Goal: Transaction & Acquisition: Purchase product/service

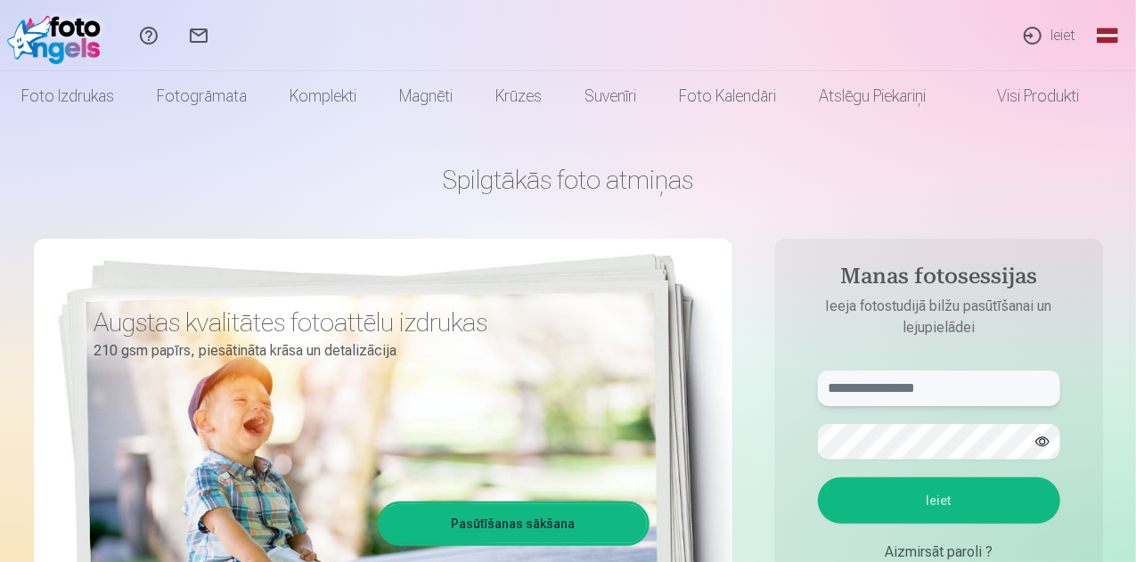
click at [934, 387] on input "text" at bounding box center [939, 389] width 242 height 36
type input "**********"
click at [818, 477] on button "Ieiet" at bounding box center [939, 500] width 242 height 46
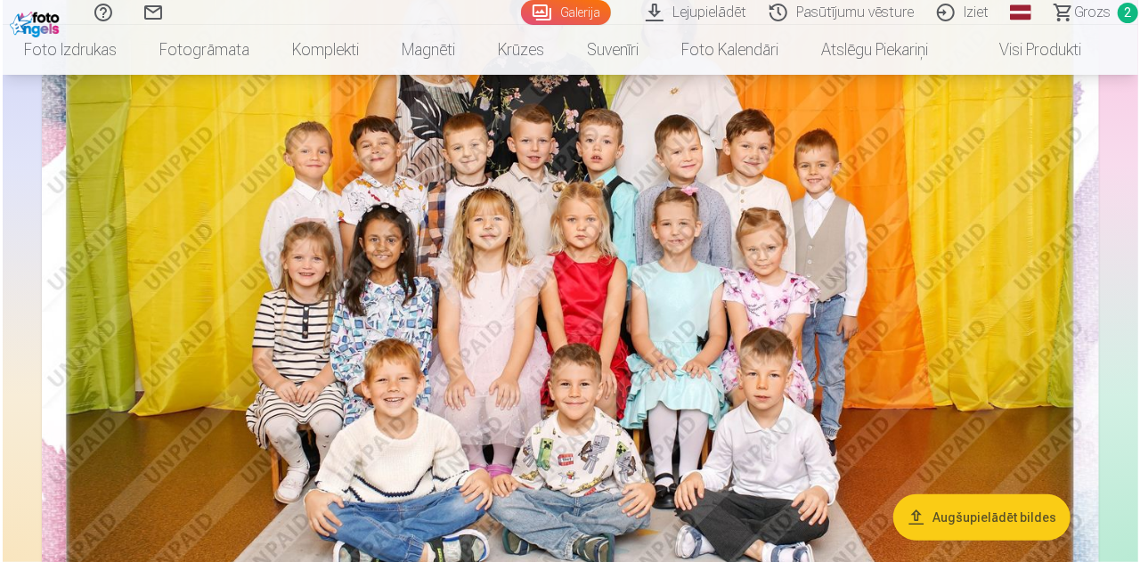
scroll to position [338, 0]
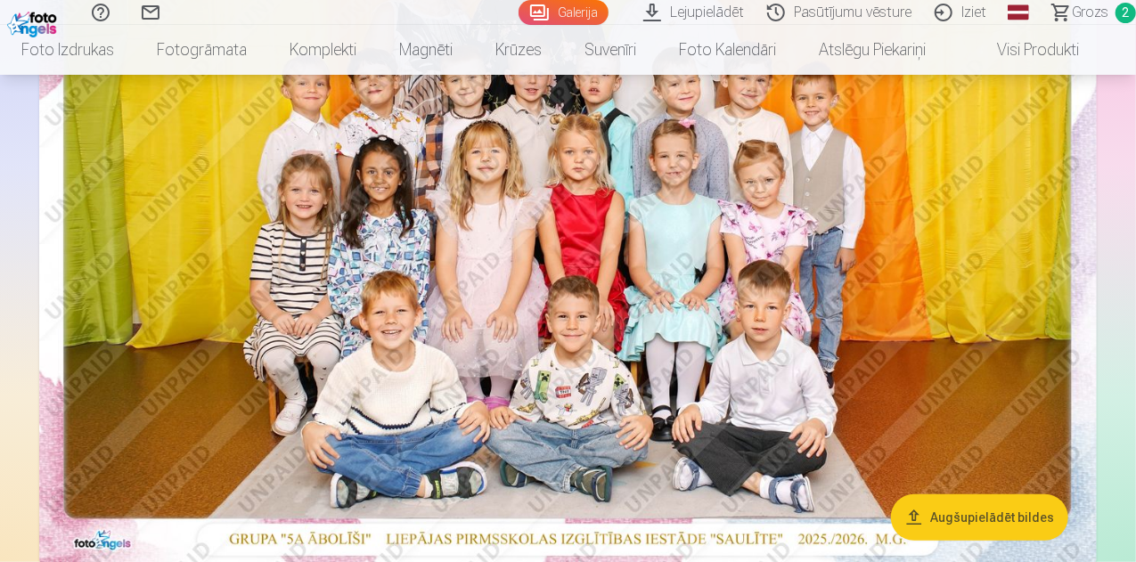
click at [942, 517] on button "Augšupielādēt bildes" at bounding box center [979, 517] width 177 height 46
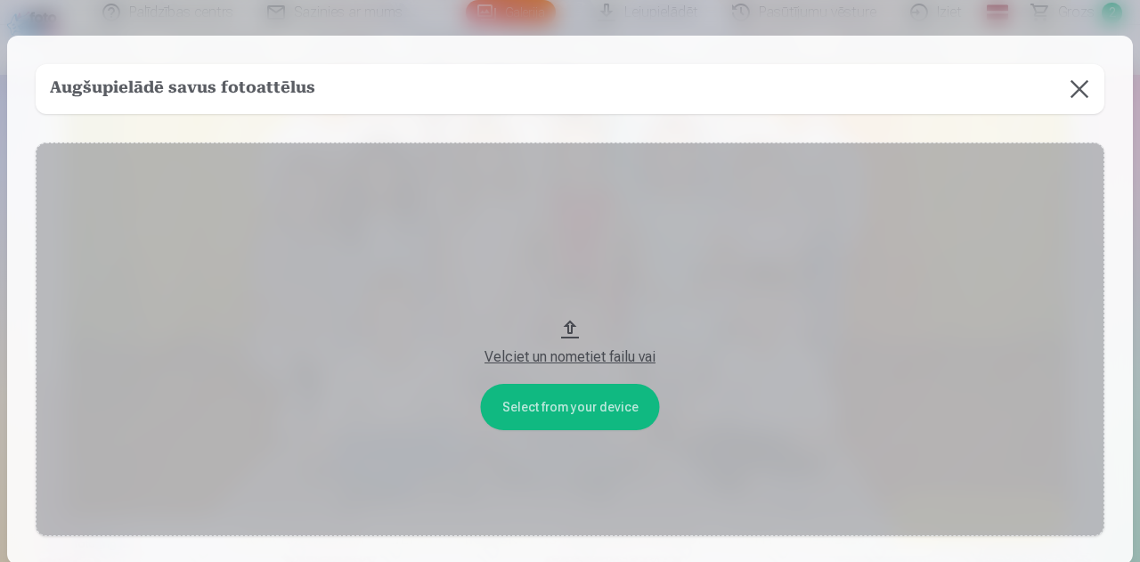
click at [1080, 82] on button at bounding box center [1080, 89] width 50 height 50
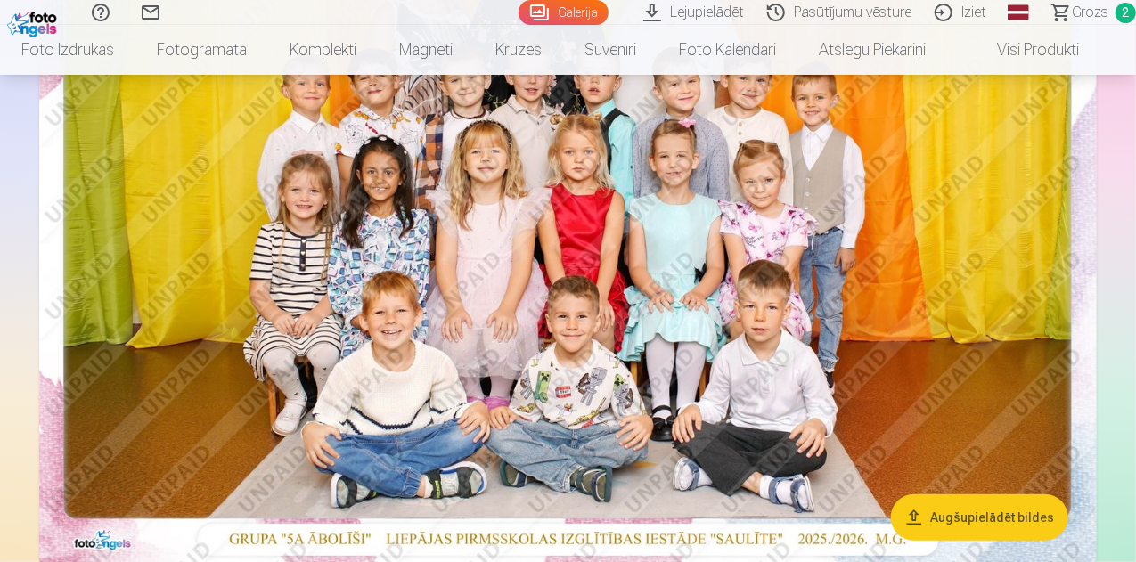
click at [969, 236] on img at bounding box center [567, 209] width 1057 height 705
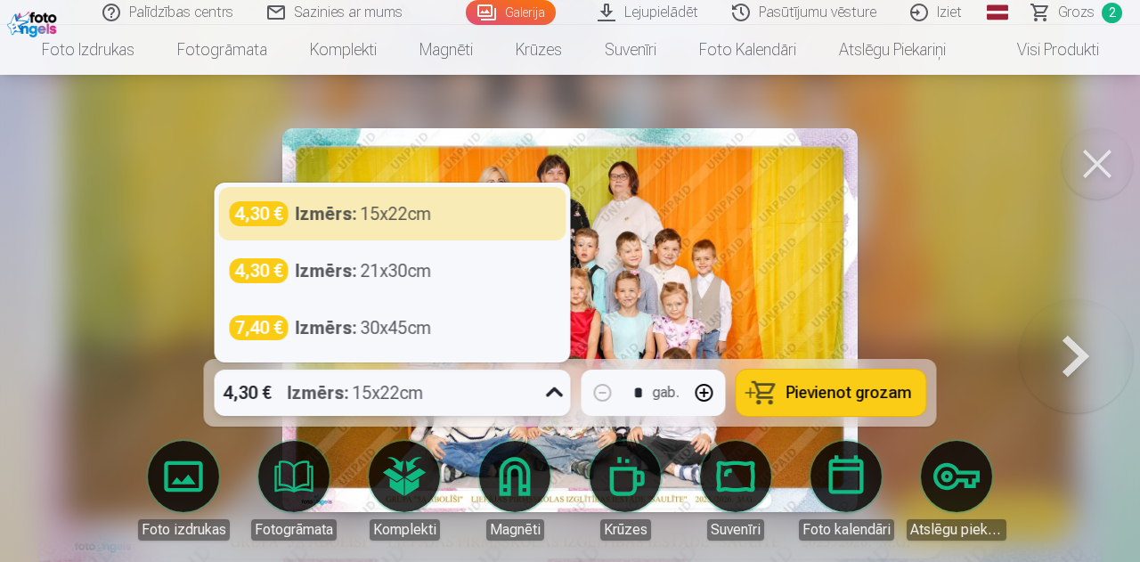
click at [554, 391] on icon at bounding box center [555, 393] width 29 height 29
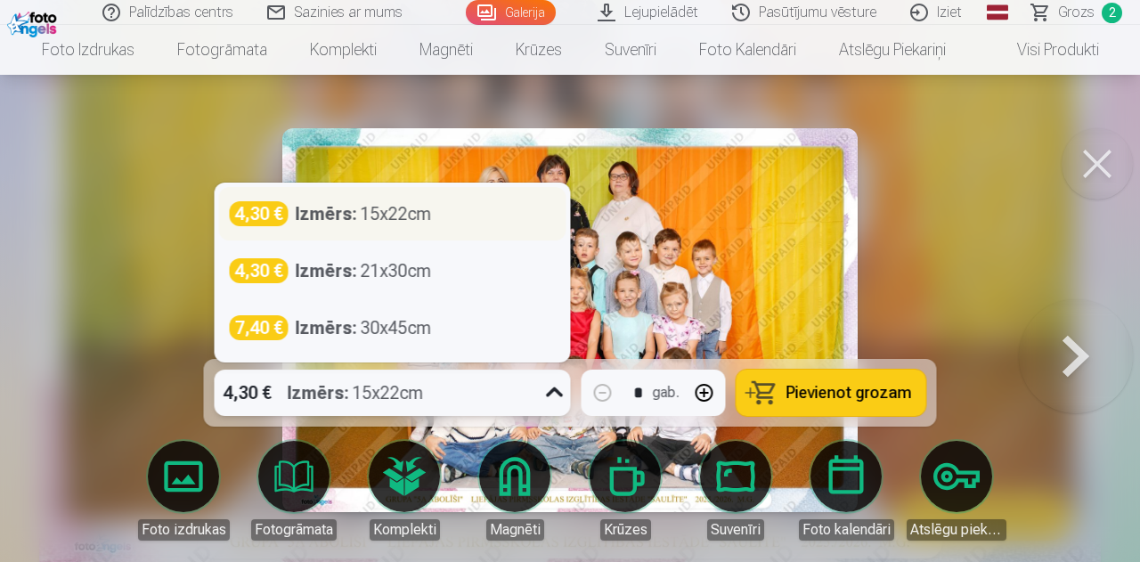
click at [472, 216] on div "4,30 € Izmērs : 15x22cm" at bounding box center [393, 213] width 326 height 25
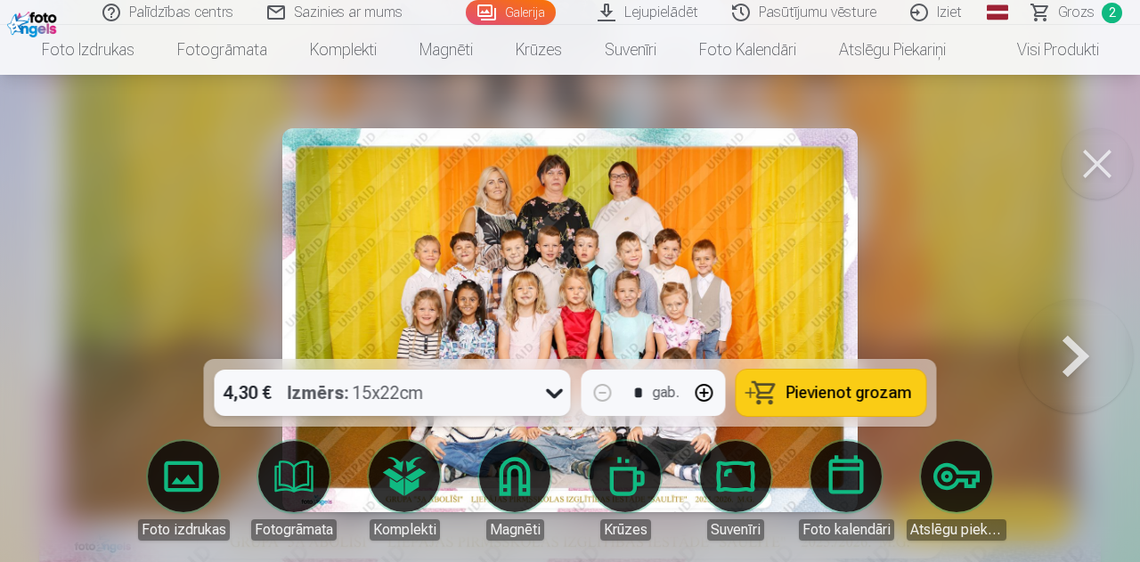
click at [787, 398] on button "Pievienot grozam" at bounding box center [832, 393] width 190 height 46
click at [1080, 341] on button at bounding box center [1076, 320] width 114 height 42
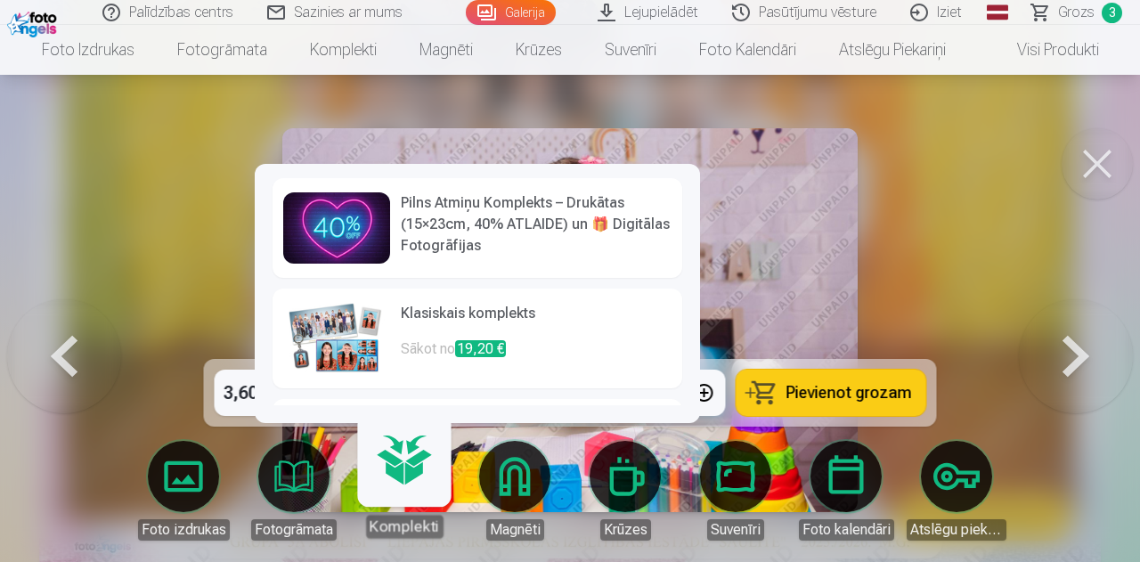
click at [408, 484] on link "Komplekti" at bounding box center [404, 483] width 110 height 110
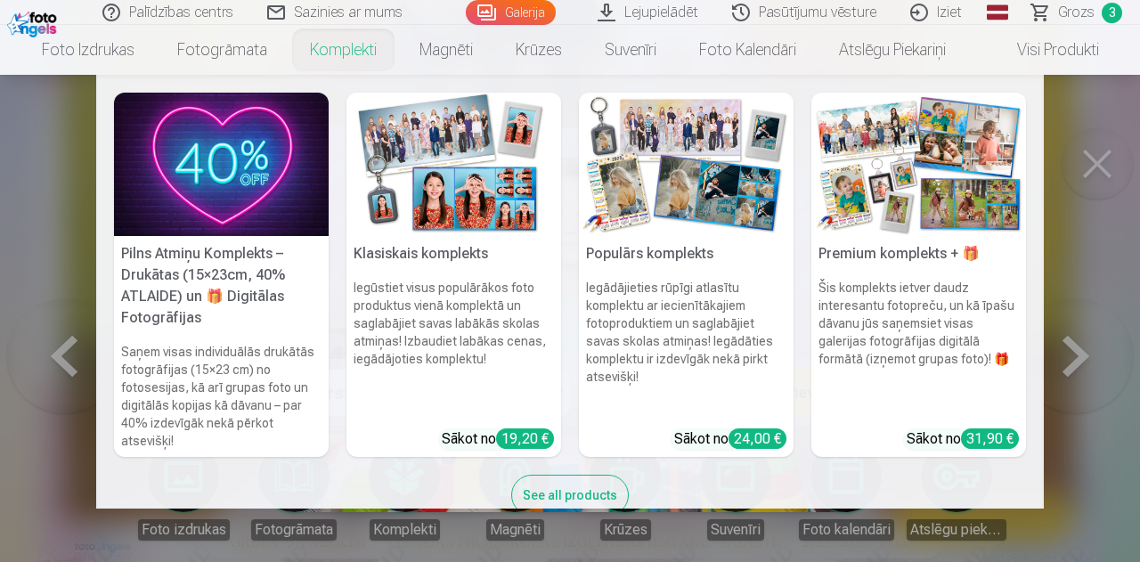
click at [330, 51] on link "Komplekti" at bounding box center [344, 50] width 110 height 50
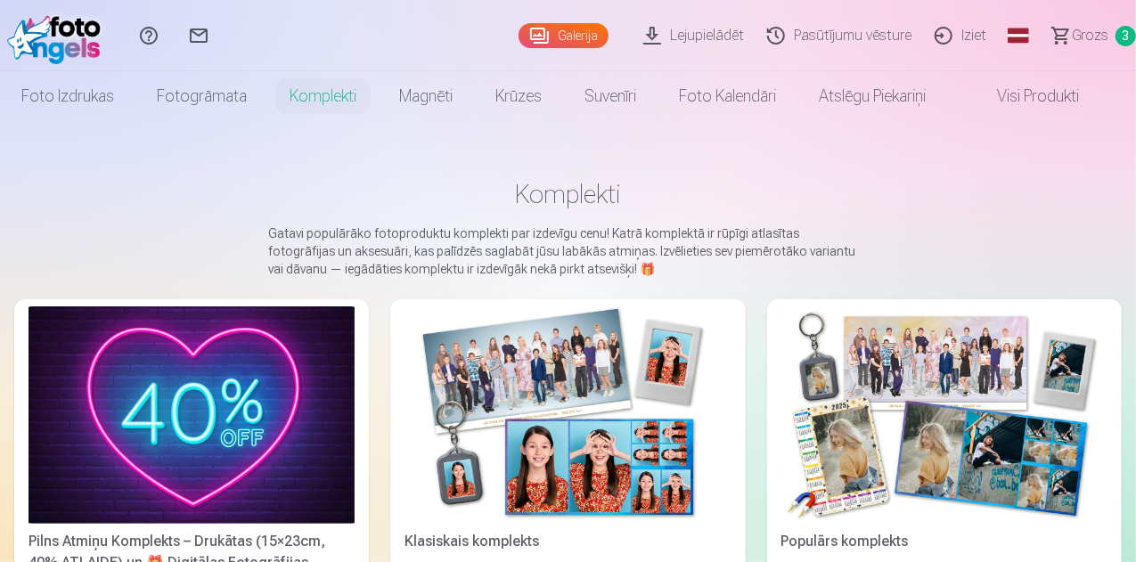
click at [468, 380] on img at bounding box center [567, 414] width 326 height 217
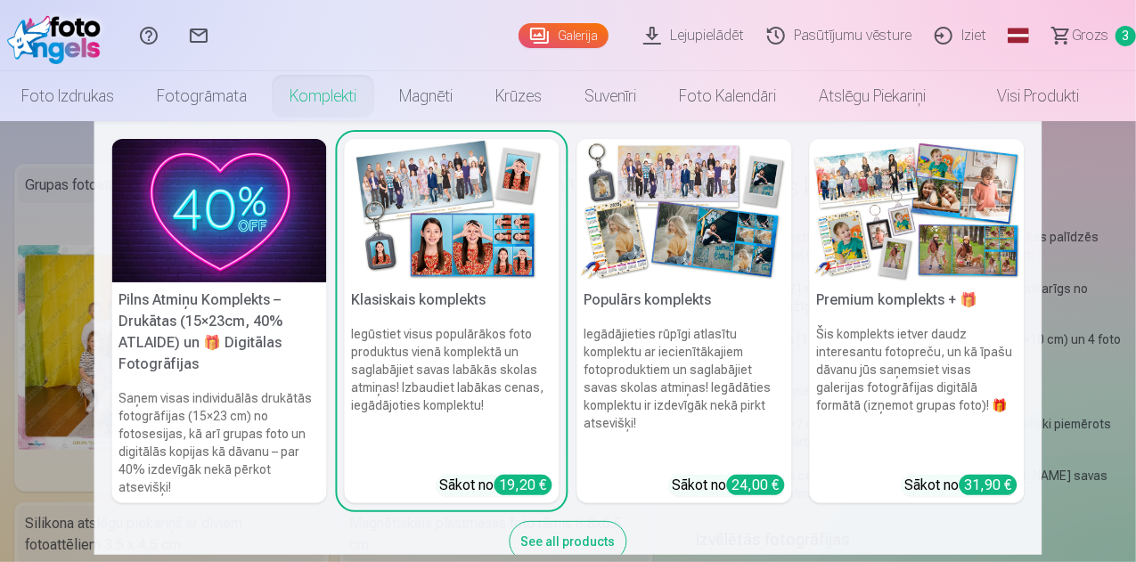
click at [1118, 150] on nav "Pilns Atmiņu Komplekts – Drukātas (15×23cm, 40% ATLAIDE) un 🎁 Digitālas Fotogrā…" at bounding box center [568, 338] width 1136 height 434
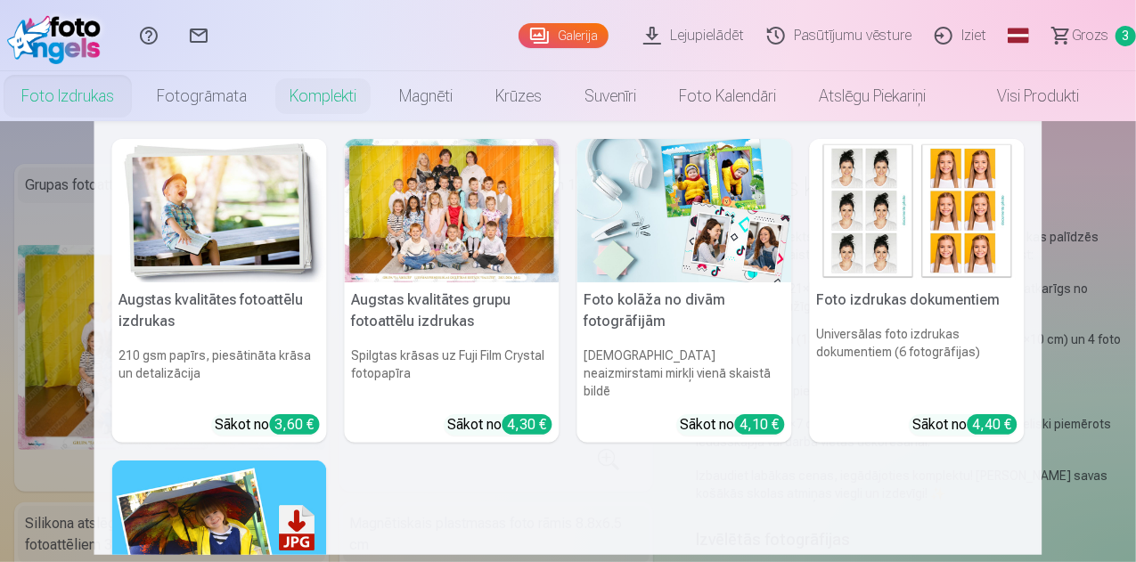
click at [78, 91] on link "Foto izdrukas" at bounding box center [67, 96] width 135 height 50
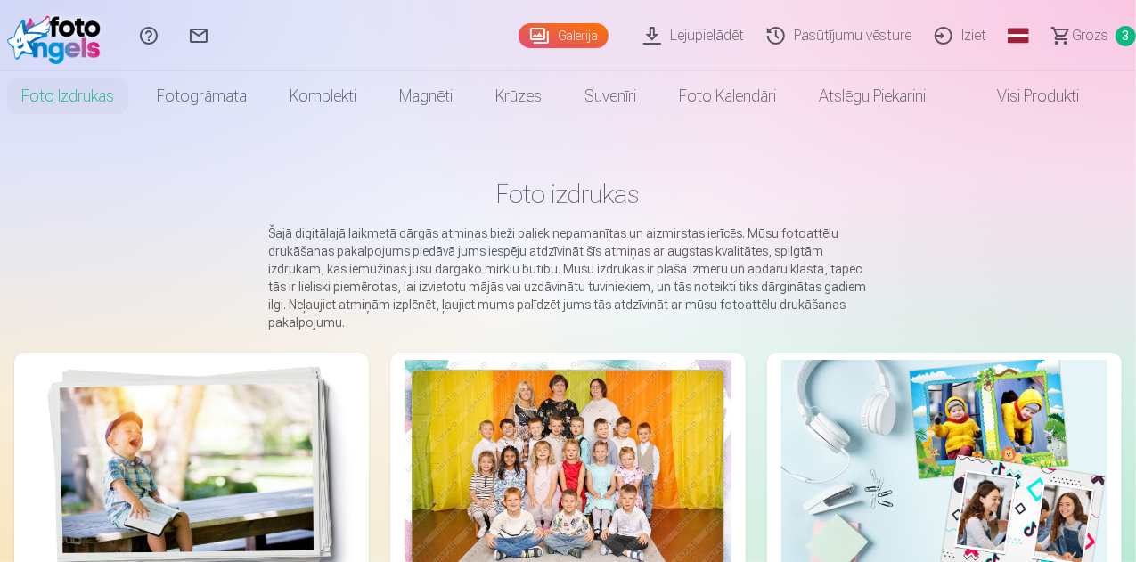
click at [443, 434] on div at bounding box center [567, 468] width 326 height 217
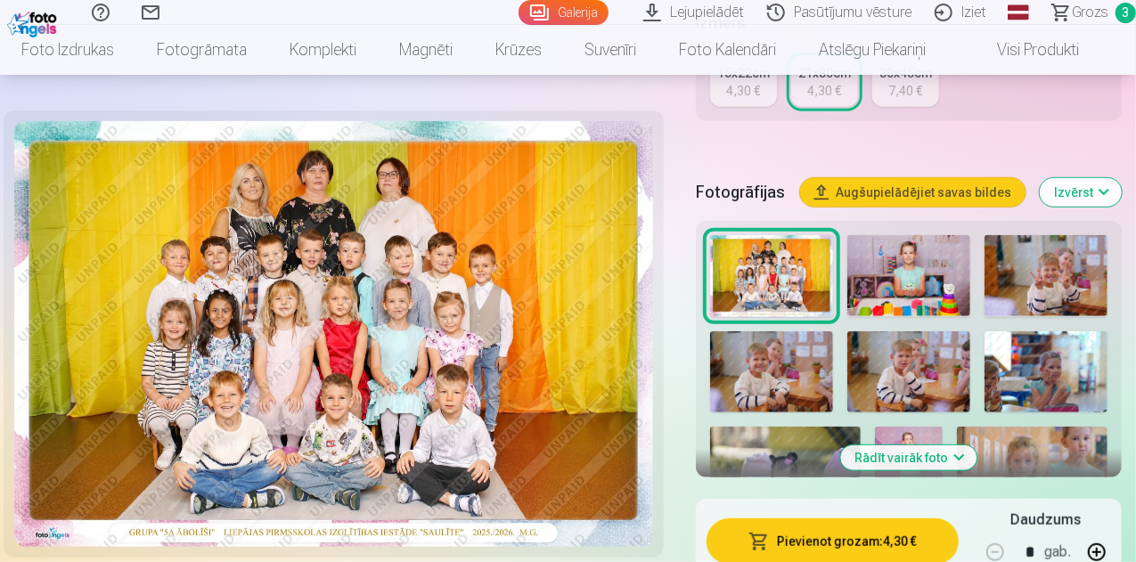
scroll to position [520, 0]
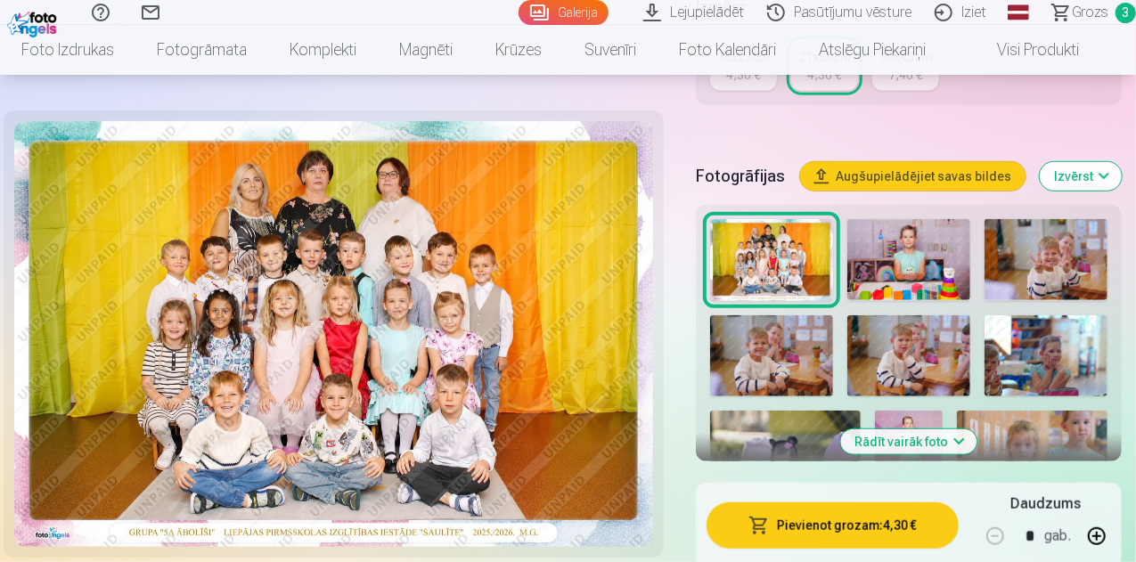
click at [893, 429] on button "Rādīt vairāk foto" at bounding box center [909, 441] width 136 height 25
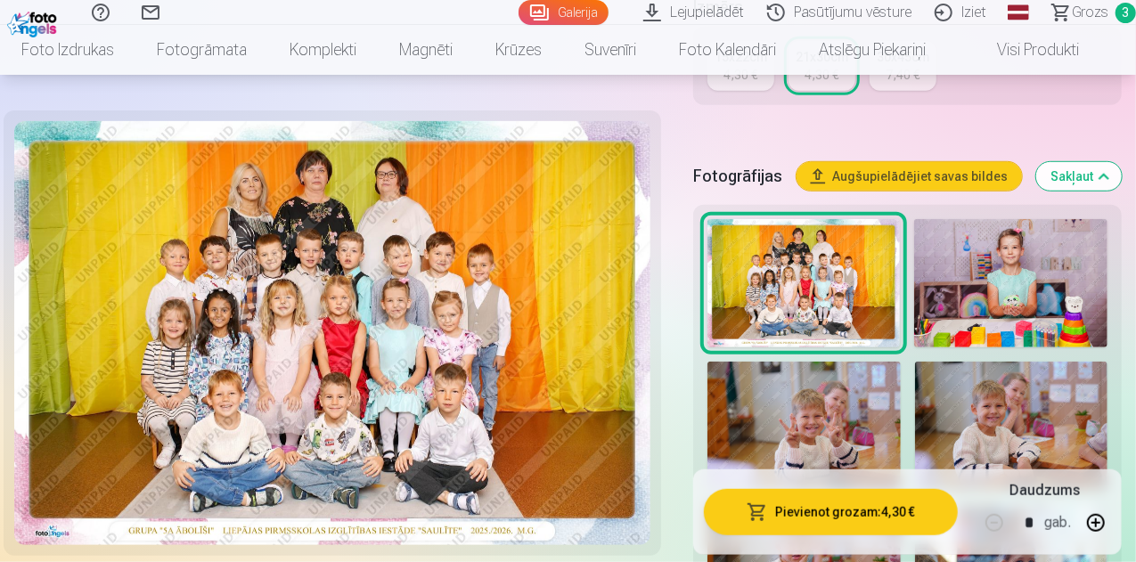
click at [1030, 281] on img at bounding box center [1010, 283] width 193 height 128
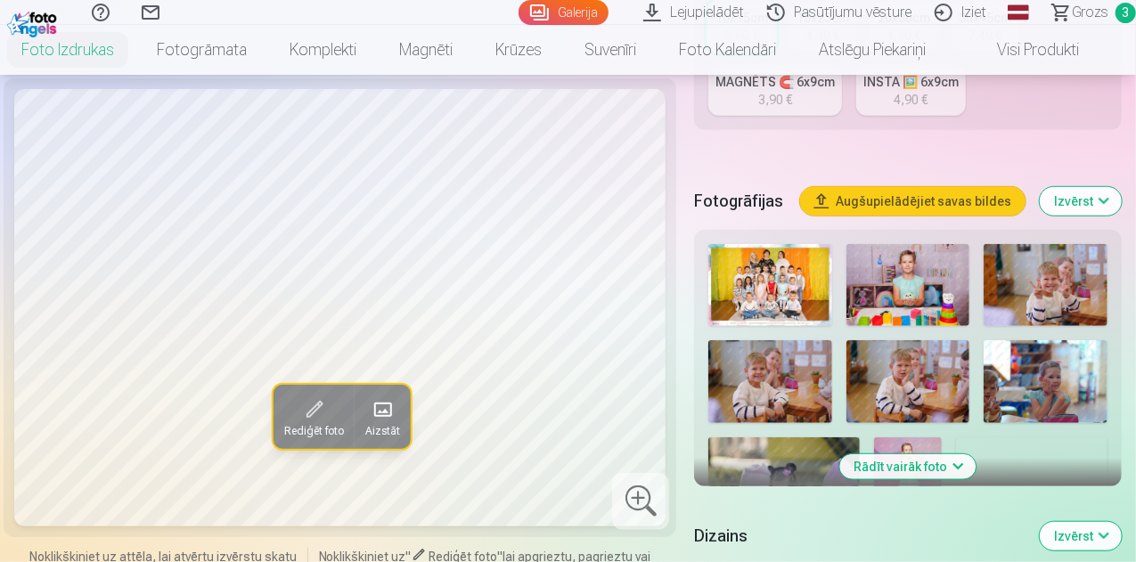
scroll to position [520, 0]
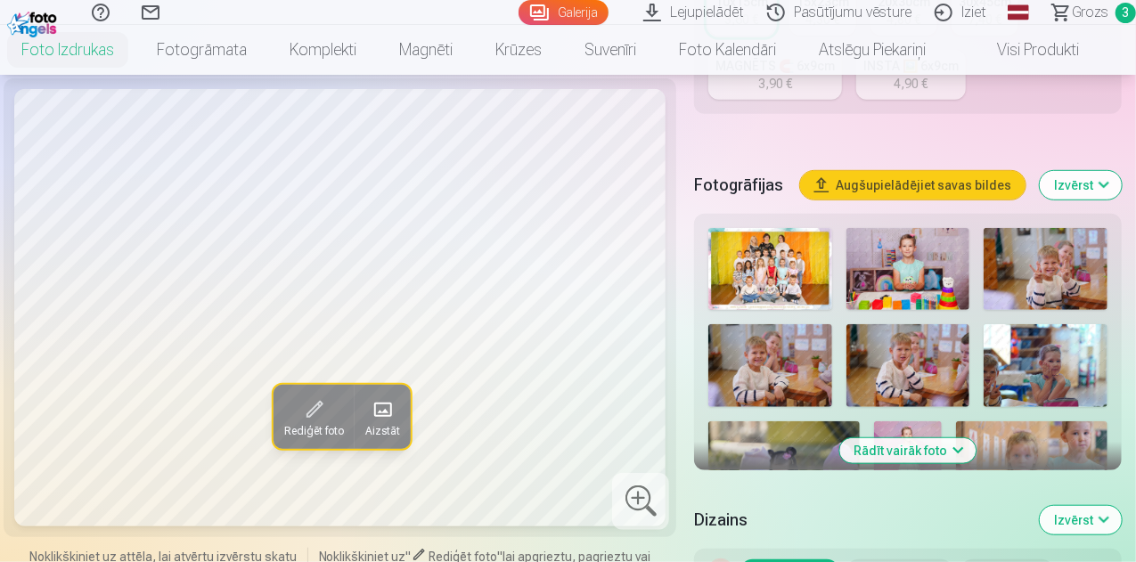
click at [900, 229] on img at bounding box center [908, 269] width 124 height 82
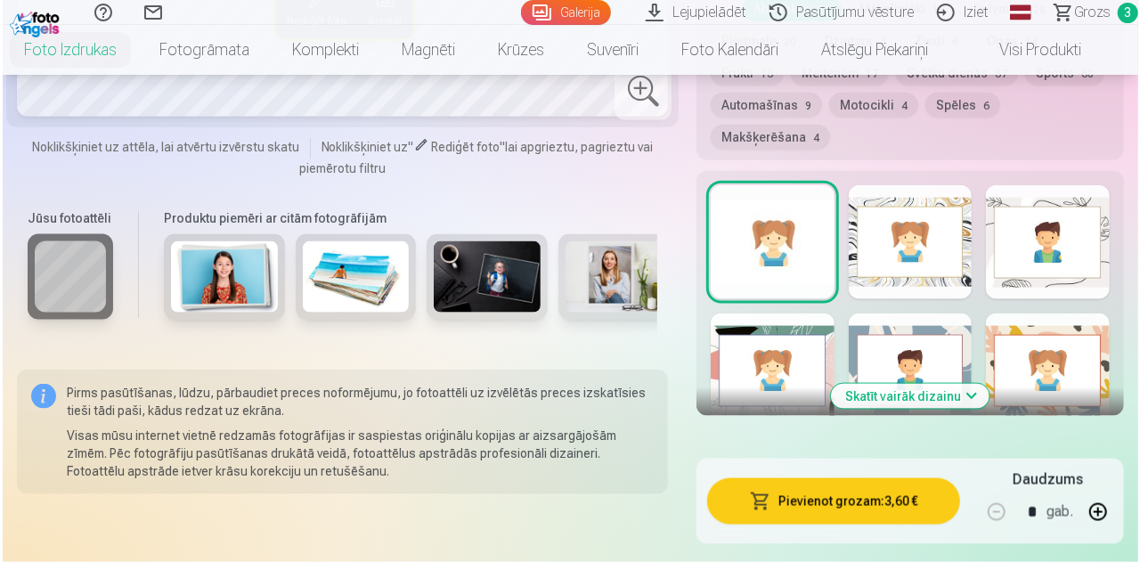
scroll to position [1091, 0]
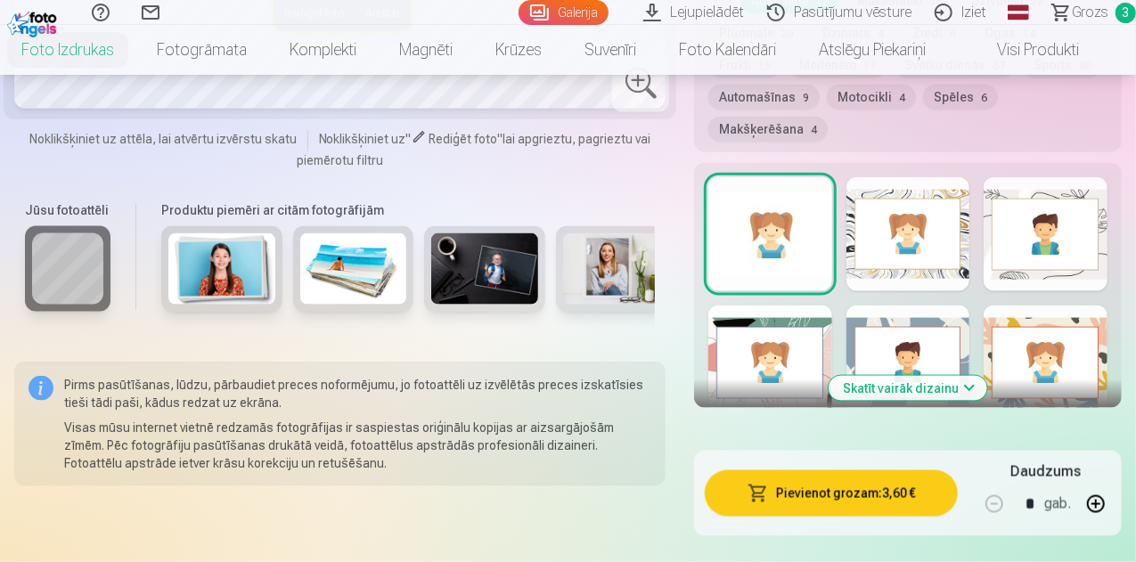
click at [864, 470] on button "Pievienot grozam : 3,60 €" at bounding box center [831, 493] width 253 height 46
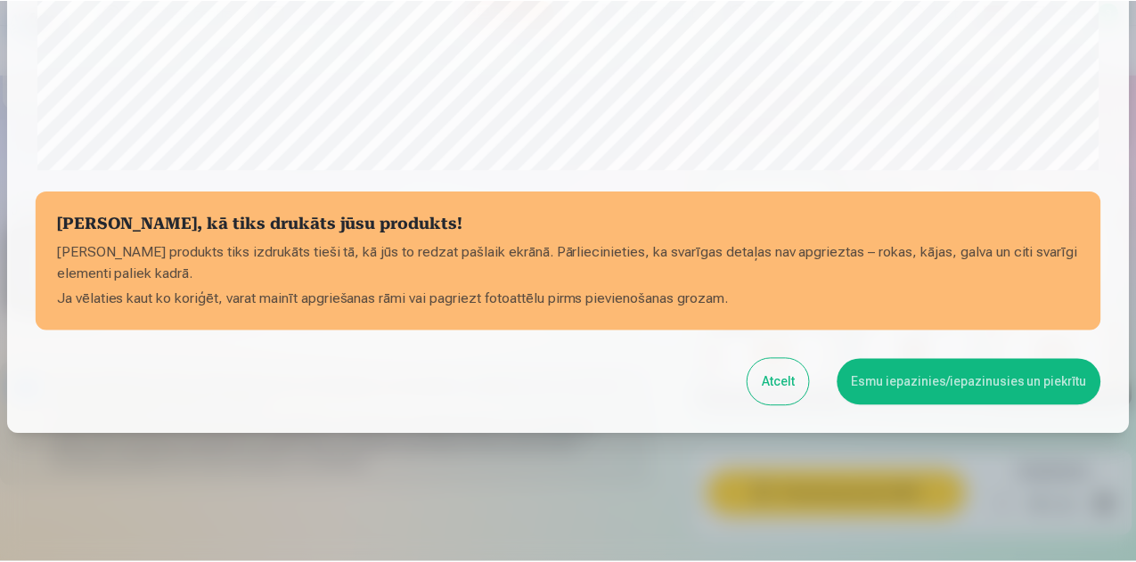
scroll to position [706, 0]
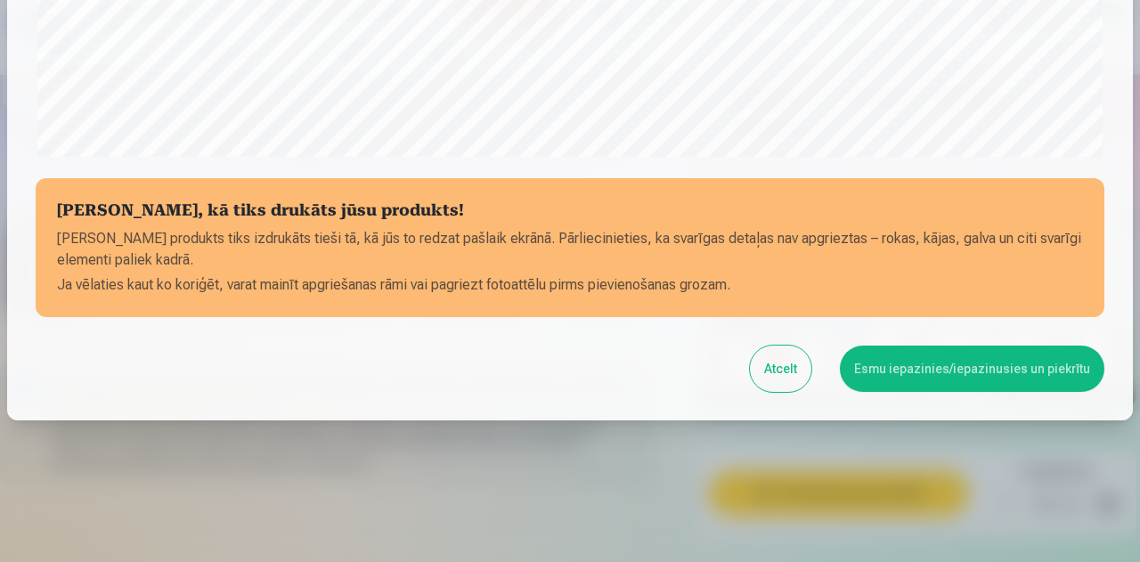
click at [905, 373] on button "Esmu iepazinies/iepazinusies un piekrītu" at bounding box center [972, 369] width 265 height 46
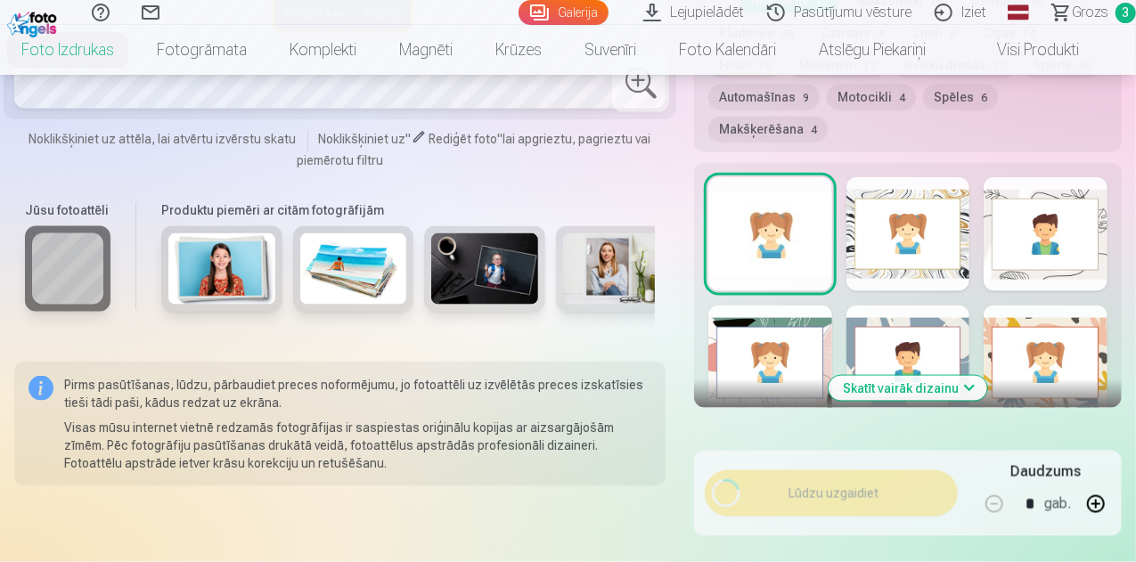
scroll to position [704, 0]
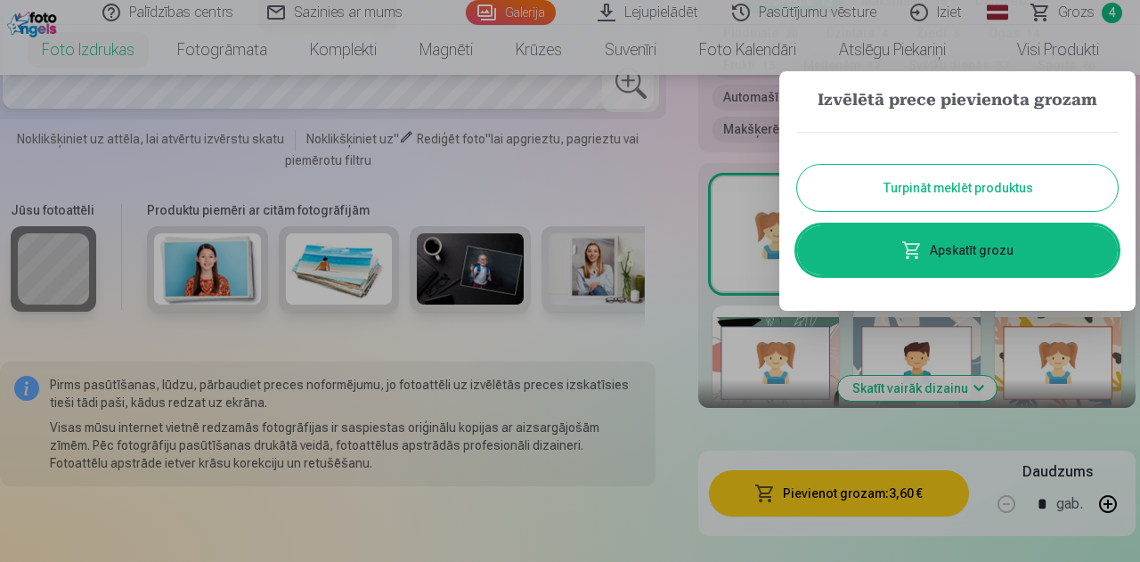
click at [991, 185] on button "Turpināt meklēt produktus" at bounding box center [957, 188] width 321 height 46
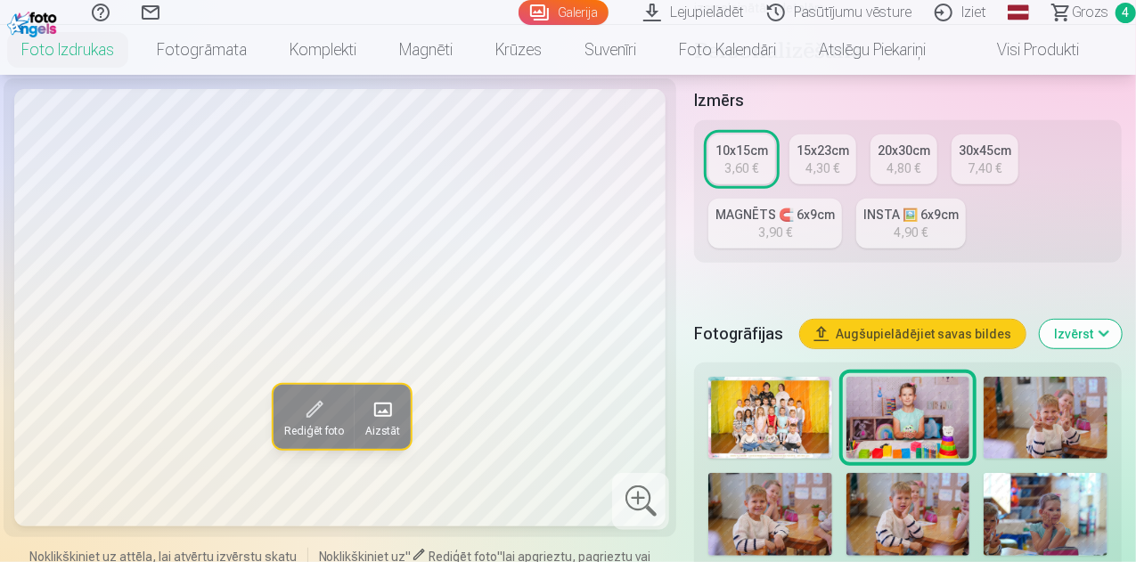
scroll to position [355, 0]
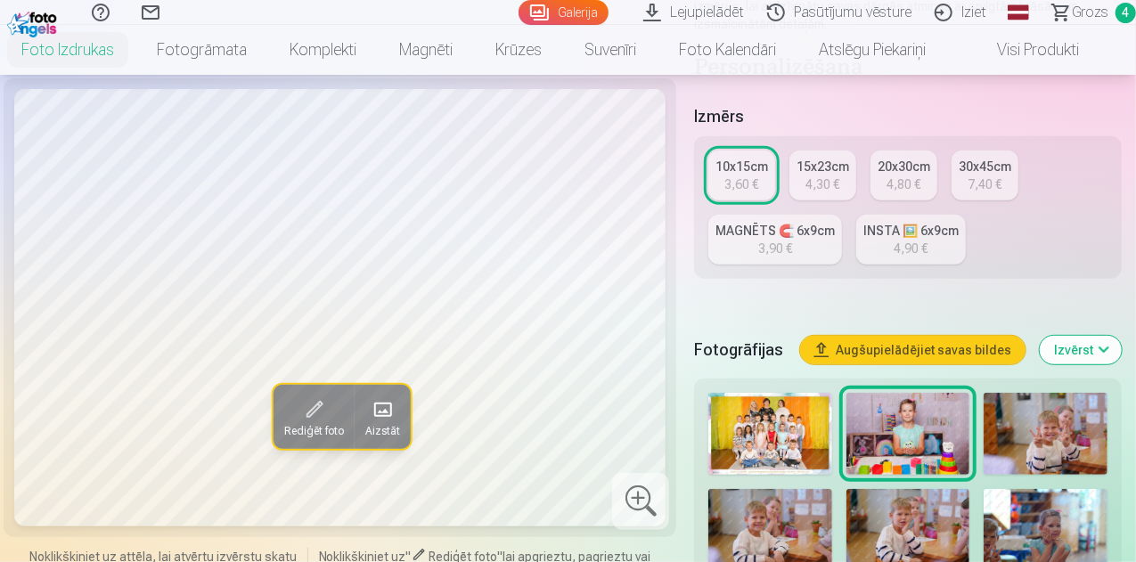
click at [1037, 516] on img at bounding box center [1045, 530] width 124 height 82
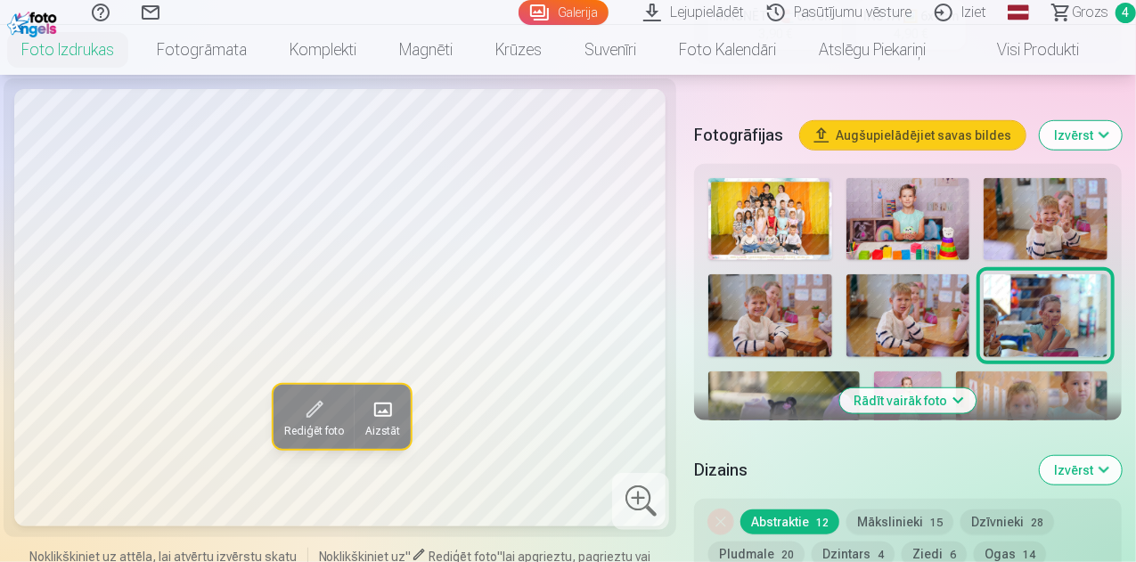
scroll to position [587, 0]
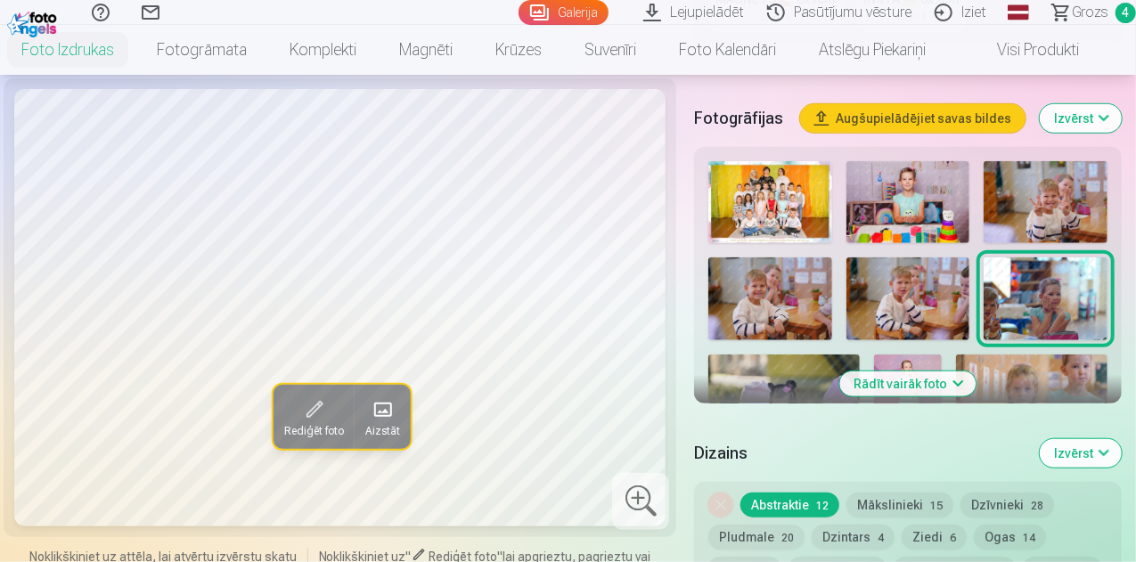
click at [892, 371] on button "Rādīt vairāk foto" at bounding box center [908, 383] width 136 height 25
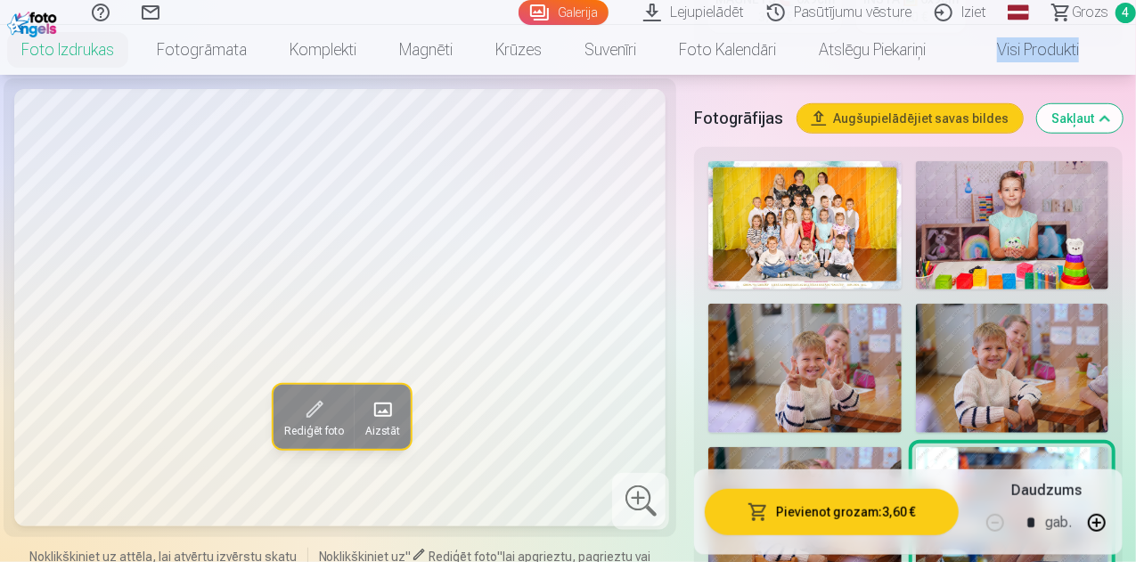
drag, startPoint x: 1135, startPoint y: 53, endPoint x: 1133, endPoint y: 70, distance: 17.9
click at [1133, 70] on nav "Foto izdrukas Augstas kvalitātes fotoattēlu izdrukas 210 gsm papīrs, piesātināt…" at bounding box center [568, 50] width 1136 height 50
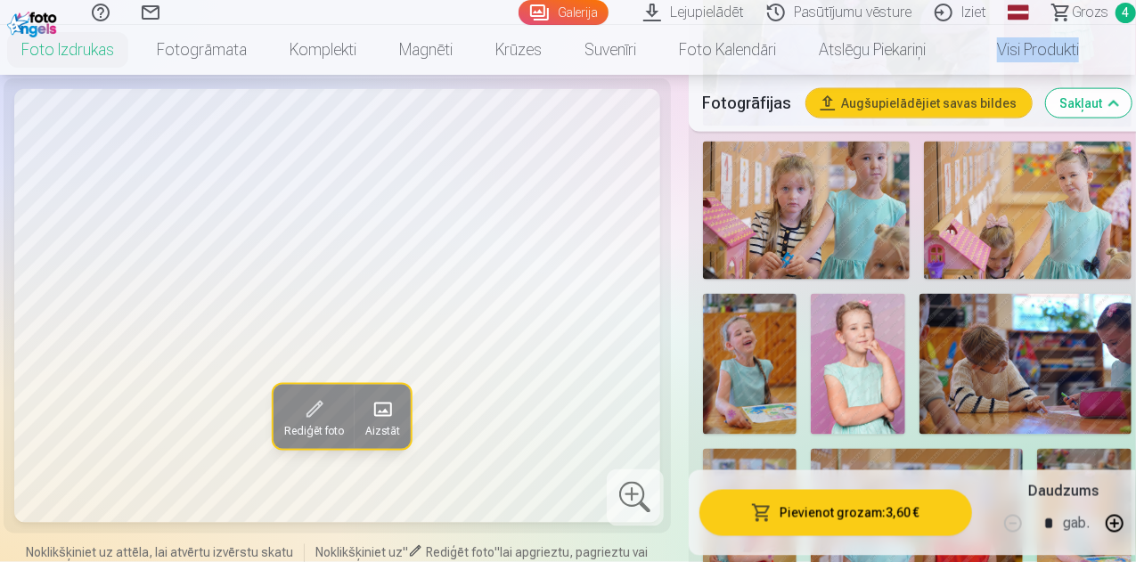
scroll to position [1283, 0]
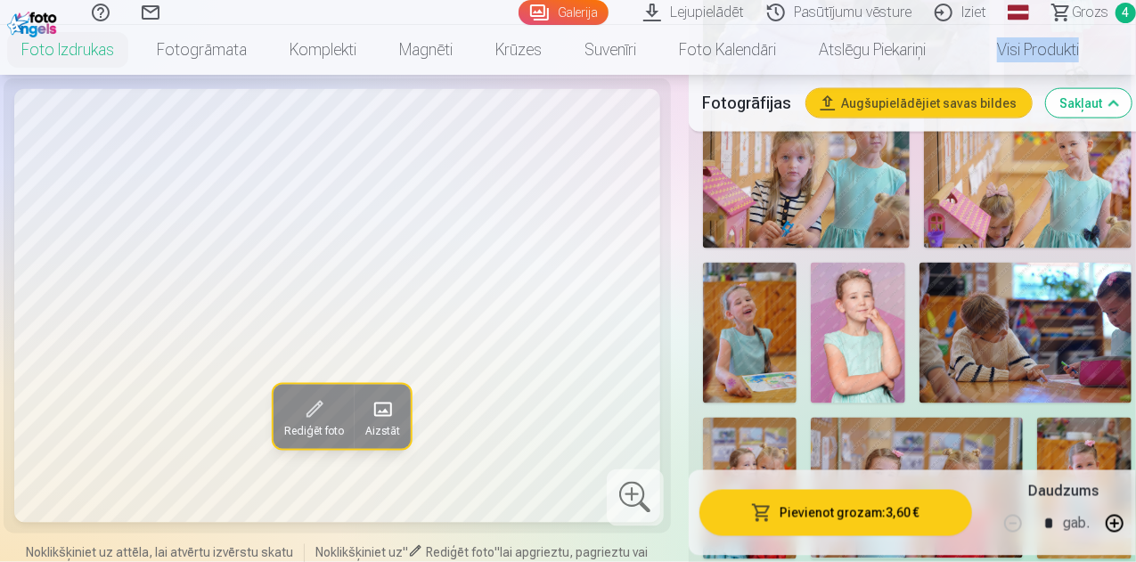
click at [771, 310] on img at bounding box center [750, 334] width 94 height 142
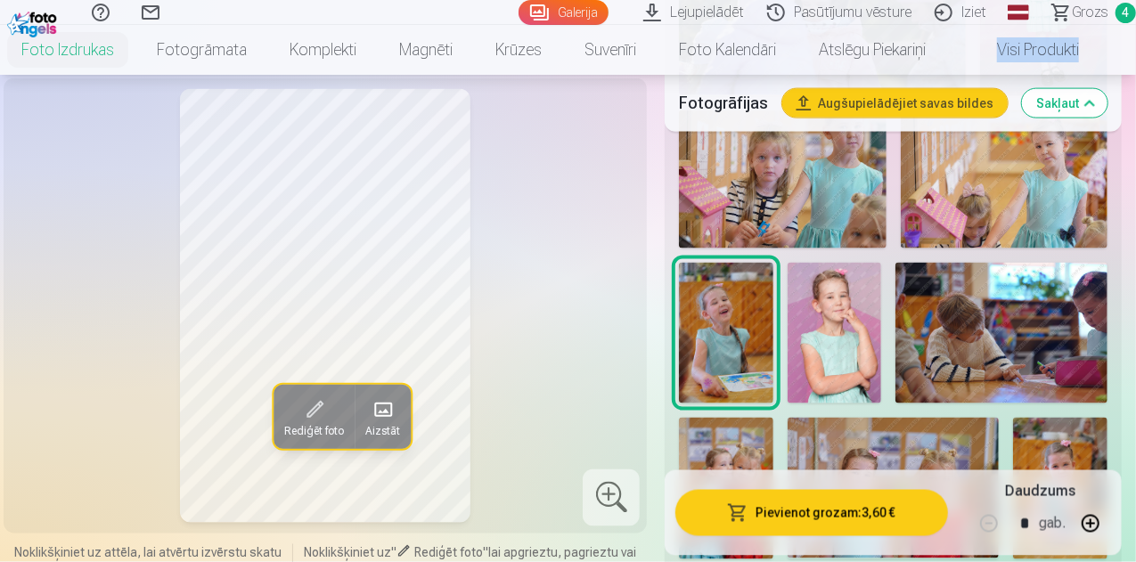
click at [828, 302] on img at bounding box center [834, 333] width 94 height 141
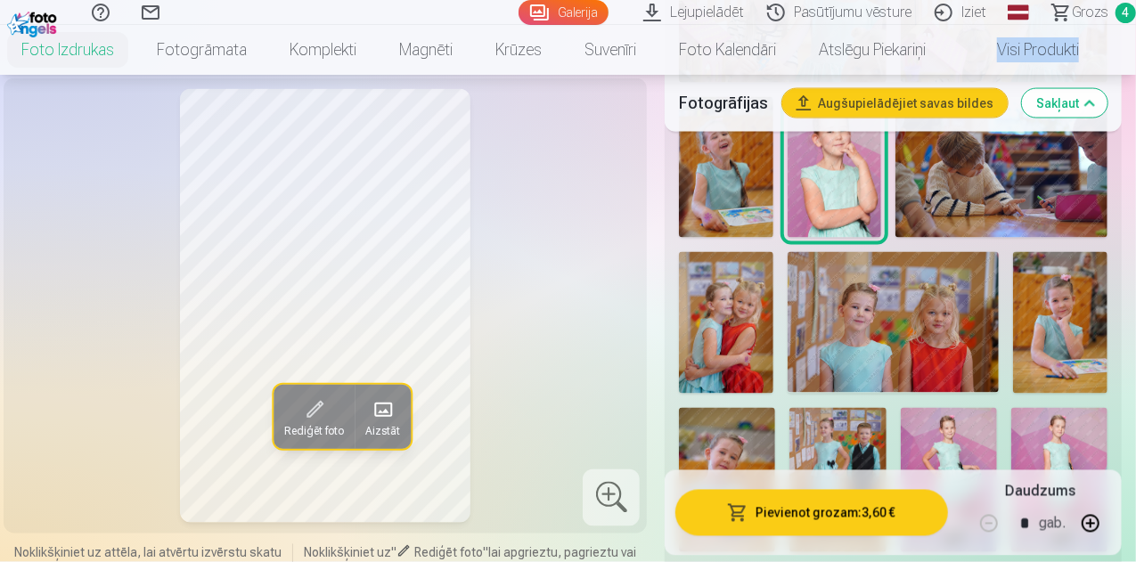
scroll to position [1520, 0]
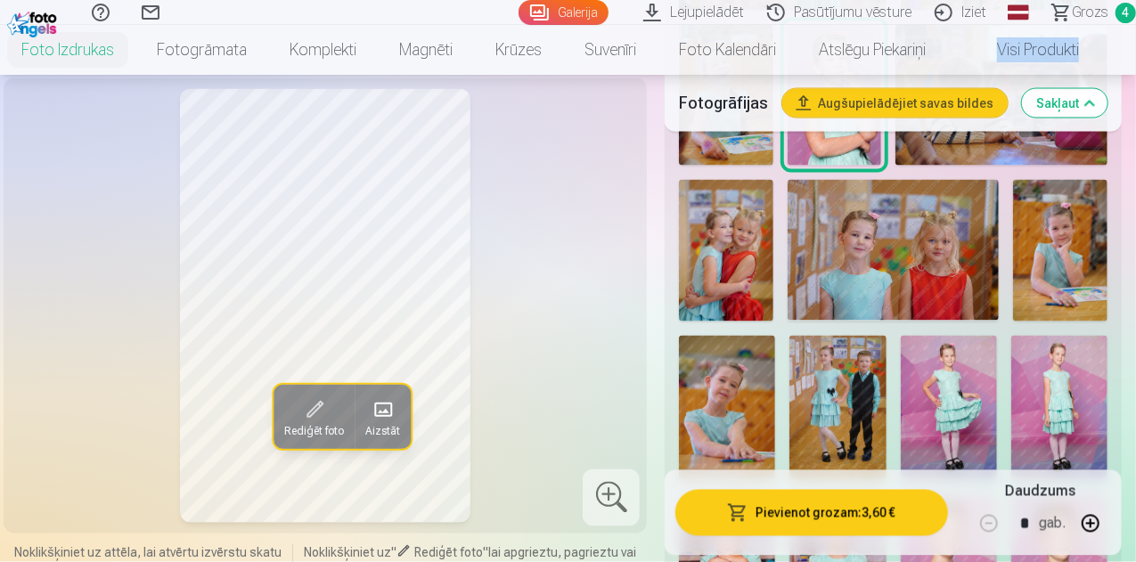
click at [757, 239] on img at bounding box center [726, 251] width 94 height 142
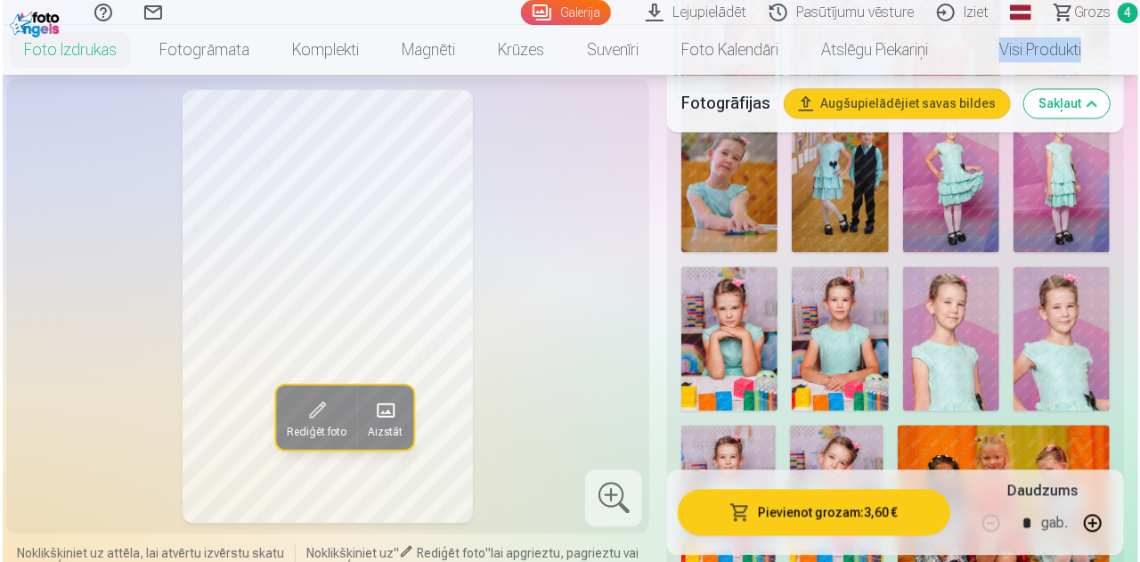
scroll to position [1541, 0]
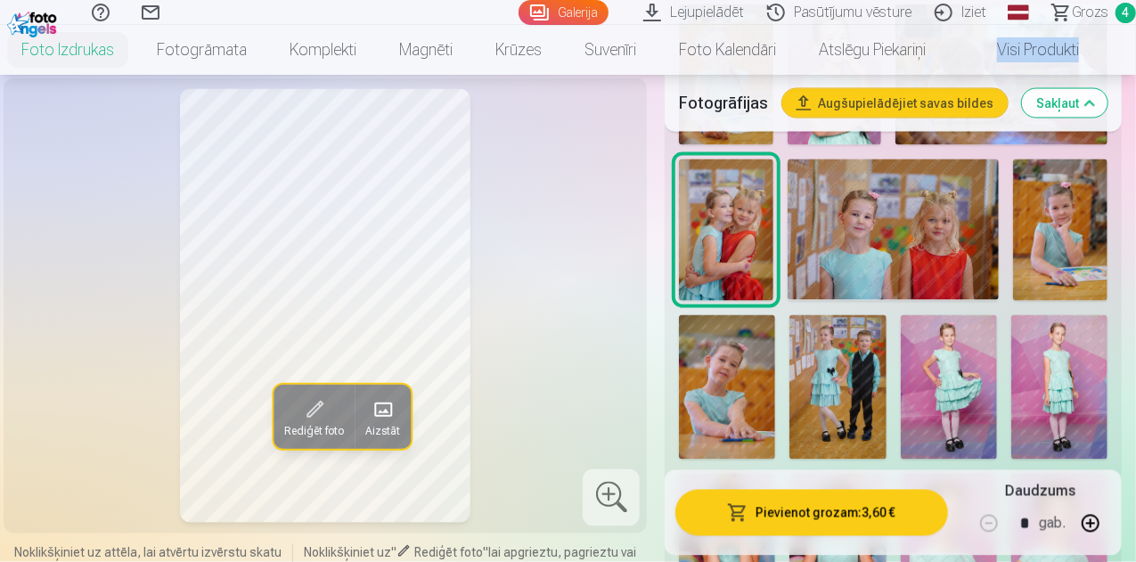
click at [805, 508] on button "Pievienot grozam : 3,60 €" at bounding box center [811, 512] width 273 height 46
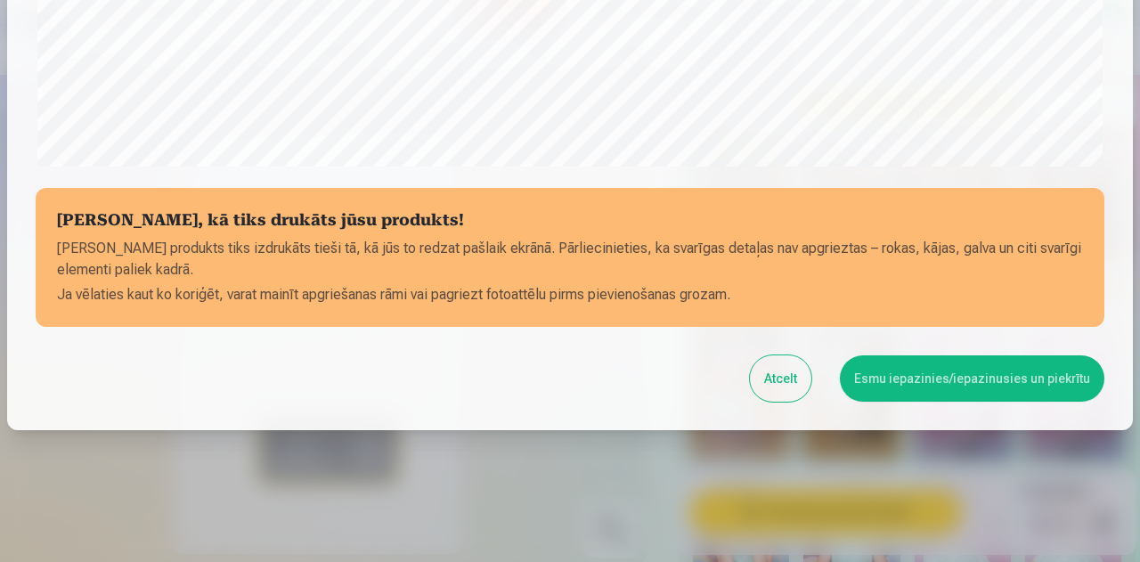
scroll to position [706, 0]
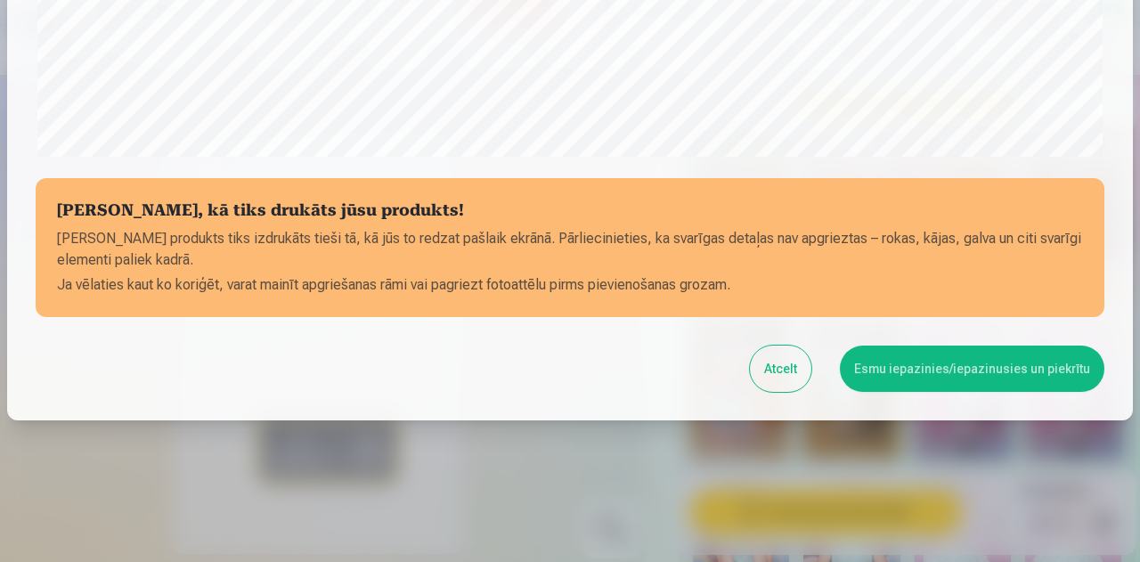
click at [910, 361] on button "Esmu iepazinies/iepazinusies un piekrītu" at bounding box center [972, 369] width 265 height 46
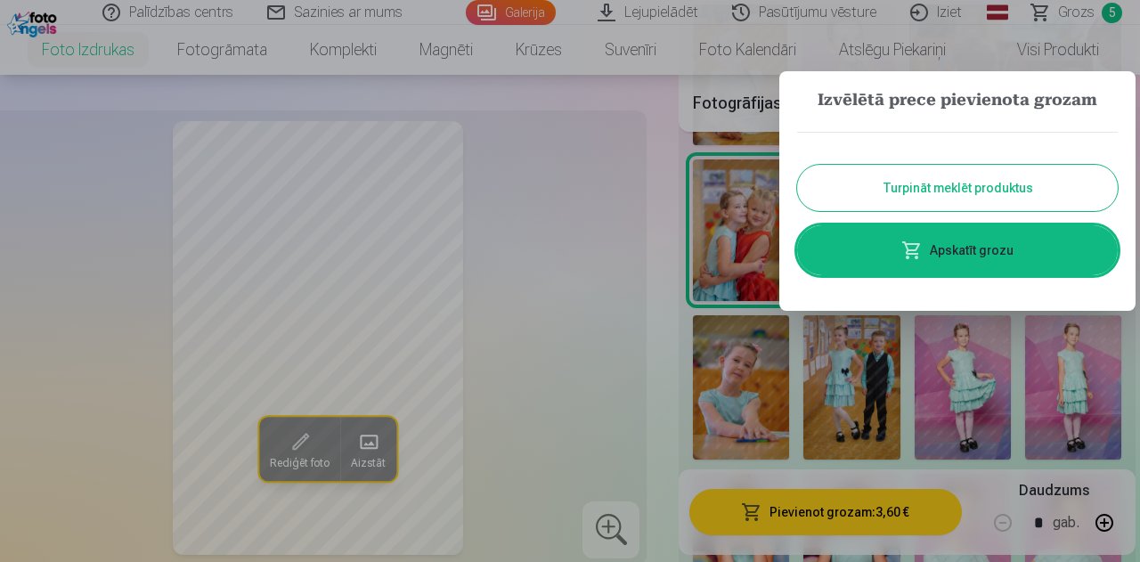
scroll to position [704, 0]
click at [974, 189] on button "Turpināt meklēt produktus" at bounding box center [957, 188] width 321 height 46
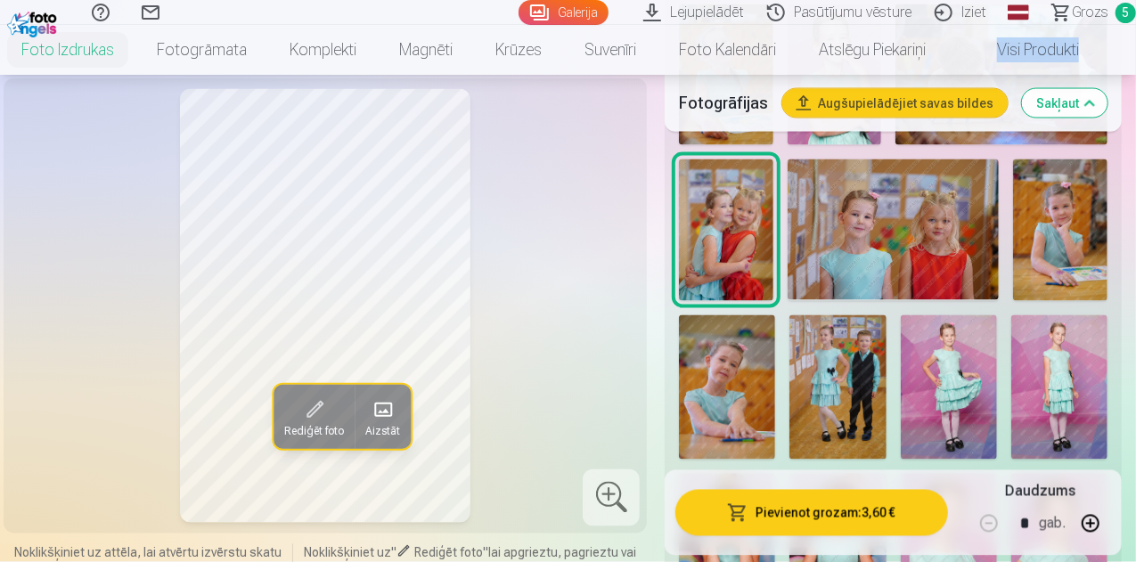
click at [919, 223] on img at bounding box center [893, 229] width 212 height 141
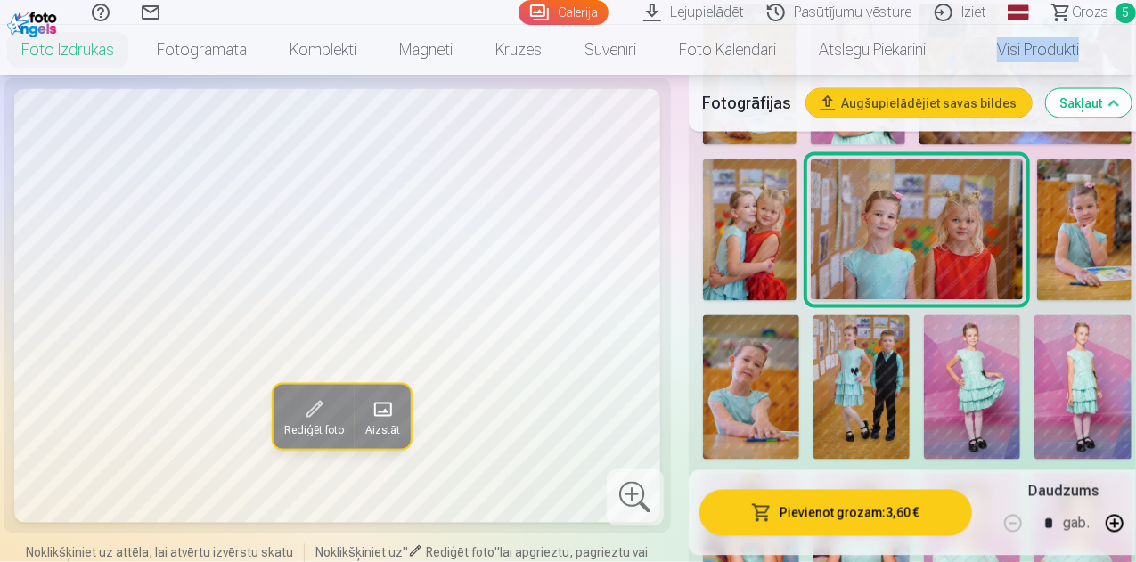
click at [1063, 216] on img at bounding box center [1084, 230] width 94 height 142
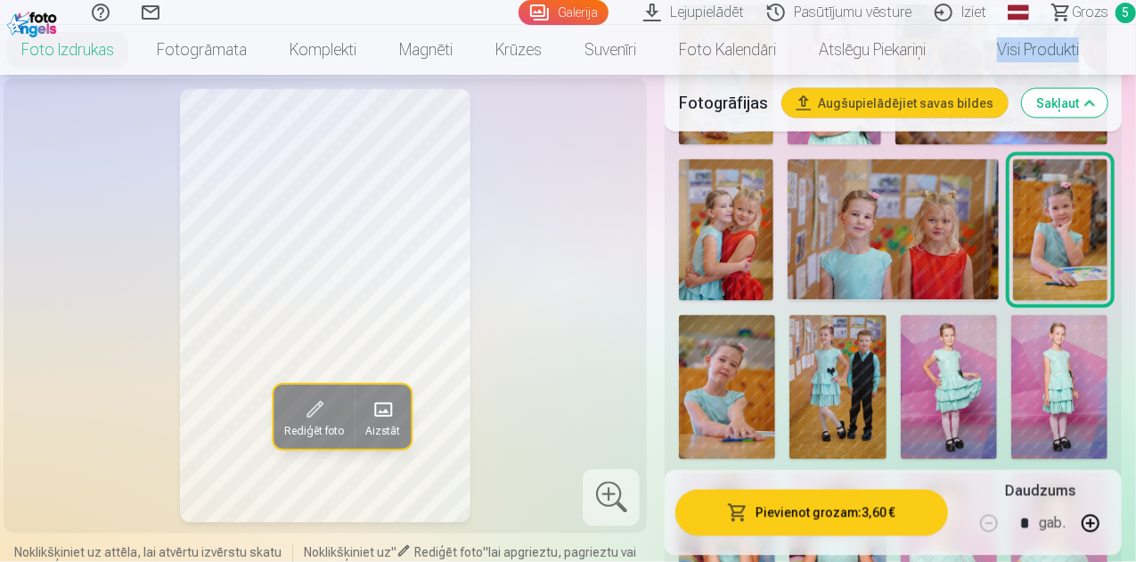
click at [856, 516] on button "Pievienot grozam : 3,60 €" at bounding box center [811, 512] width 273 height 46
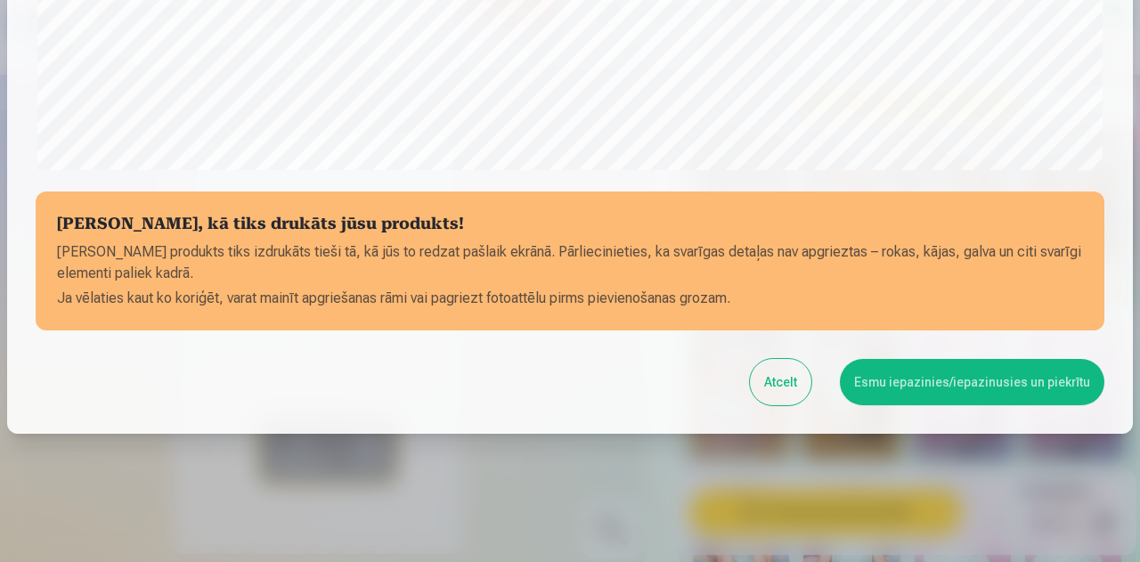
scroll to position [706, 0]
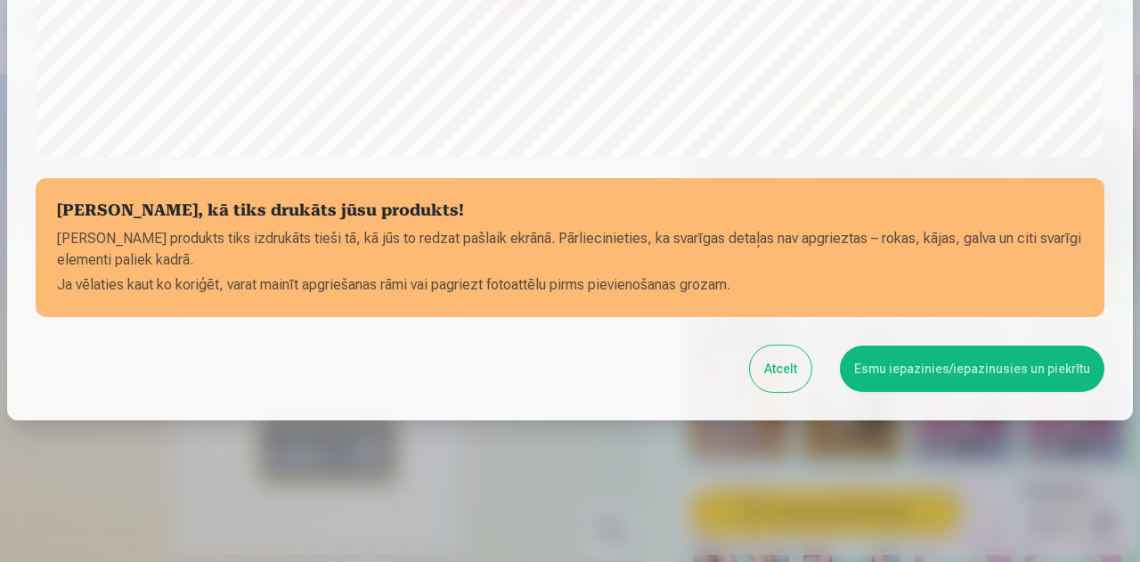
click at [912, 382] on button "Esmu iepazinies/iepazinusies un piekrītu" at bounding box center [972, 369] width 265 height 46
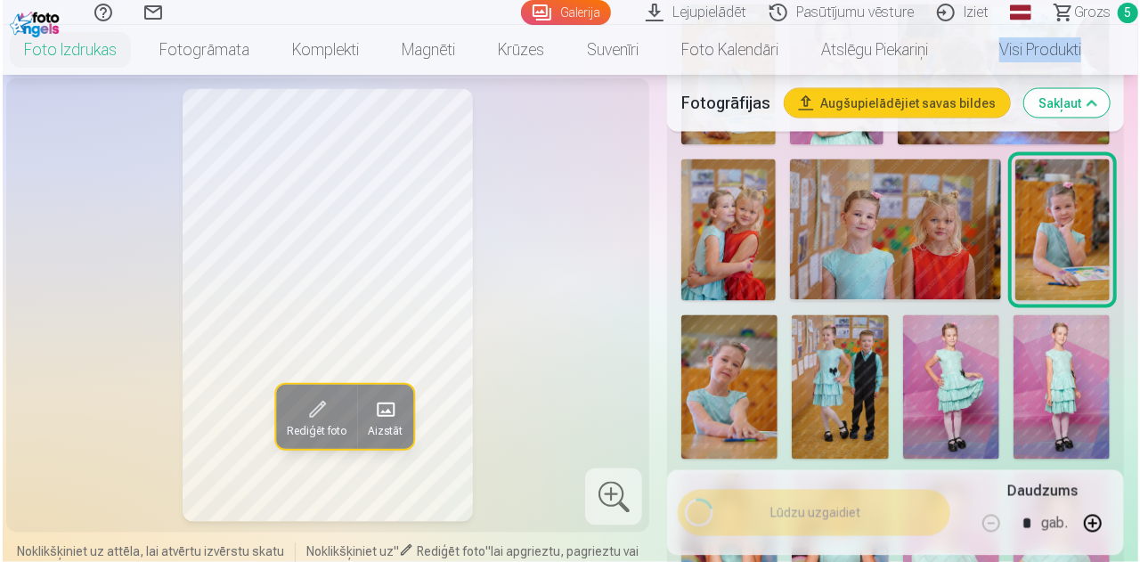
scroll to position [704, 0]
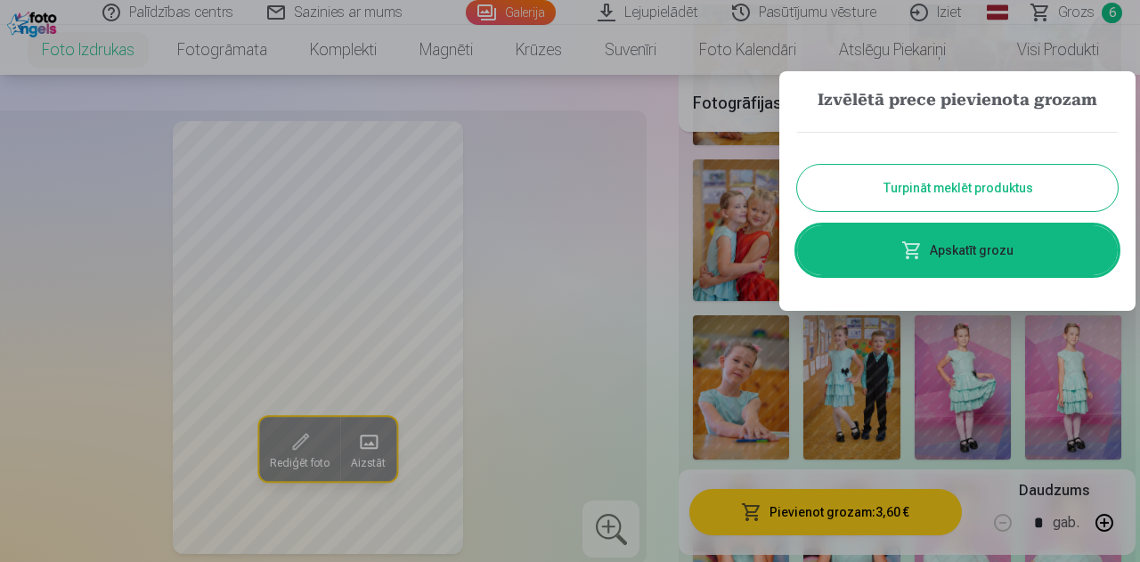
click at [987, 191] on button "Turpināt meklēt produktus" at bounding box center [957, 188] width 321 height 46
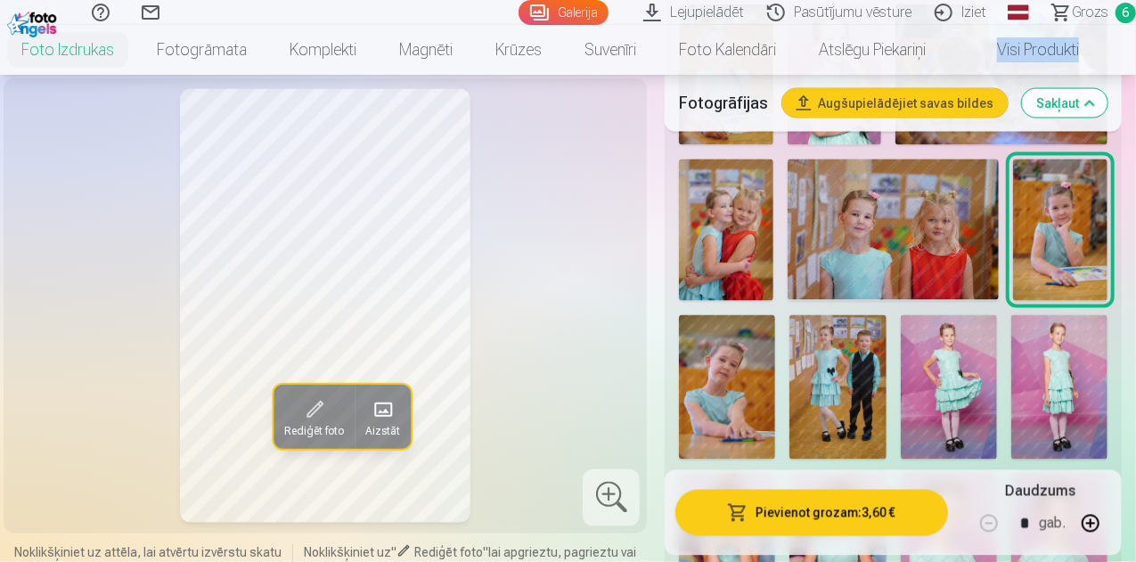
click at [882, 344] on img at bounding box center [837, 387] width 96 height 144
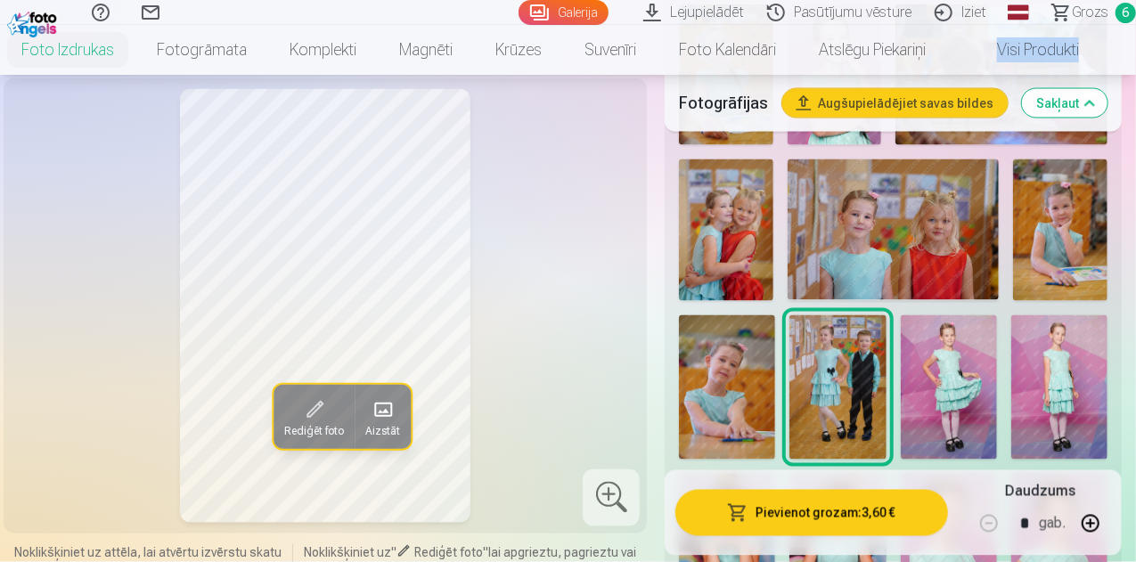
click at [784, 502] on button "Pievienot grozam : 3,60 €" at bounding box center [811, 512] width 273 height 46
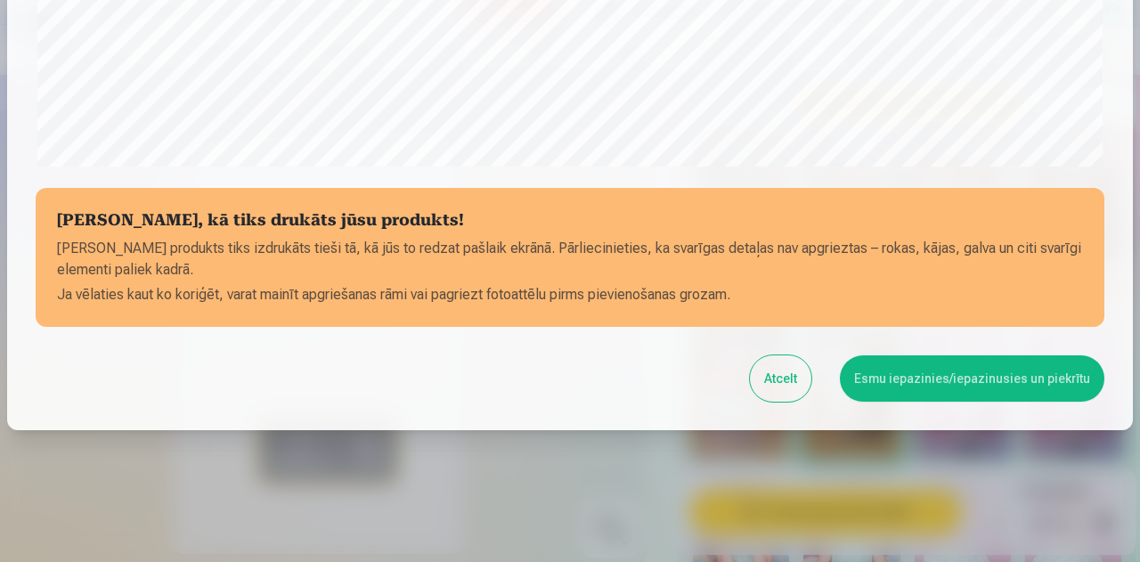
scroll to position [706, 0]
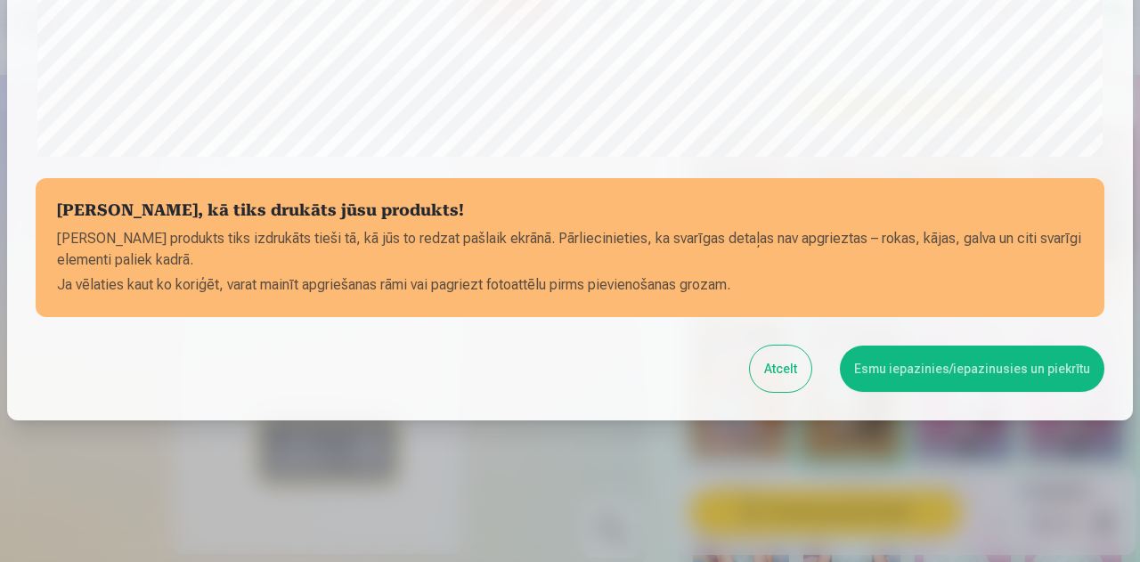
click at [889, 370] on button "Esmu iepazinies/iepazinusies un piekrītu" at bounding box center [972, 369] width 265 height 46
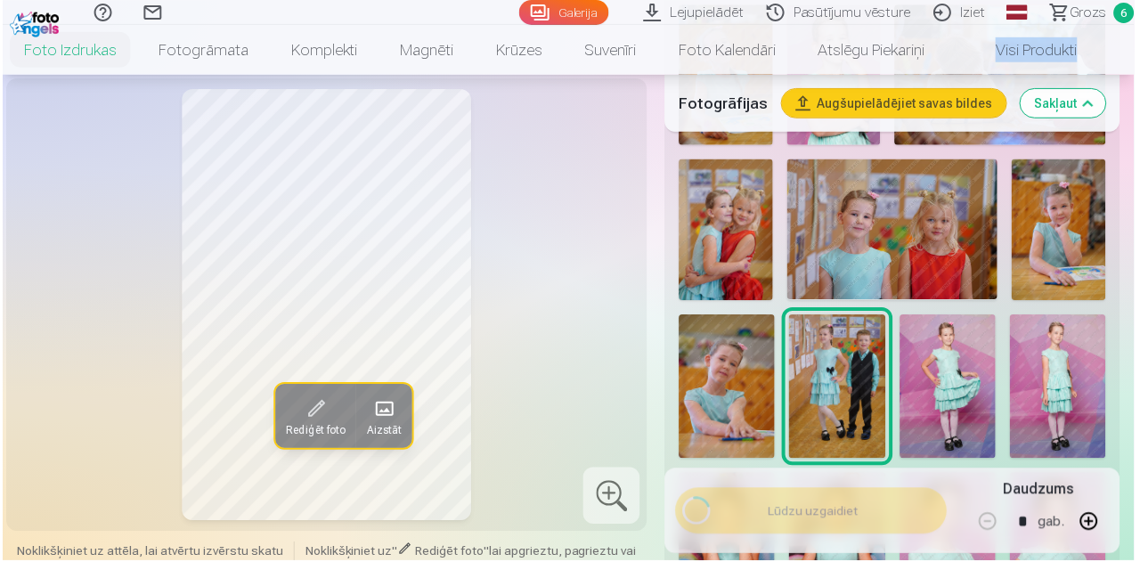
scroll to position [704, 0]
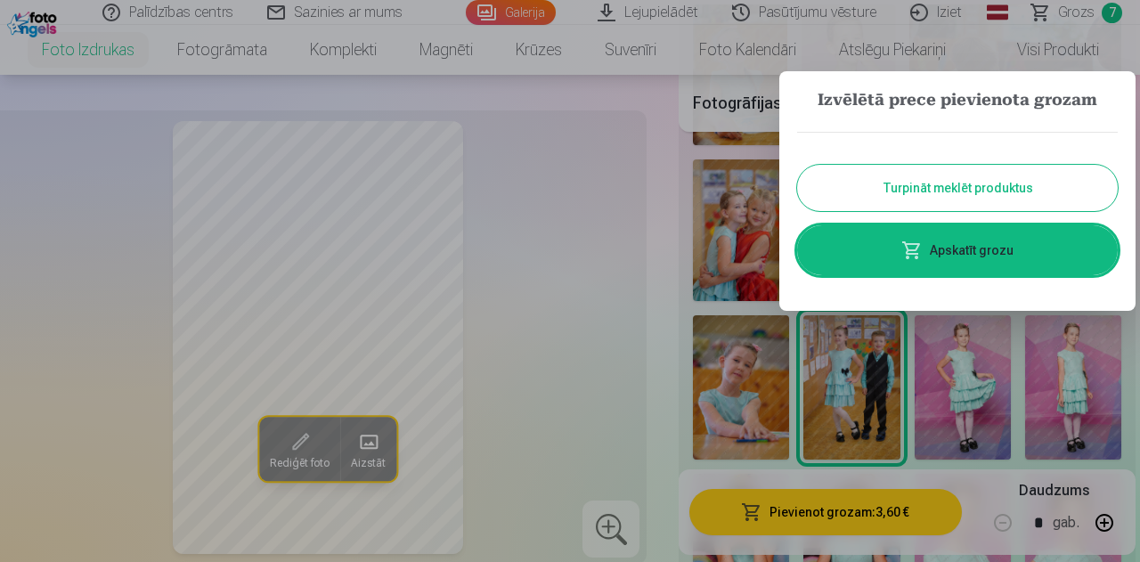
click at [965, 186] on button "Turpināt meklēt produktus" at bounding box center [957, 188] width 321 height 46
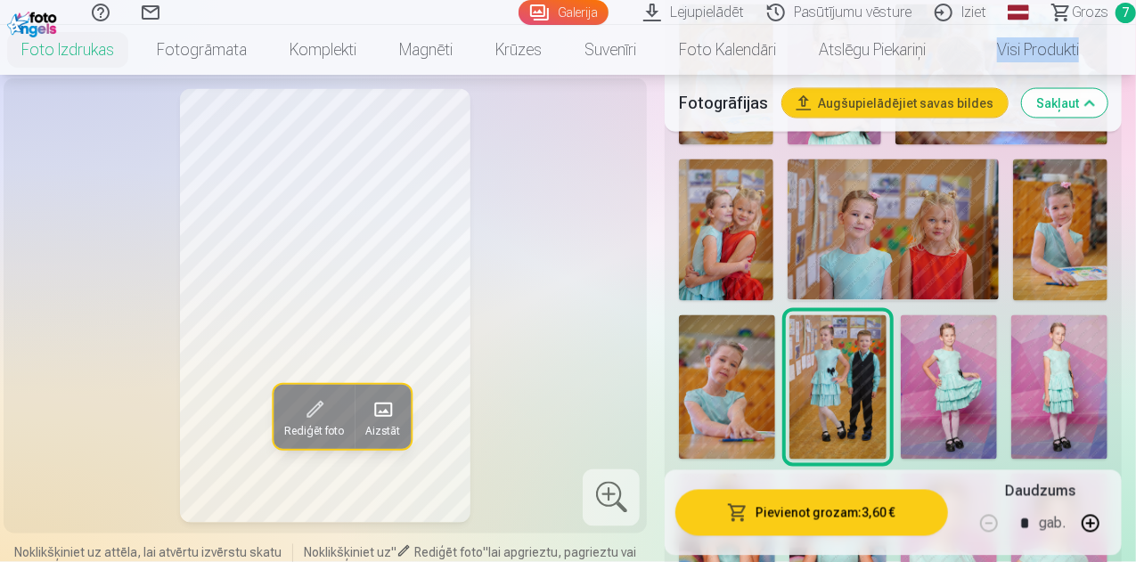
click at [955, 350] on img at bounding box center [948, 387] width 96 height 144
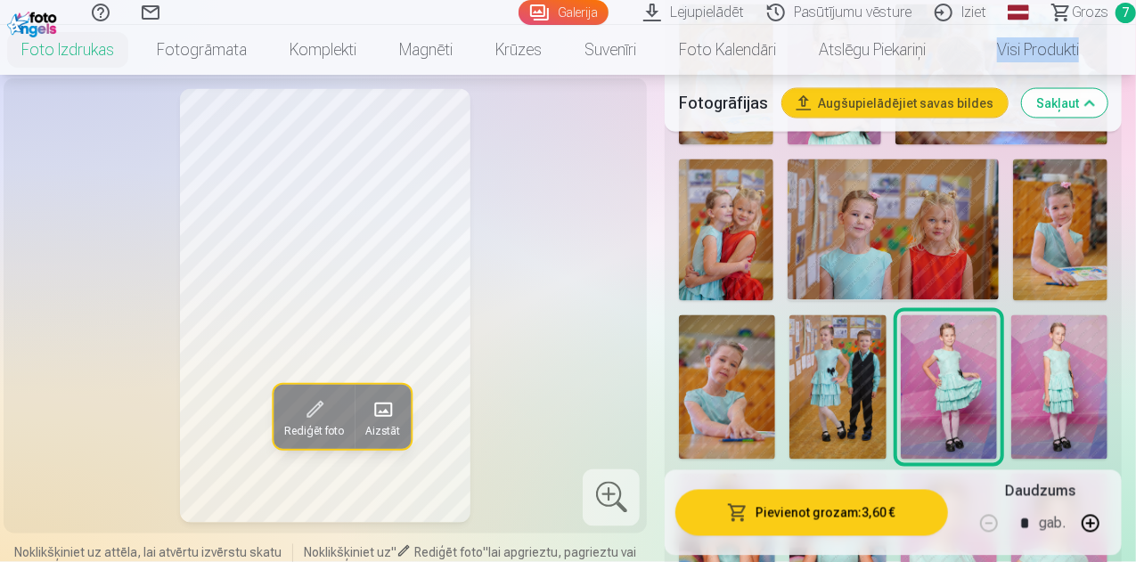
click at [853, 514] on button "Pievienot grozam : 3,60 €" at bounding box center [811, 512] width 273 height 46
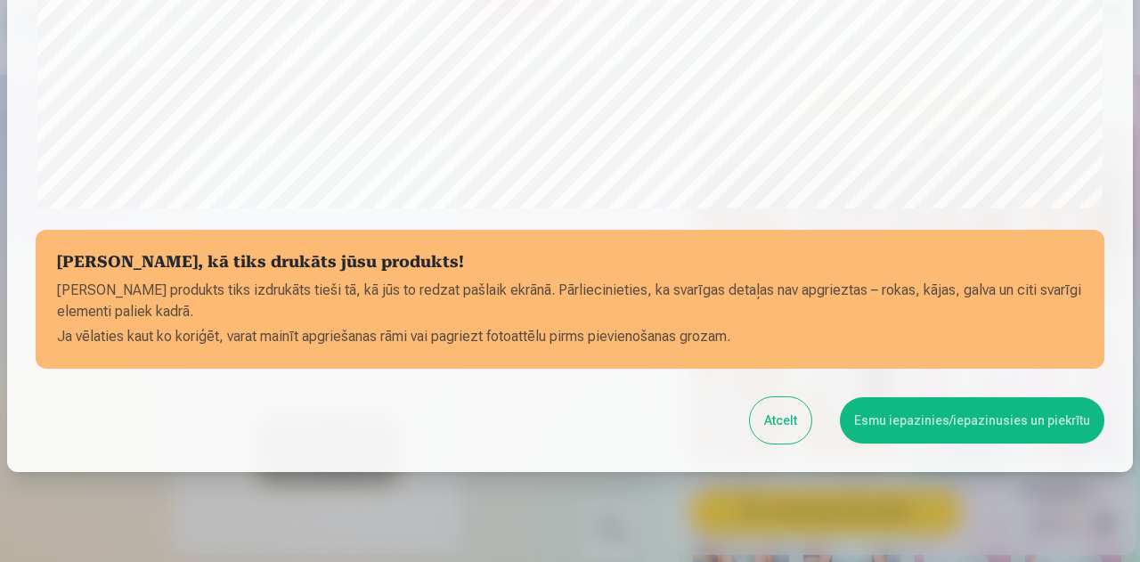
scroll to position [706, 0]
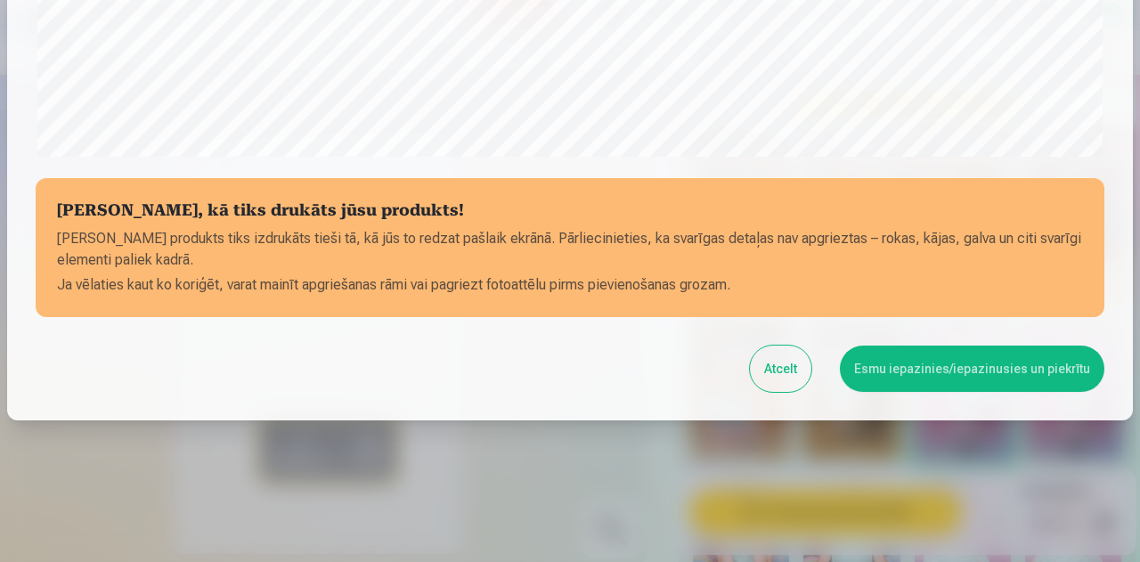
click at [939, 373] on button "Esmu iepazinies/iepazinusies un piekrītu" at bounding box center [972, 369] width 265 height 46
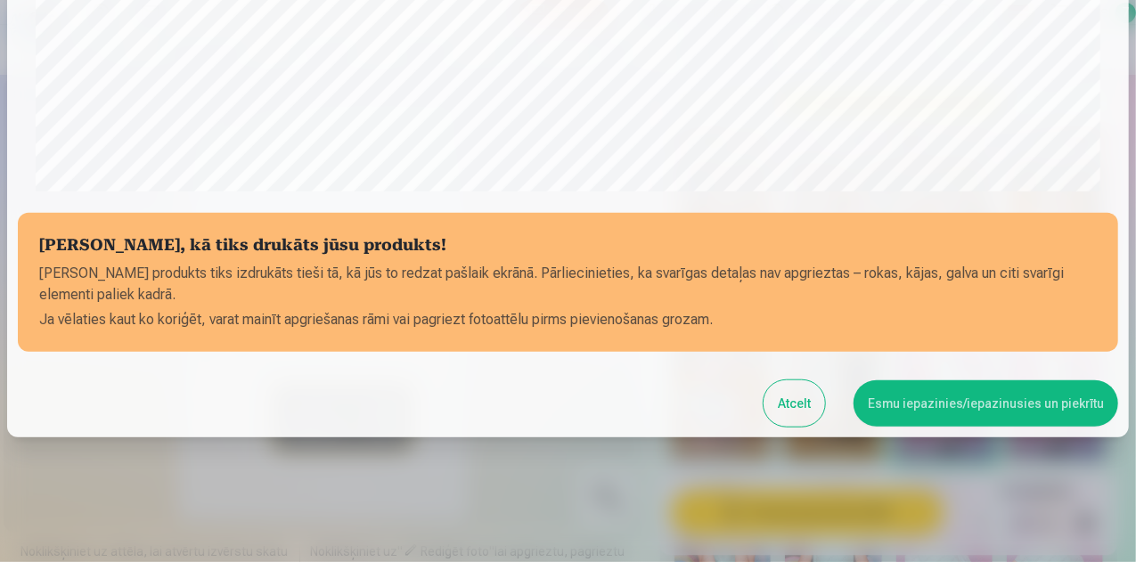
scroll to position [704, 0]
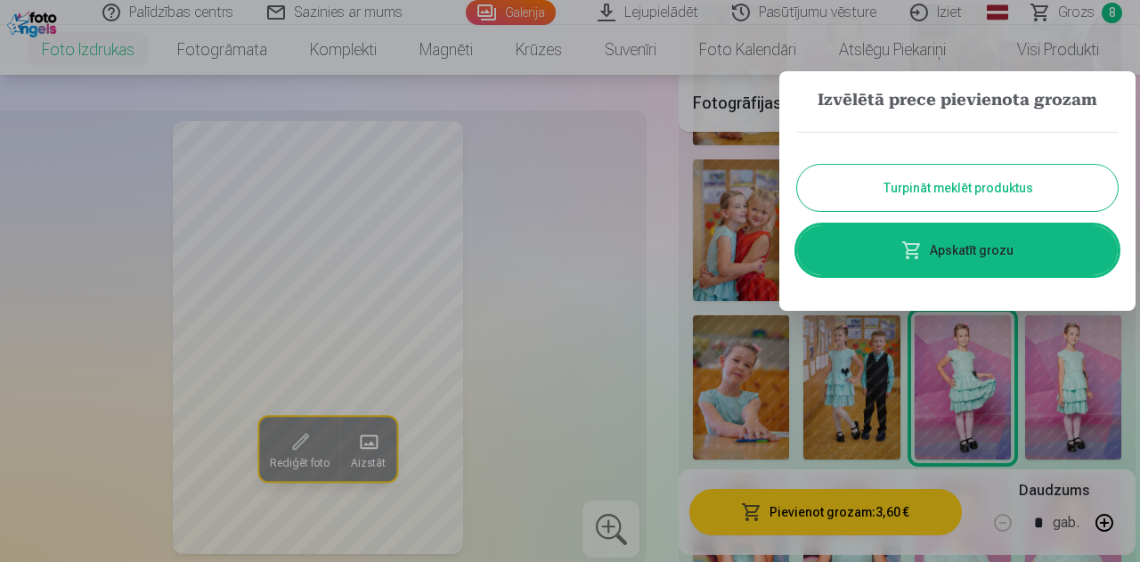
click at [1028, 182] on button "Turpināt meklēt produktus" at bounding box center [957, 188] width 321 height 46
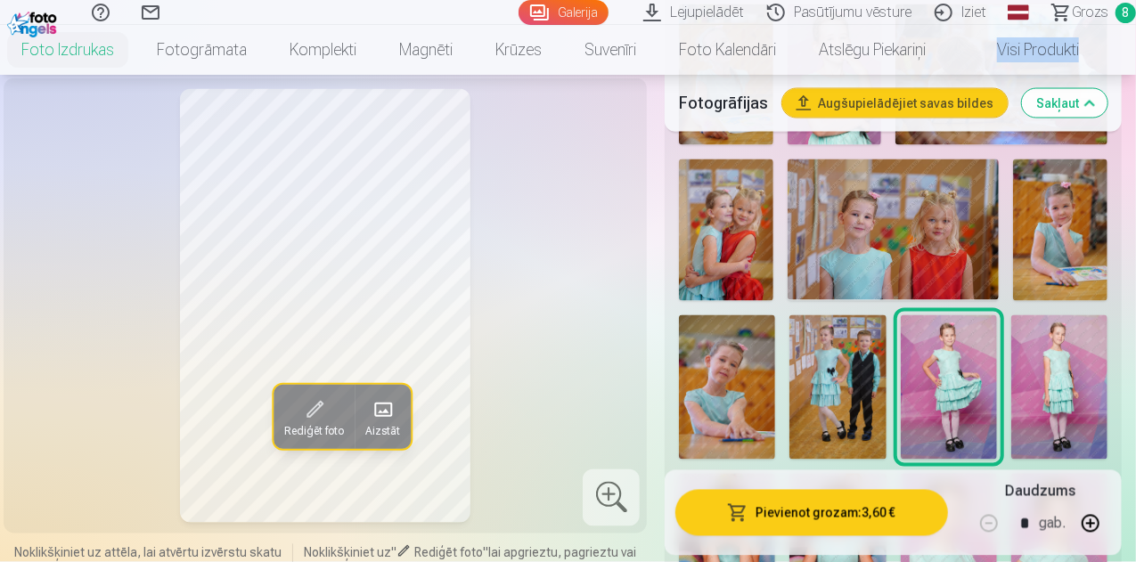
click at [1066, 325] on img at bounding box center [1059, 387] width 96 height 144
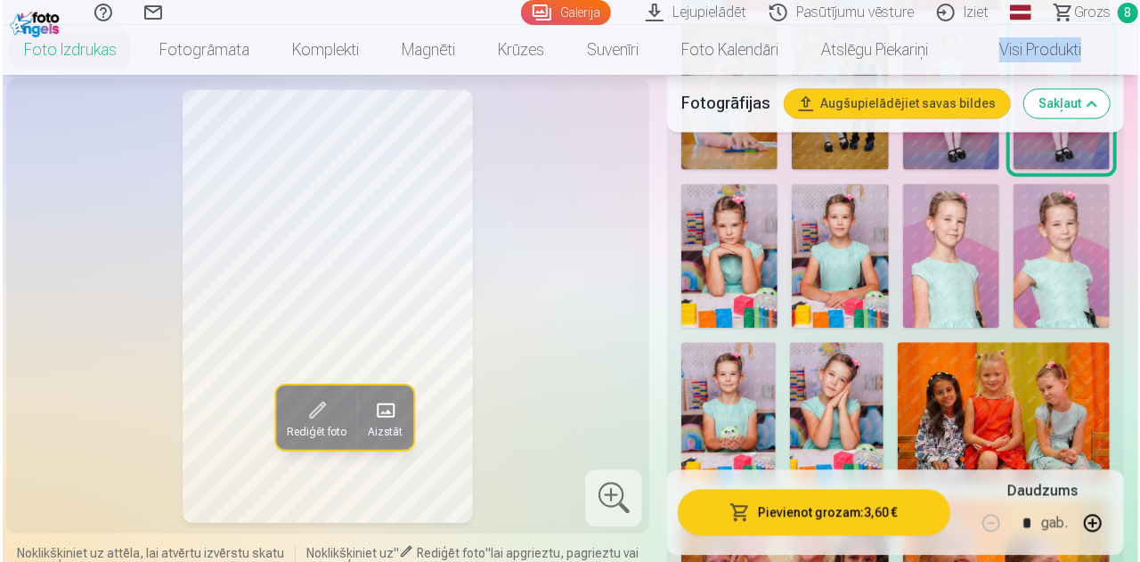
scroll to position [1831, 0]
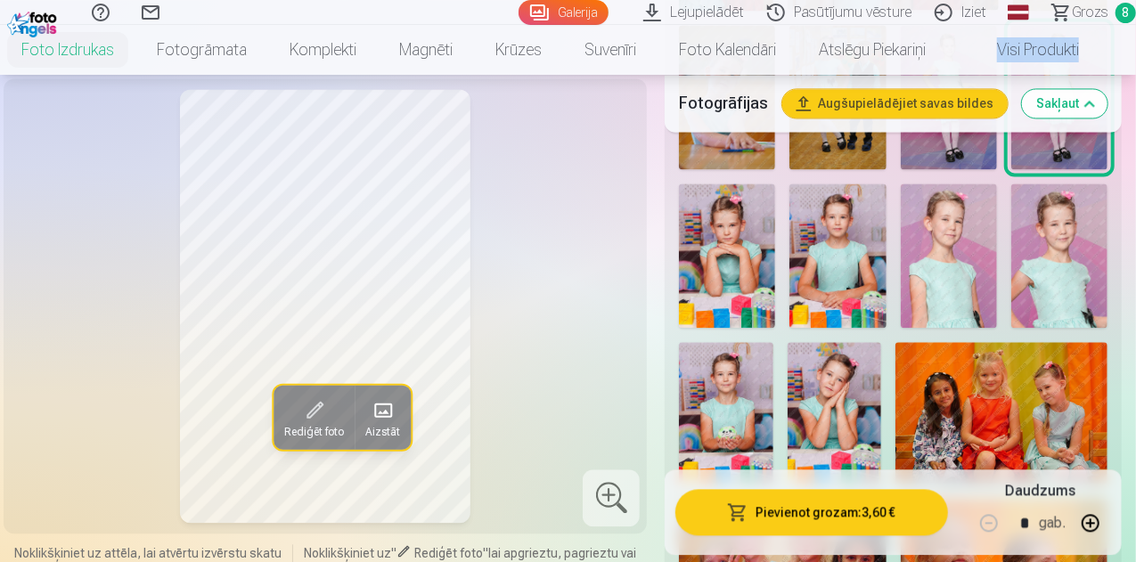
click at [762, 225] on img at bounding box center [727, 255] width 96 height 144
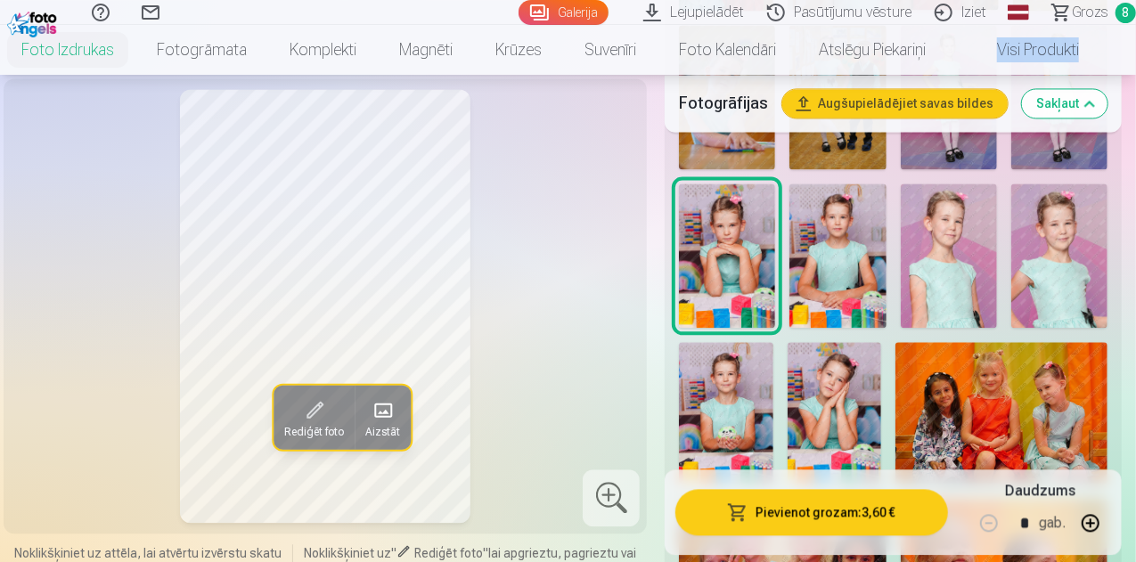
click at [796, 514] on button "Pievienot grozam : 3,60 €" at bounding box center [811, 512] width 273 height 46
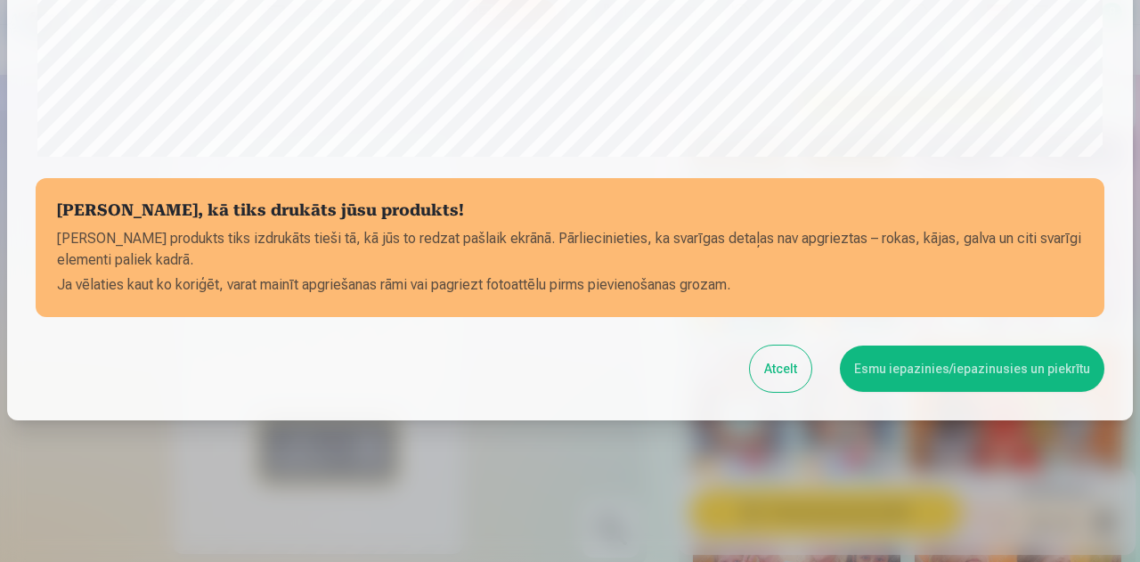
click at [889, 366] on button "Esmu iepazinies/iepazinusies un piekrītu" at bounding box center [972, 369] width 265 height 46
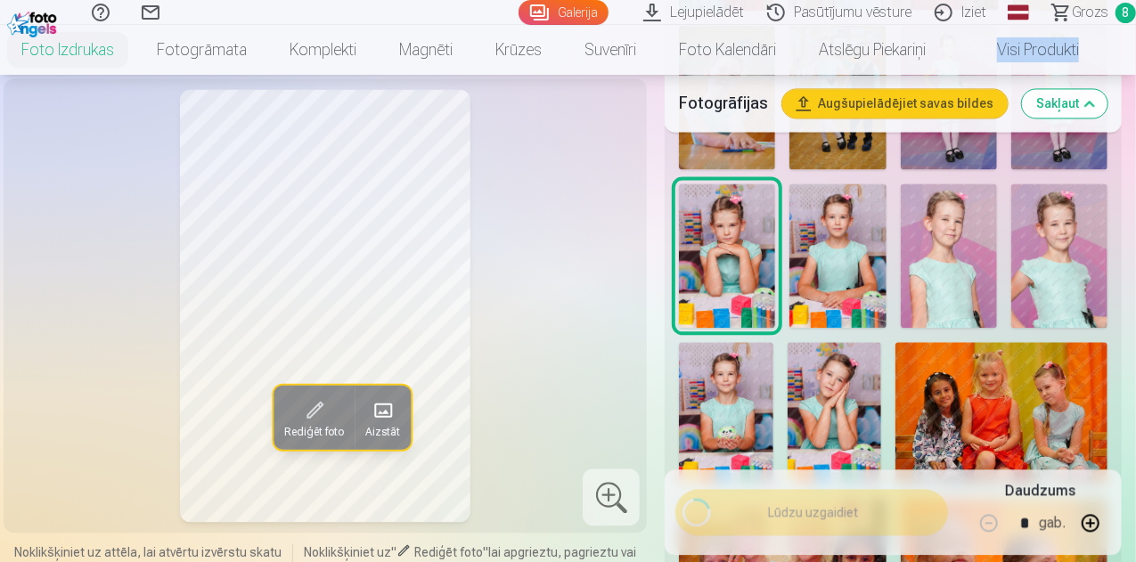
scroll to position [704, 0]
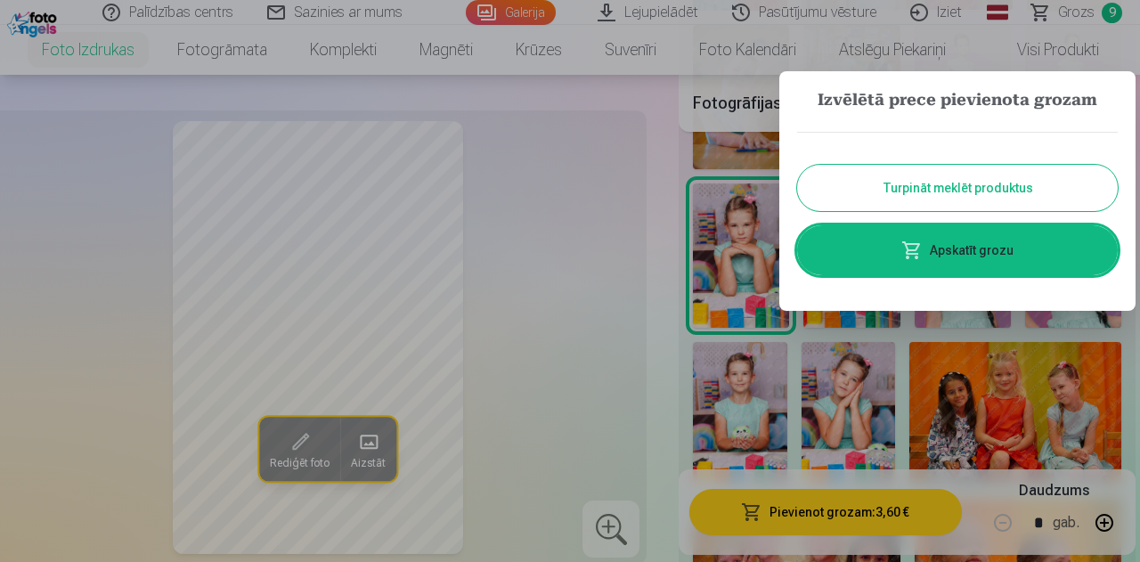
click at [971, 183] on button "Turpināt meklēt produktus" at bounding box center [957, 188] width 321 height 46
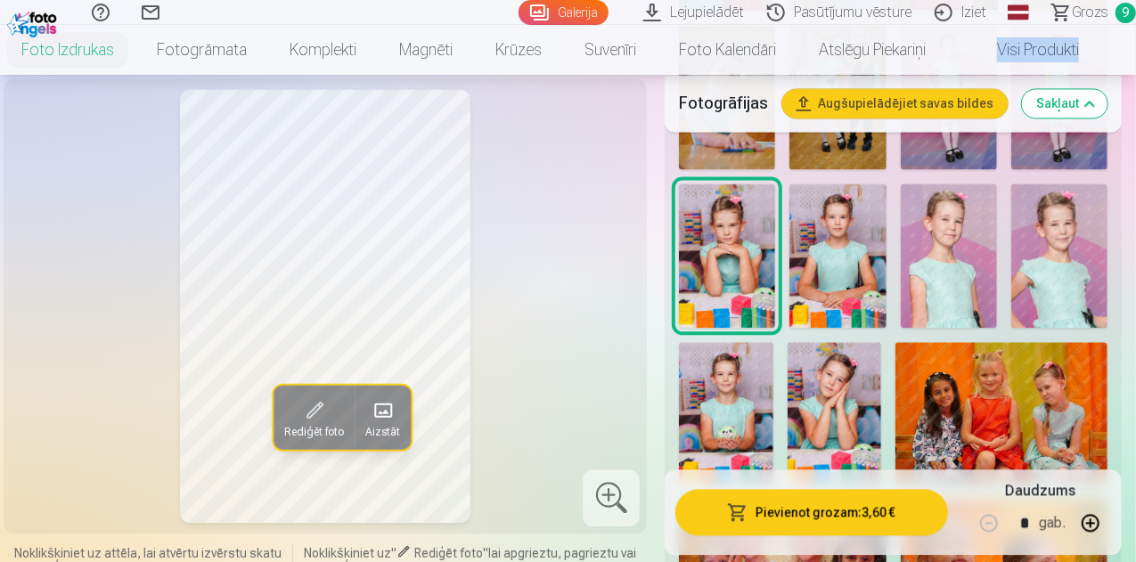
click at [747, 352] on img at bounding box center [726, 412] width 94 height 141
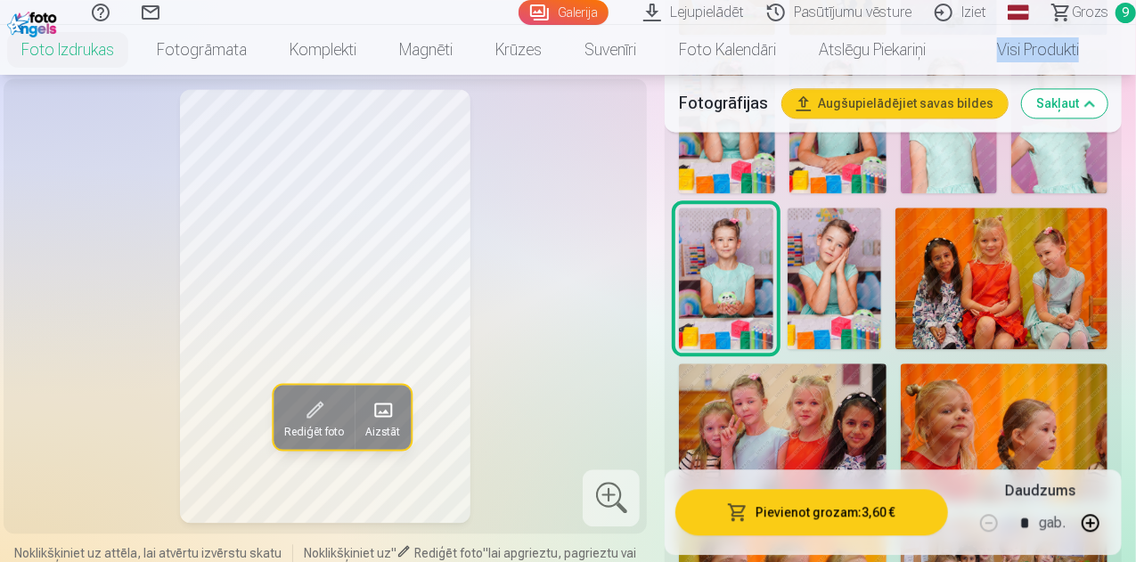
scroll to position [1986, 0]
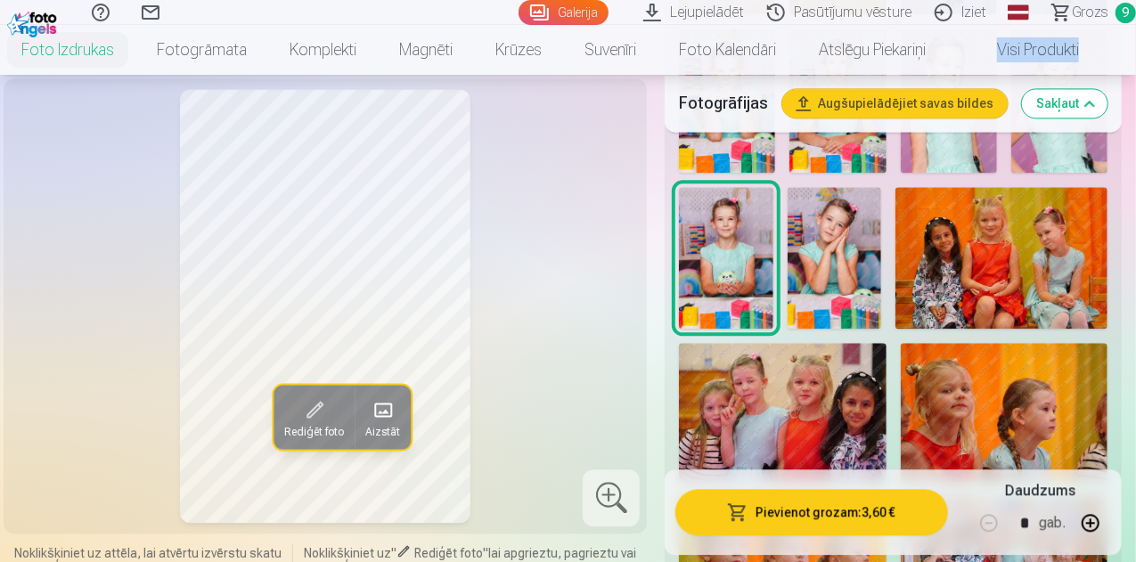
click at [1037, 226] on img at bounding box center [1001, 257] width 212 height 141
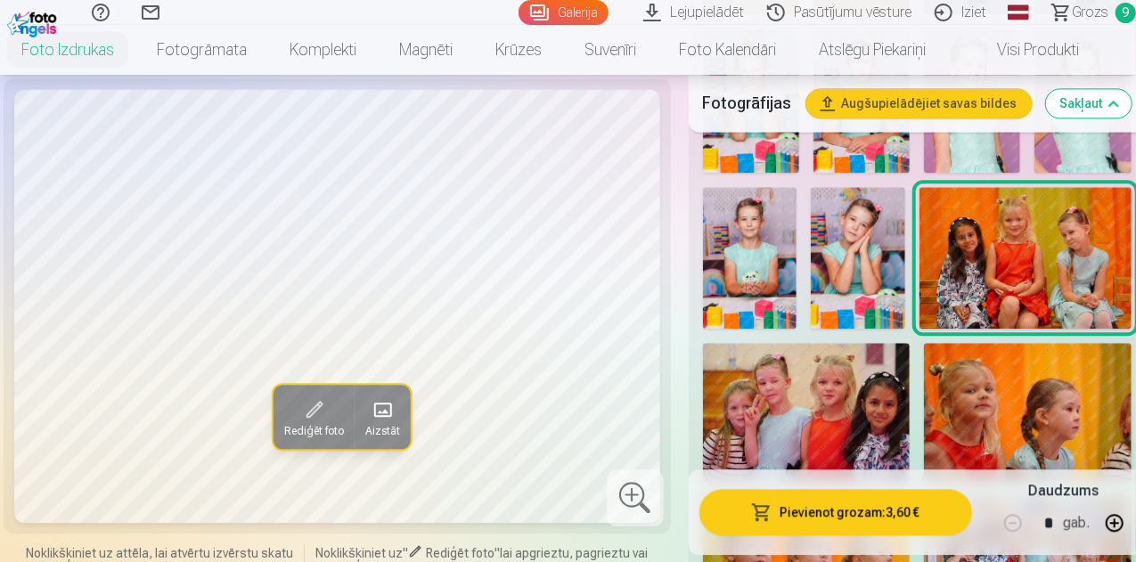
drag, startPoint x: 1135, startPoint y: 136, endPoint x: 1135, endPoint y: 147, distance: 10.7
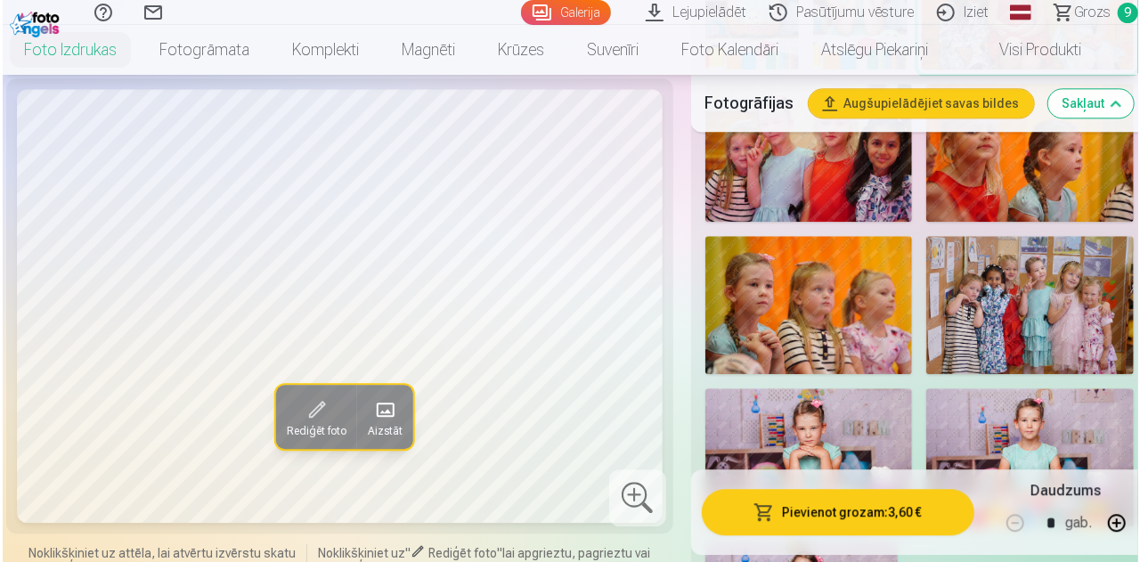
scroll to position [2255, 0]
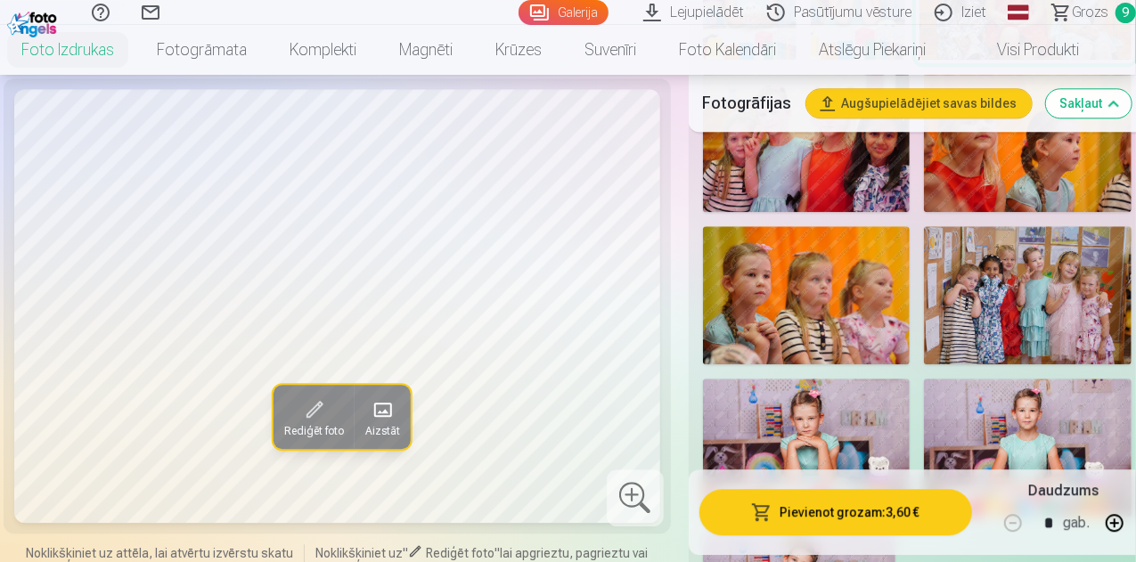
click at [1039, 269] on img at bounding box center [1028, 295] width 208 height 138
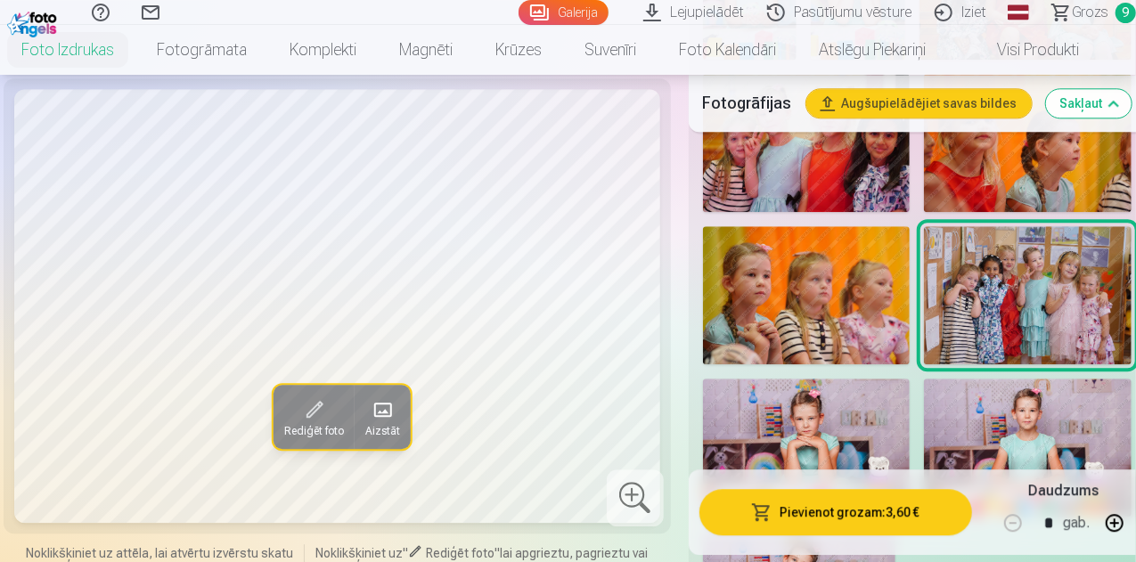
click at [809, 503] on button "Pievienot grozam : 3,60 €" at bounding box center [835, 512] width 273 height 46
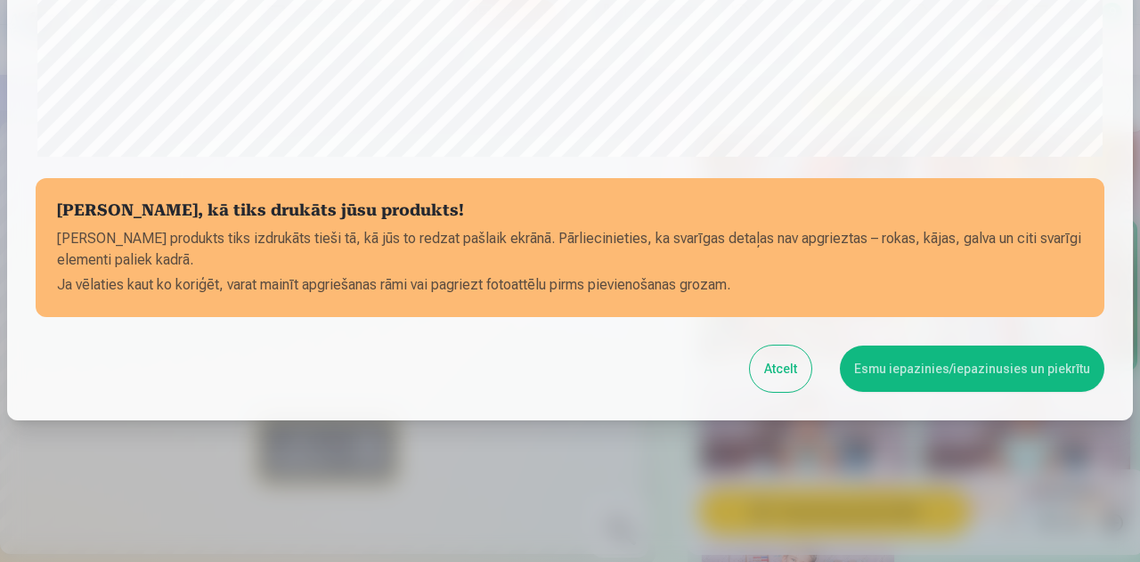
click at [907, 379] on button "Esmu iepazinies/iepazinusies un piekrītu" at bounding box center [972, 369] width 265 height 46
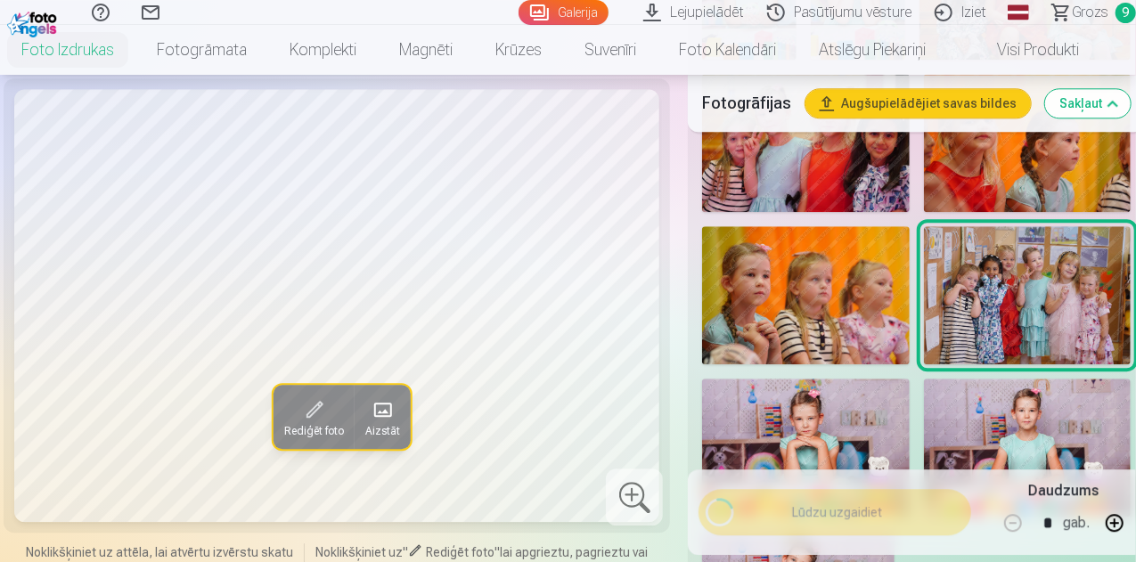
scroll to position [704, 0]
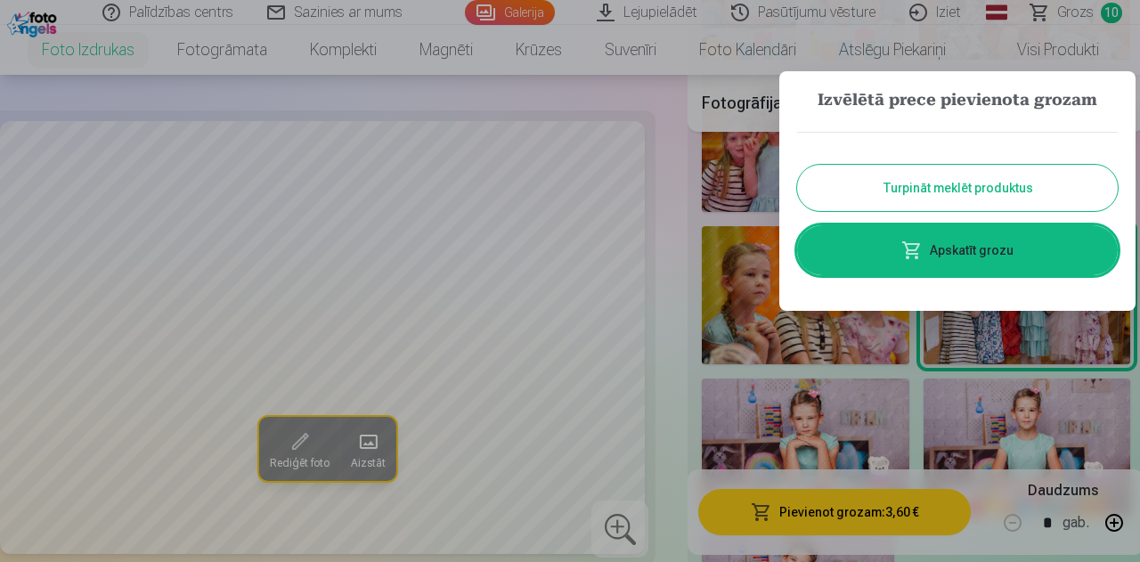
click at [992, 188] on button "Turpināt meklēt produktus" at bounding box center [957, 188] width 321 height 46
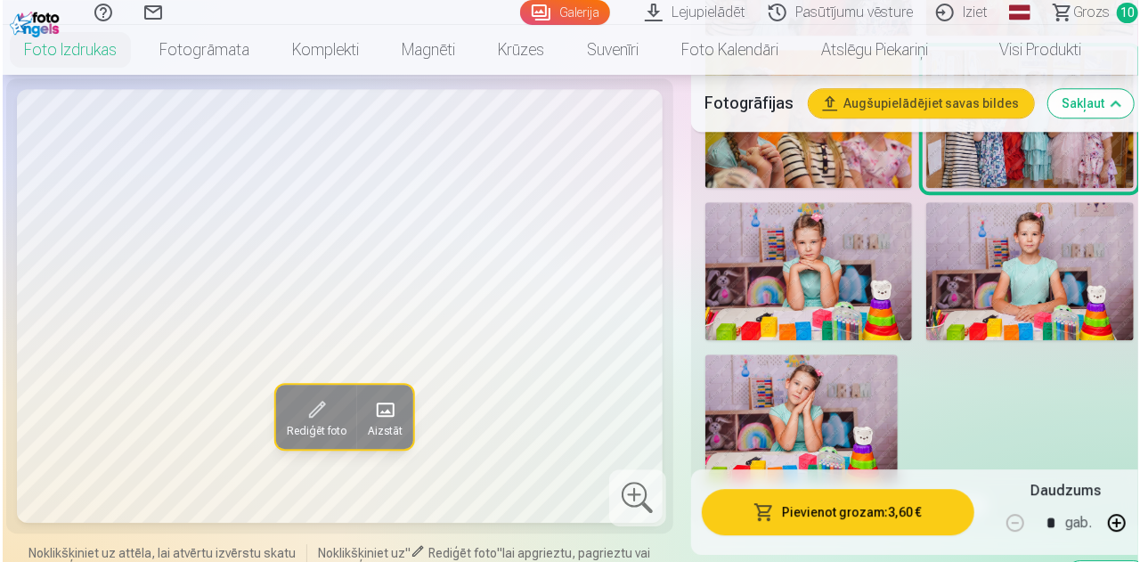
scroll to position [2390, 0]
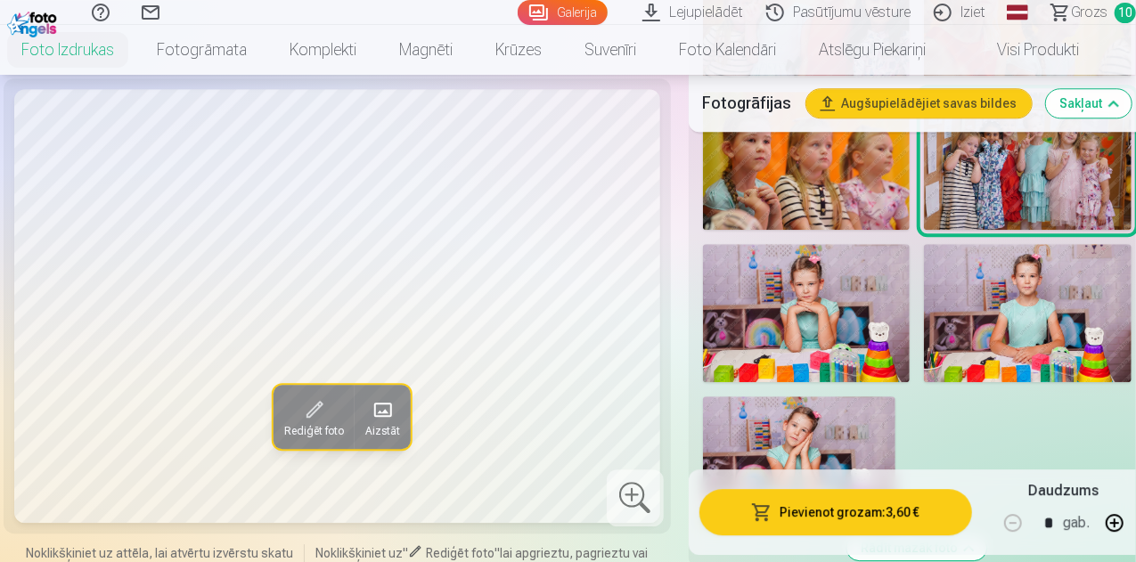
click at [792, 270] on img at bounding box center [807, 313] width 208 height 138
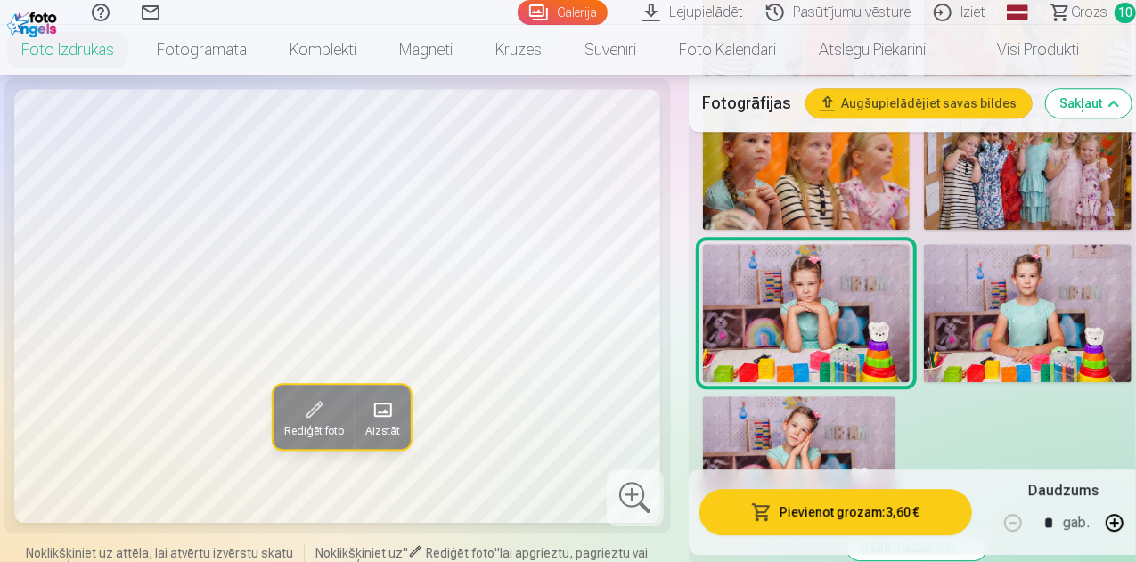
click at [777, 515] on button "Pievienot grozam : 3,60 €" at bounding box center [835, 512] width 273 height 46
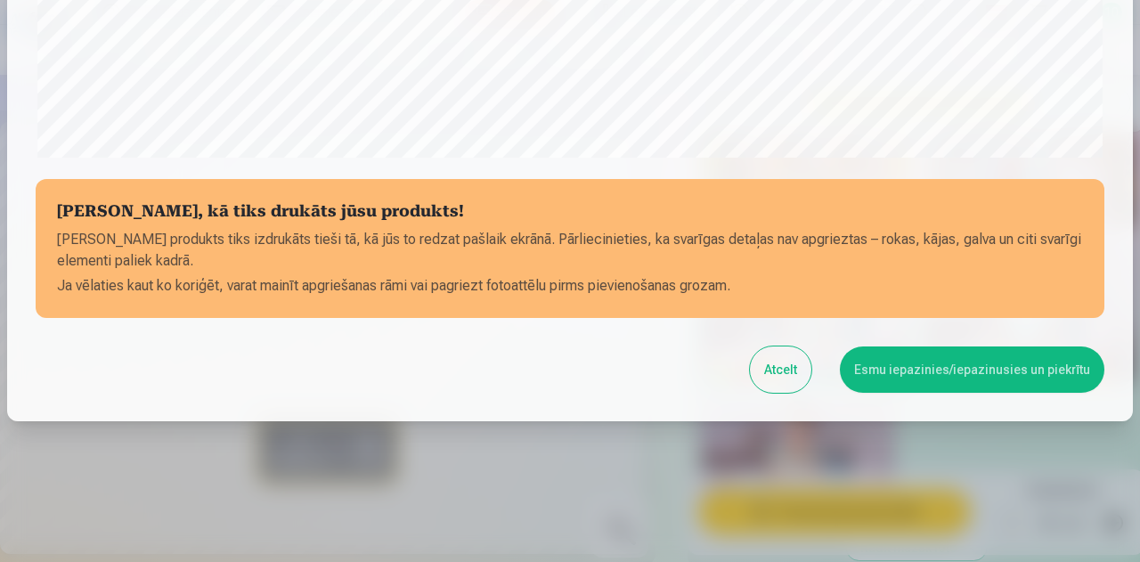
scroll to position [706, 0]
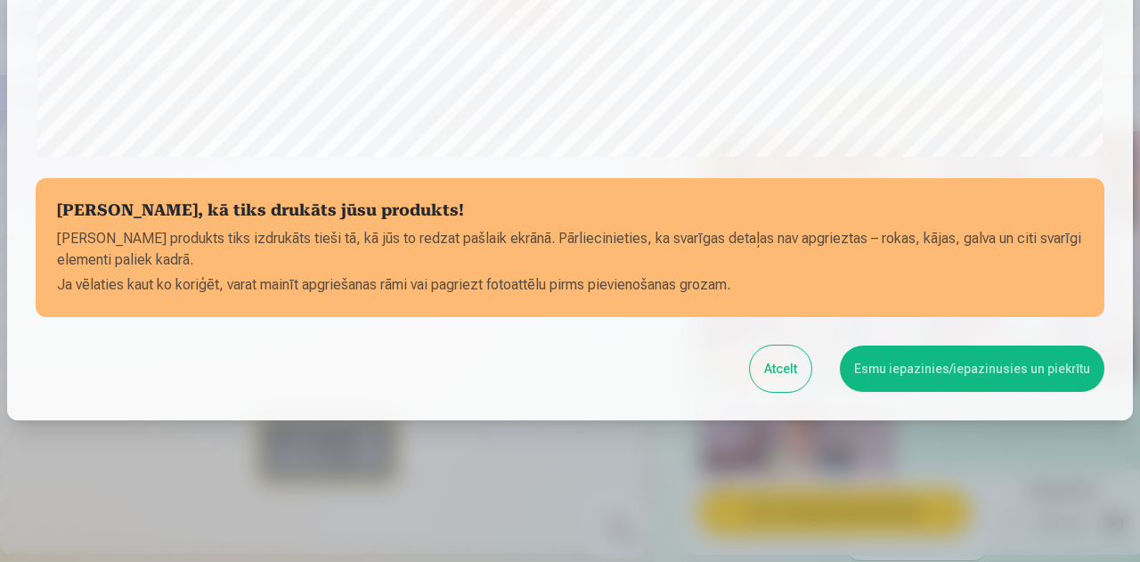
click at [873, 379] on button "Esmu iepazinies/iepazinusies un piekrītu" at bounding box center [972, 369] width 265 height 46
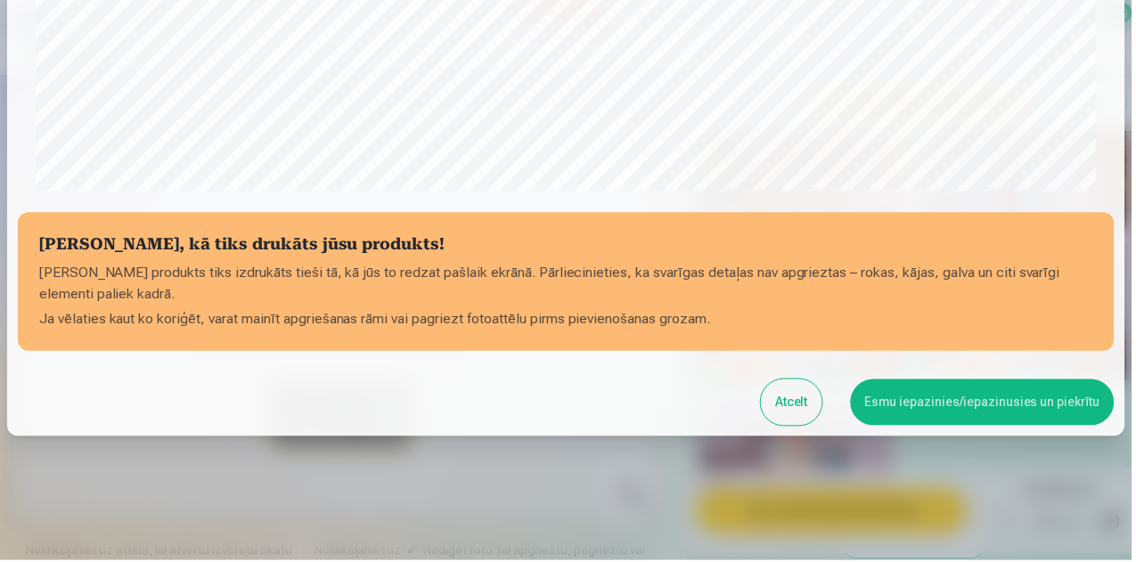
scroll to position [704, 0]
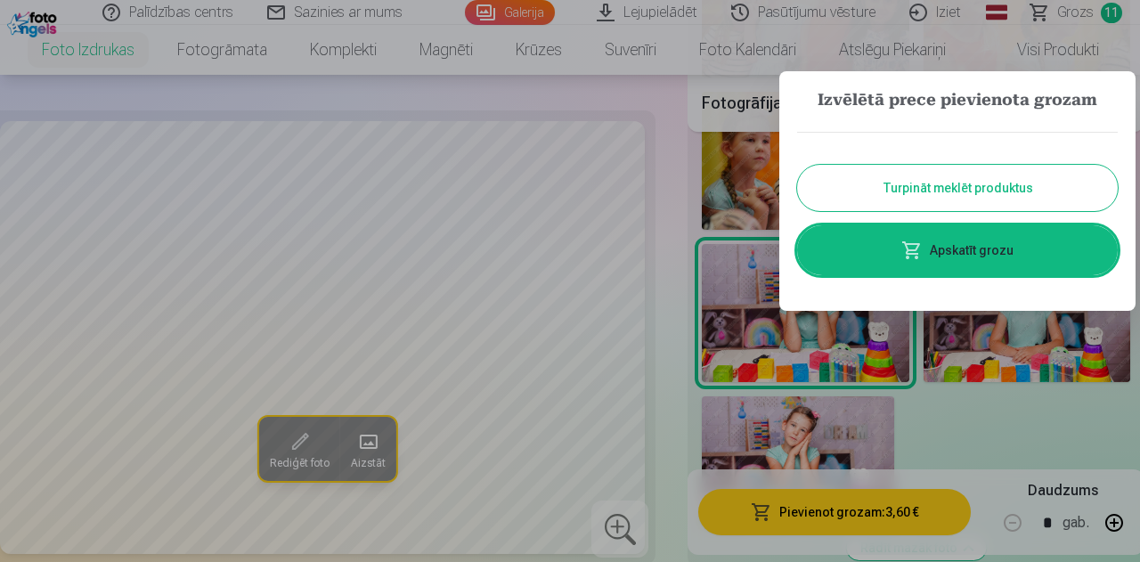
click at [986, 195] on button "Turpināt meklēt produktus" at bounding box center [957, 188] width 321 height 46
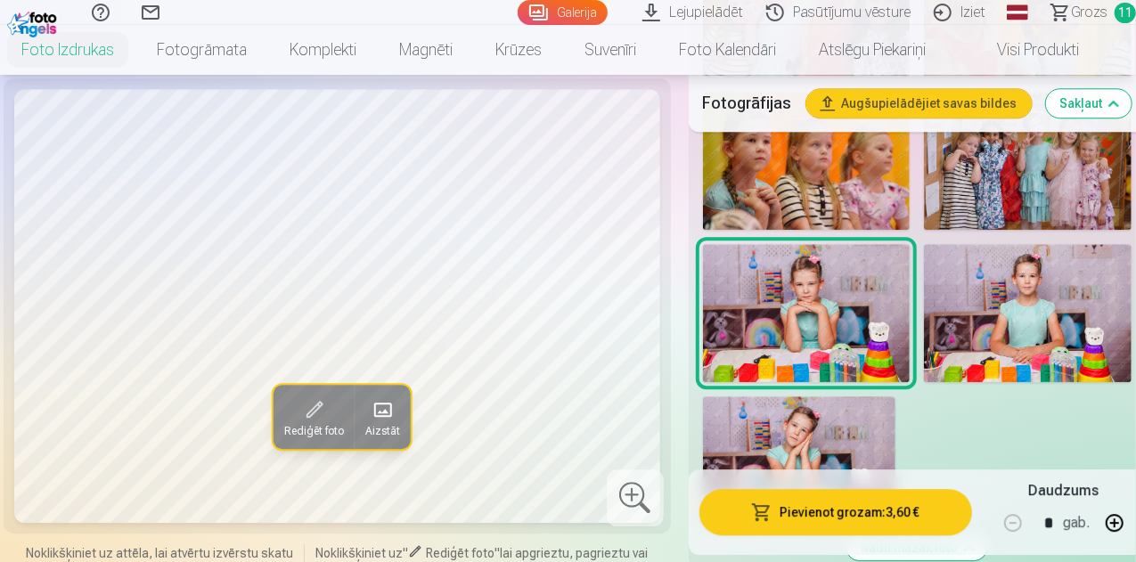
click at [1087, 13] on span "Grozs" at bounding box center [1089, 12] width 37 height 21
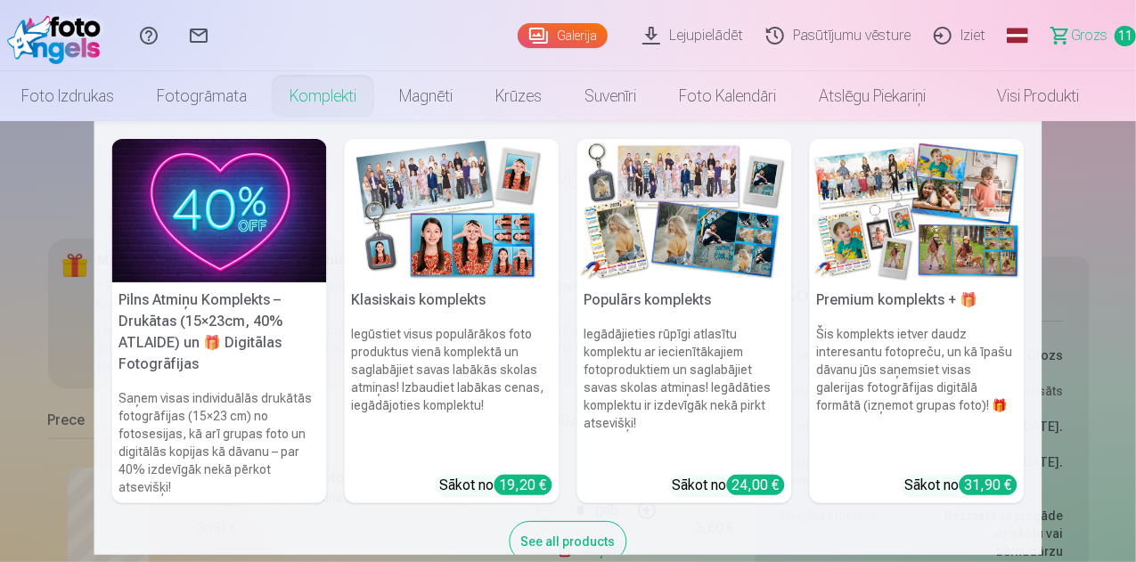
click at [432, 219] on img at bounding box center [452, 210] width 215 height 143
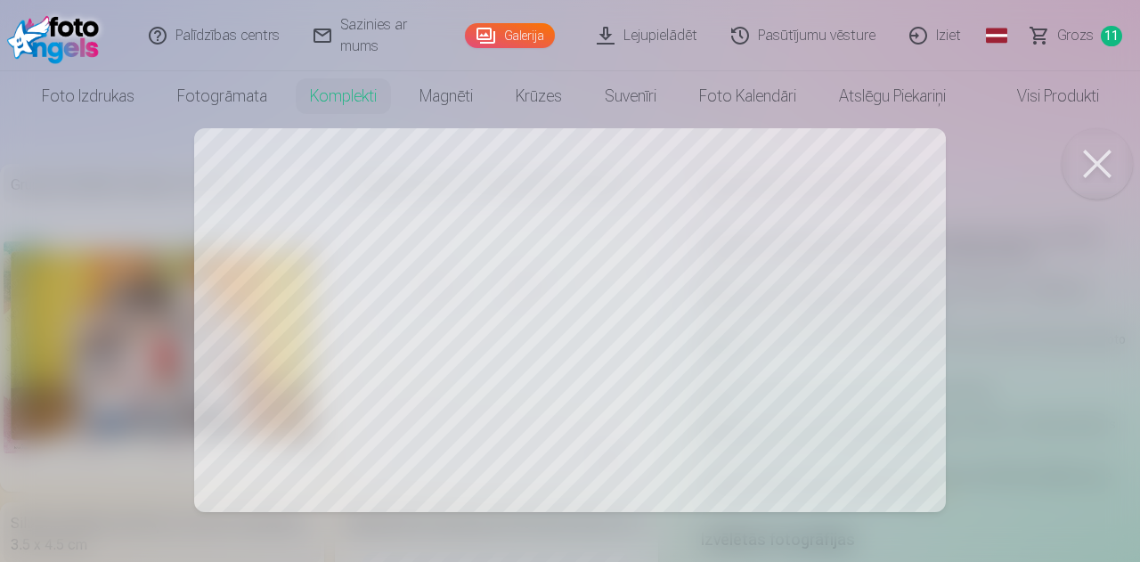
click at [1095, 163] on button at bounding box center [1097, 163] width 71 height 71
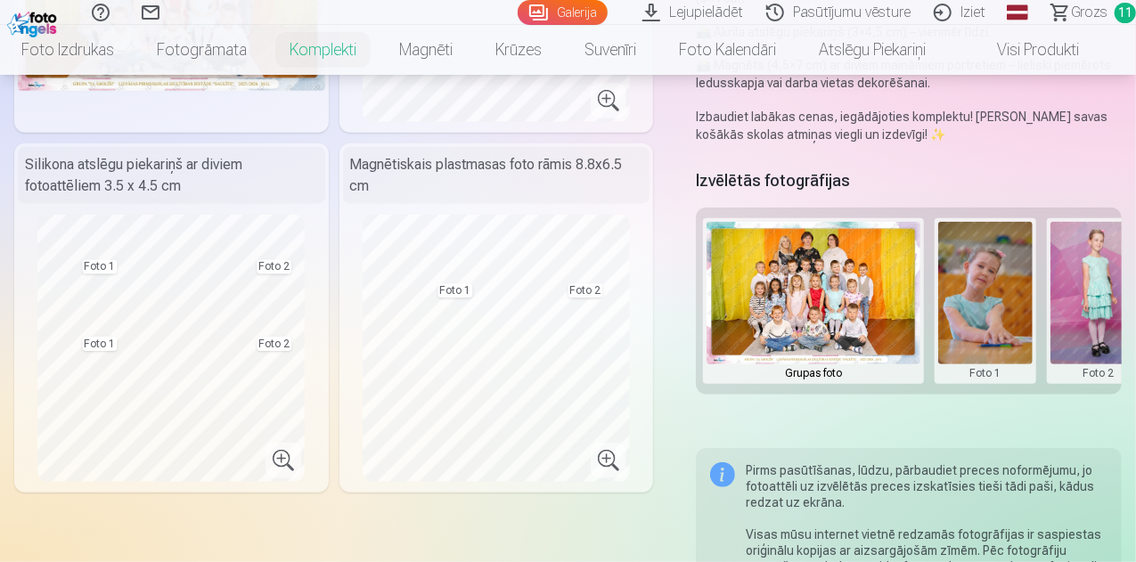
scroll to position [374, 0]
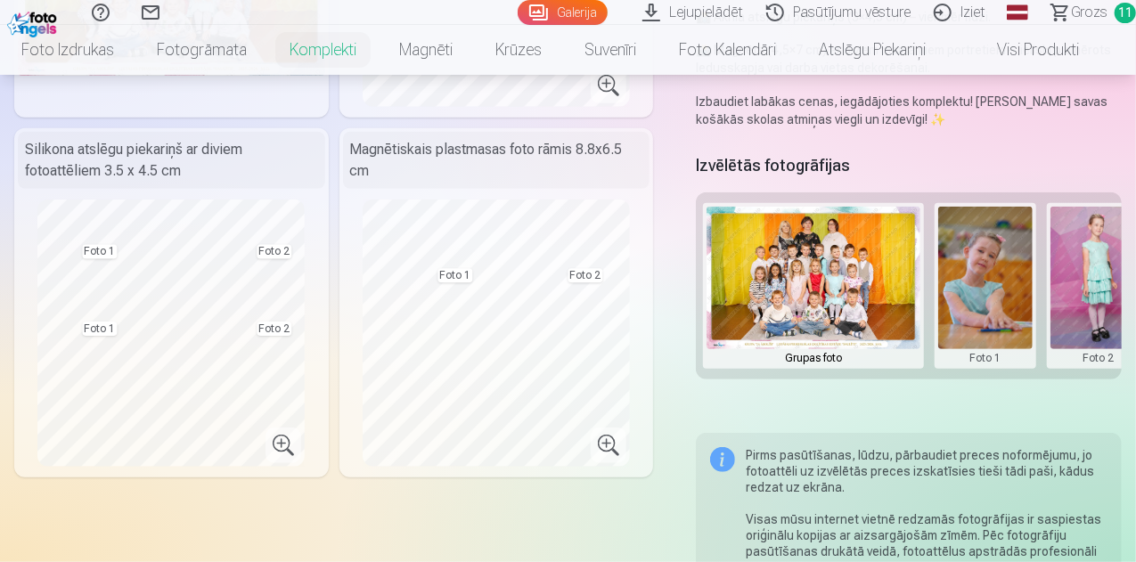
click at [994, 309] on button at bounding box center [985, 286] width 95 height 159
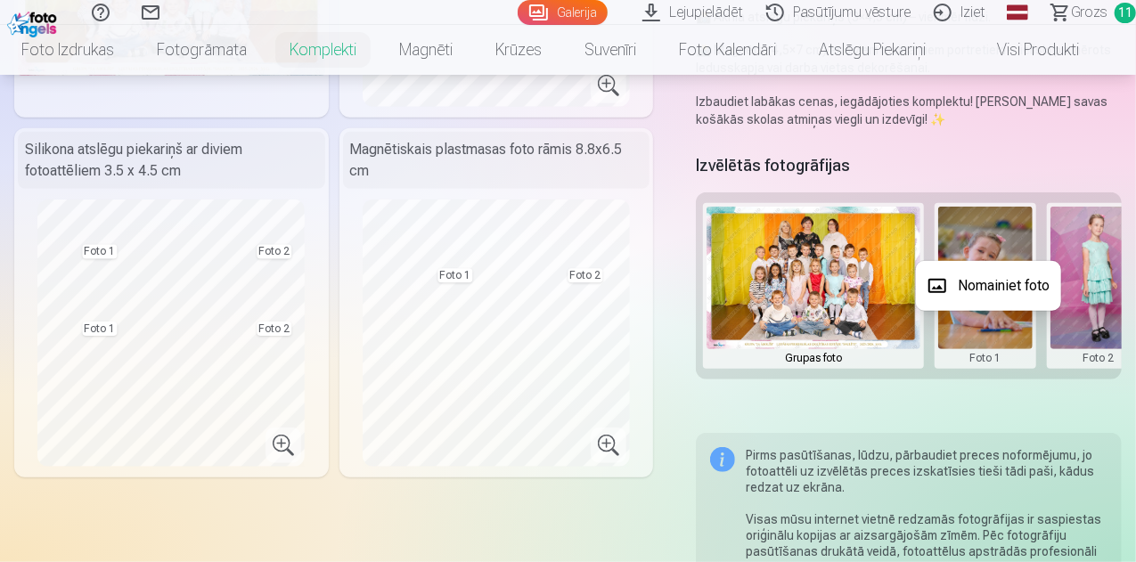
click at [992, 291] on button "Nomainiet foto" at bounding box center [988, 286] width 145 height 50
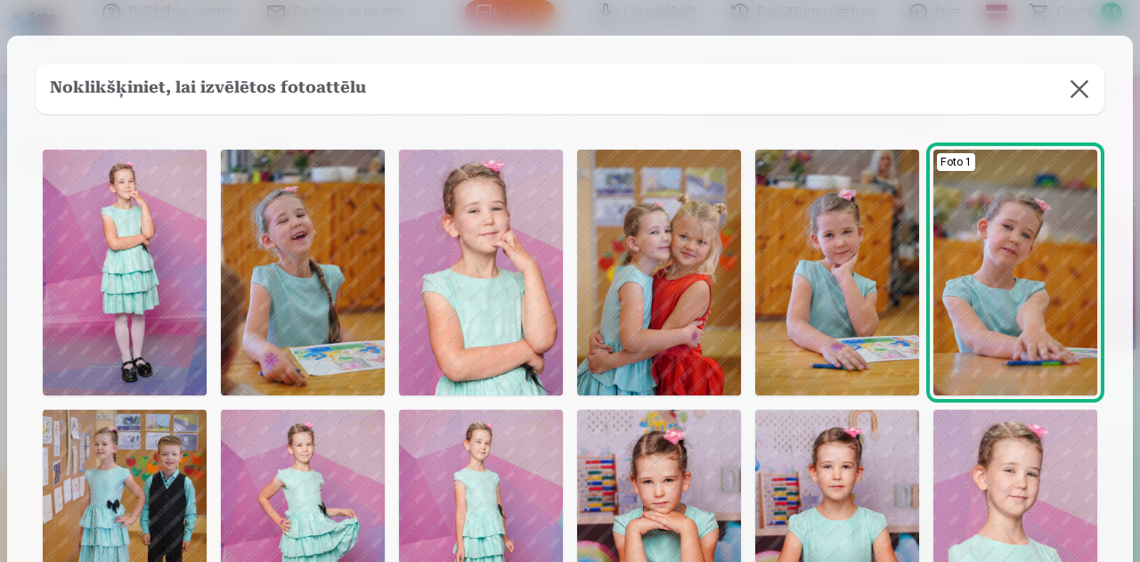
drag, startPoint x: 1115, startPoint y: 249, endPoint x: 1094, endPoint y: 341, distance: 95.1
click at [1094, 341] on div "Noklikšķiniet, lai izvēlētos fotoattēlu Foto 1" at bounding box center [570, 492] width 1126 height 912
click at [675, 510] on img at bounding box center [659, 533] width 164 height 246
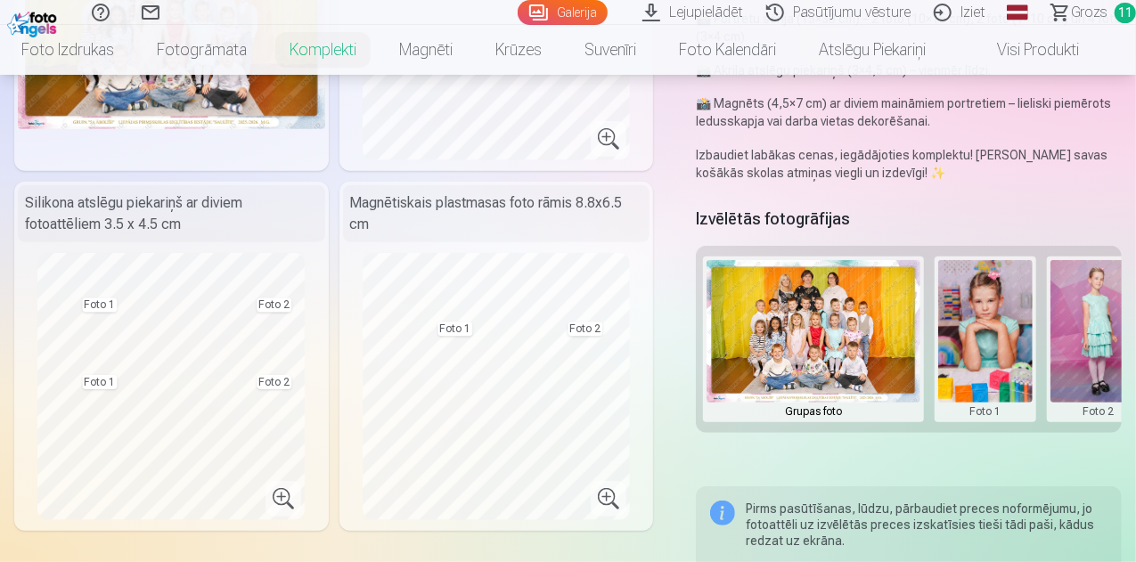
scroll to position [359, 0]
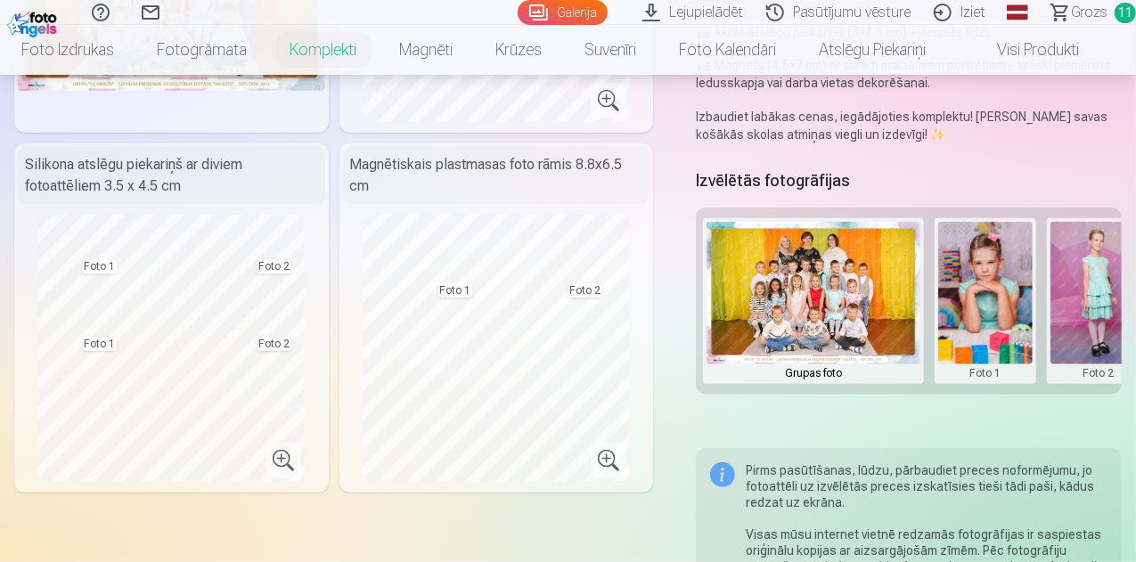
click at [1104, 301] on button at bounding box center [1097, 301] width 95 height 159
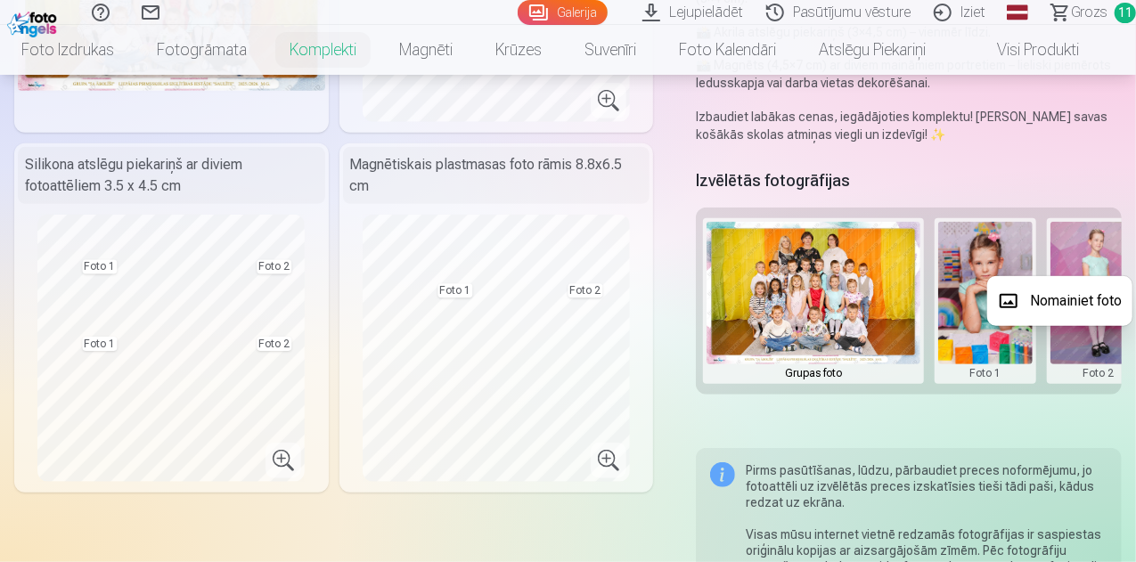
click at [1083, 310] on button "Nomainiet foto" at bounding box center [1059, 301] width 145 height 50
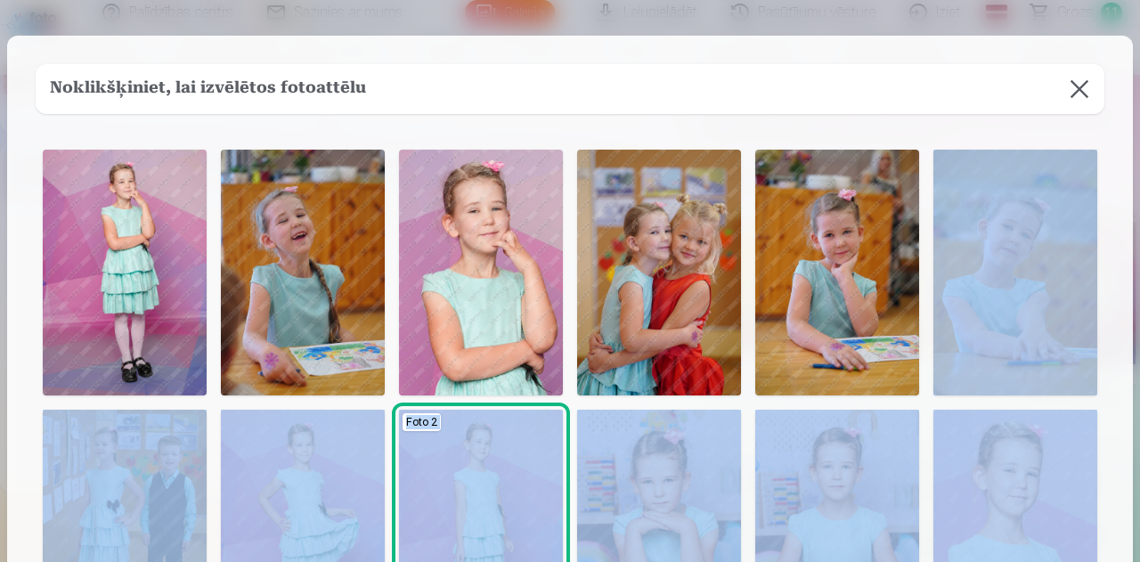
drag, startPoint x: 926, startPoint y: 501, endPoint x: 933, endPoint y: 389, distance: 111.6
click at [933, 389] on div "Foto 2" at bounding box center [570, 531] width 1069 height 777
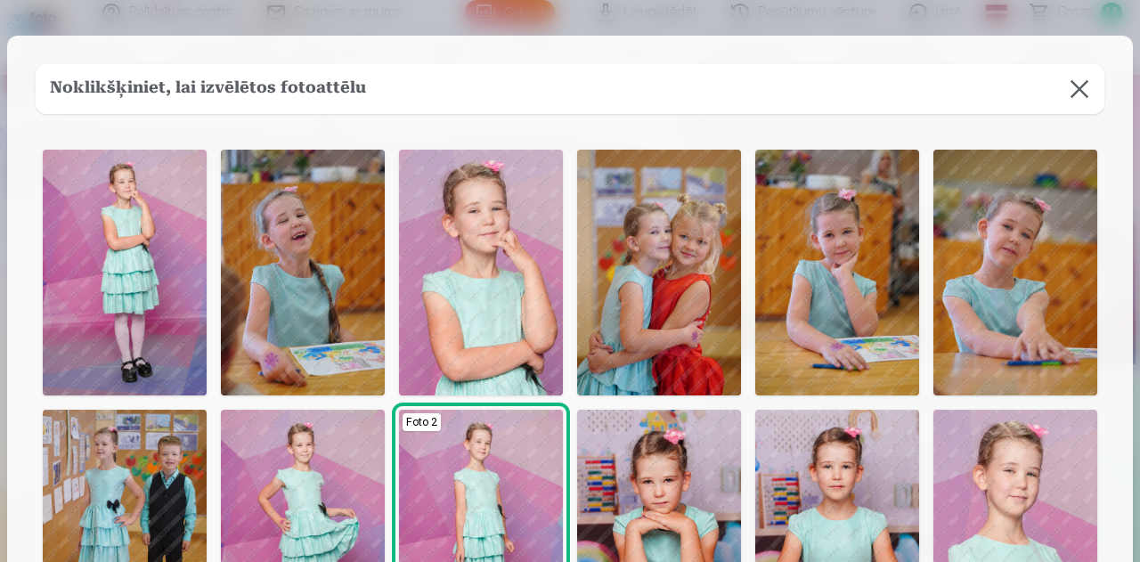
click at [789, 126] on div "Noklikšķiniet, lai izvēlētos fotoattēlu Foto 2" at bounding box center [570, 492] width 1126 height 912
click at [311, 493] on img at bounding box center [303, 533] width 164 height 246
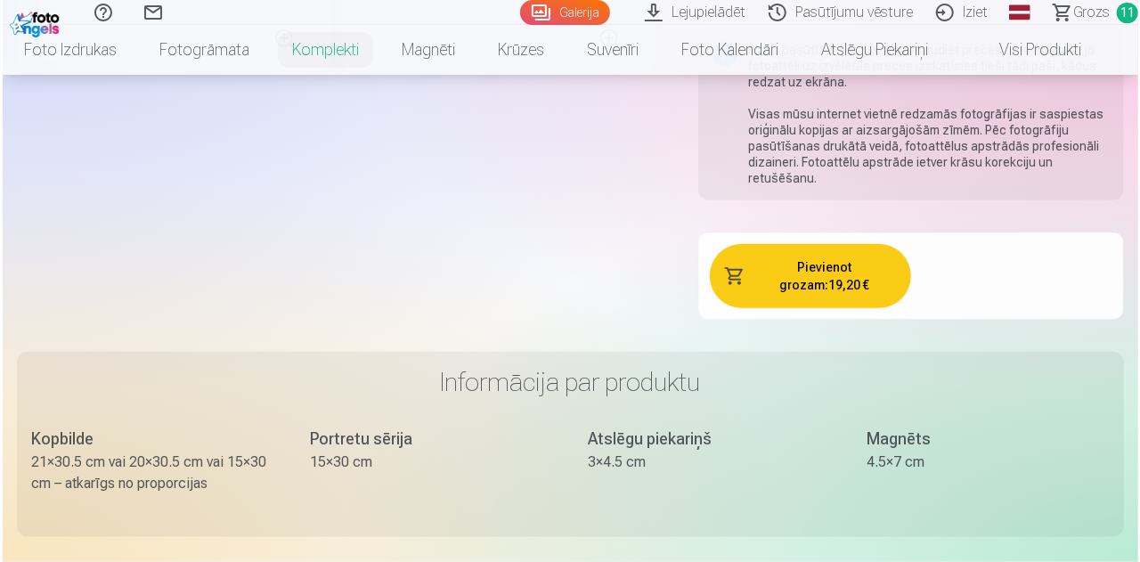
scroll to position [787, 0]
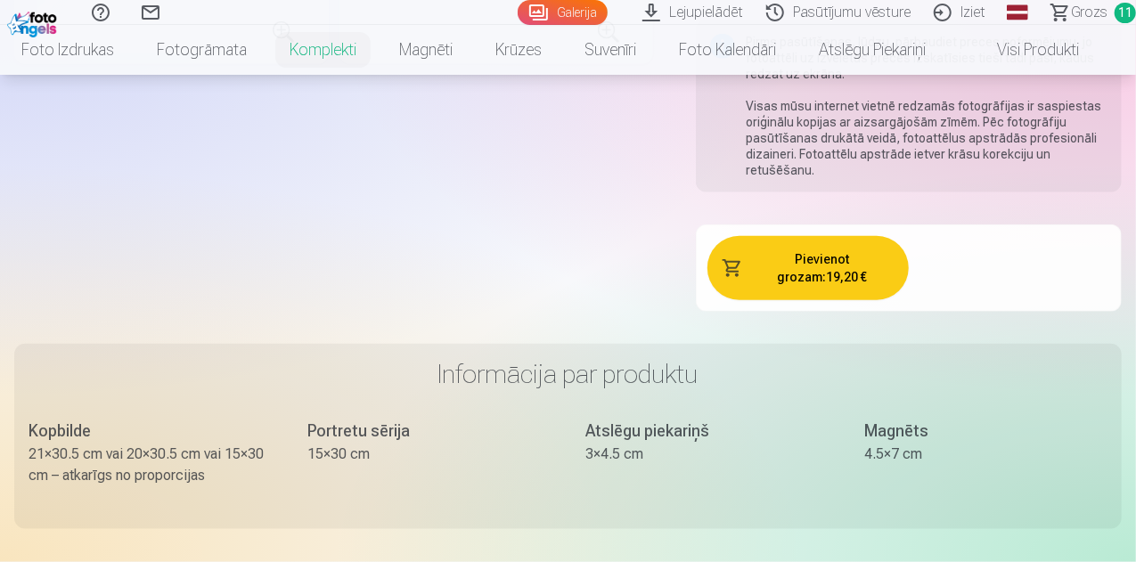
click at [831, 259] on button "Pievienot grozam : 19,20 €" at bounding box center [807, 268] width 201 height 64
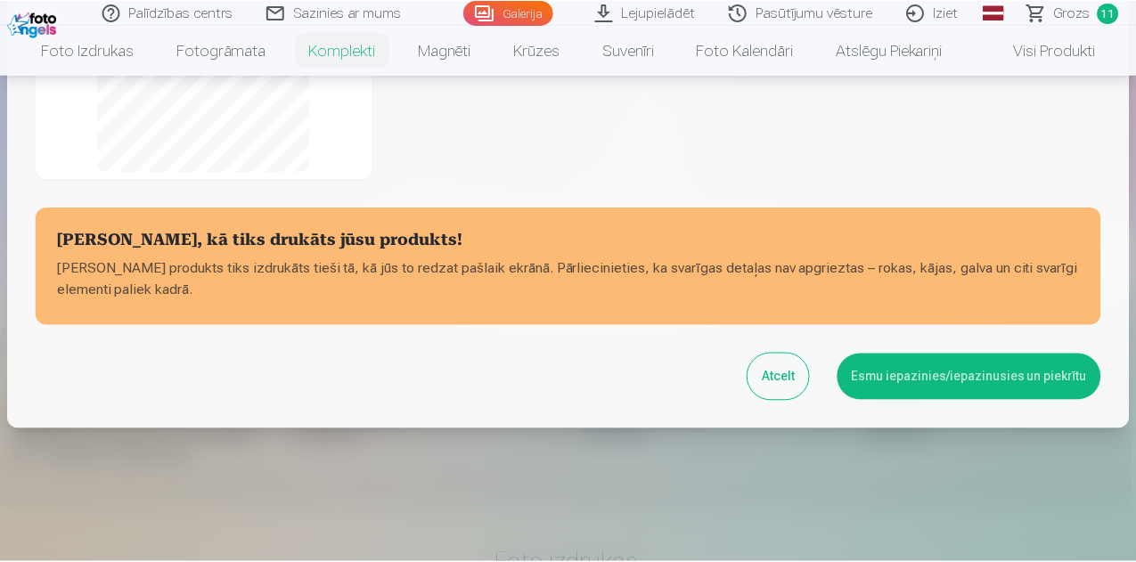
scroll to position [460, 0]
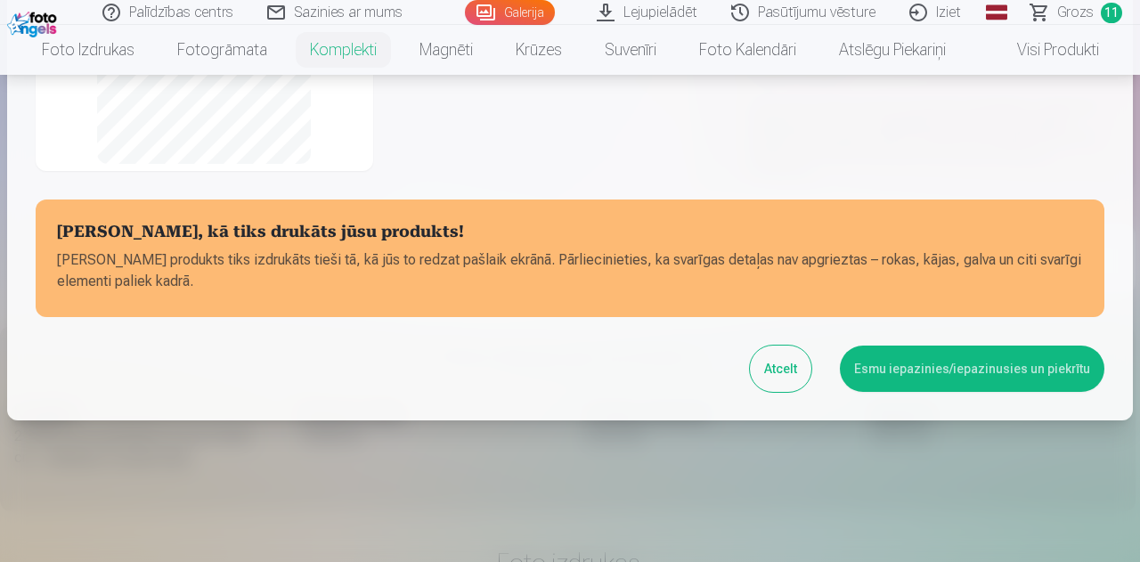
click at [887, 364] on button "Esmu iepazinies/iepazinusies un piekrītu" at bounding box center [972, 369] width 265 height 46
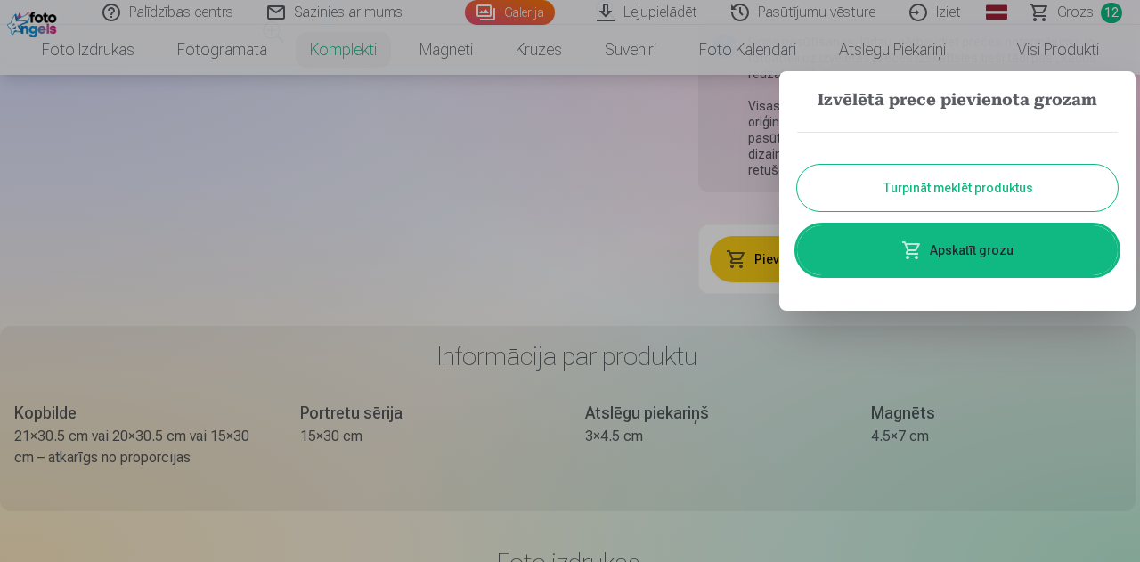
click at [976, 185] on button "Turpināt meklēt produktus" at bounding box center [957, 188] width 321 height 46
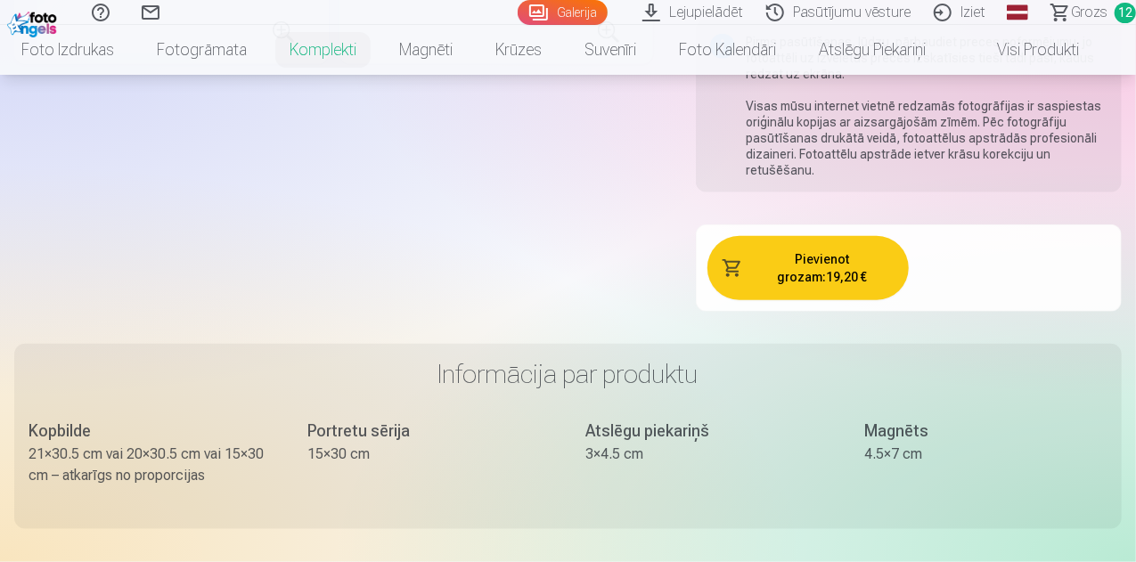
click at [1114, 8] on span "12" at bounding box center [1124, 13] width 21 height 20
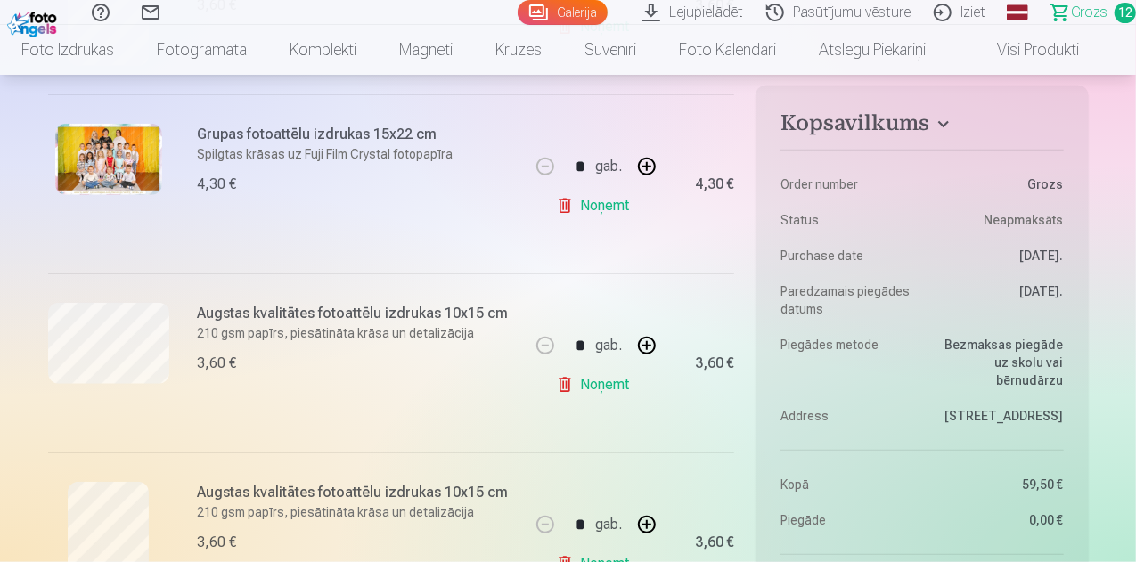
scroll to position [811, 0]
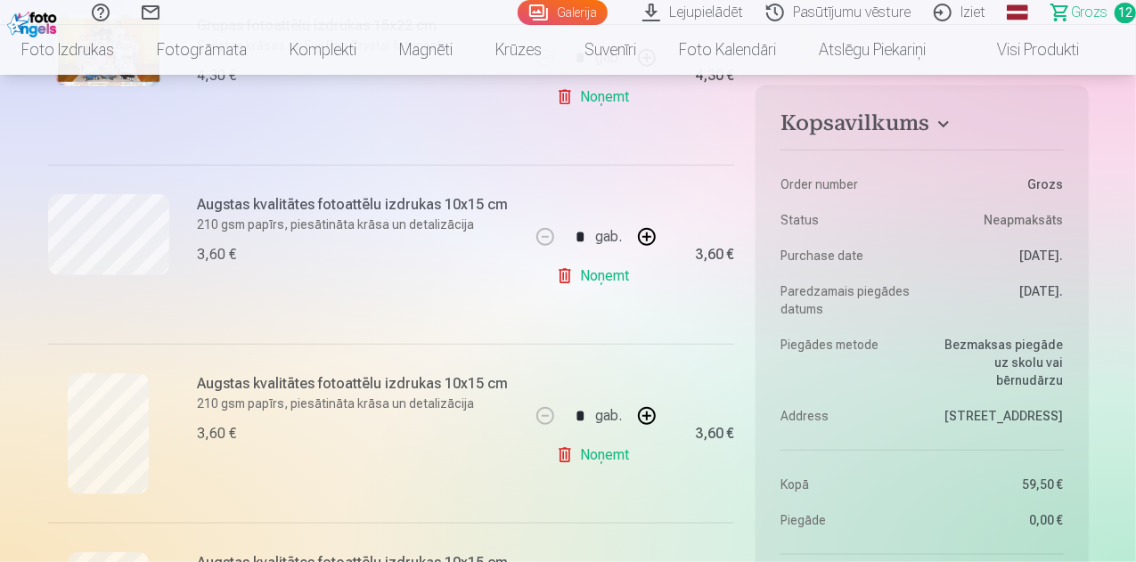
click at [603, 457] on link "Noņemt" at bounding box center [596, 455] width 81 height 36
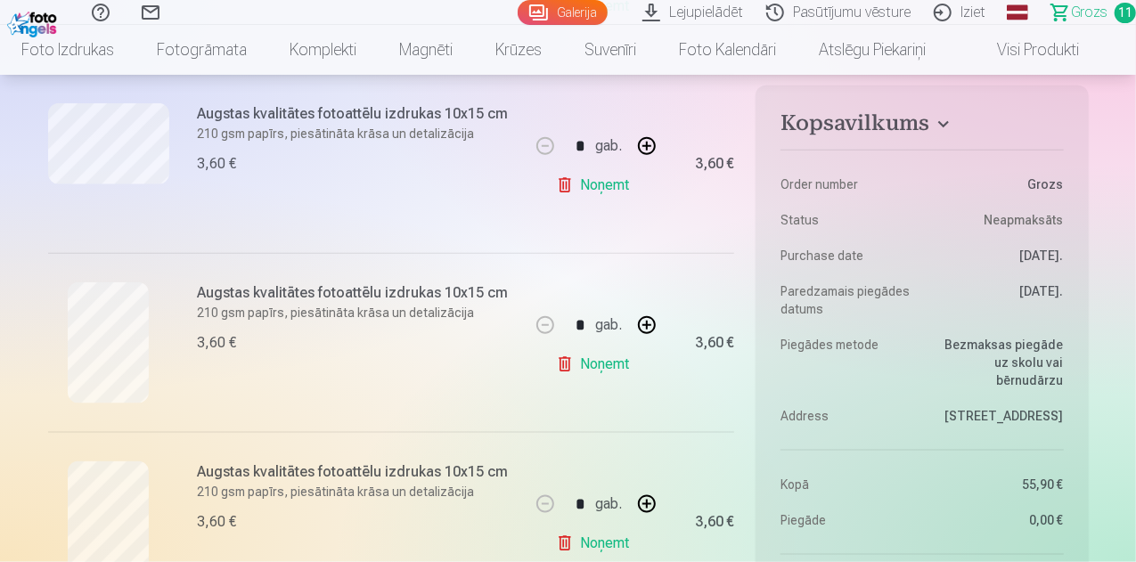
scroll to position [912, 0]
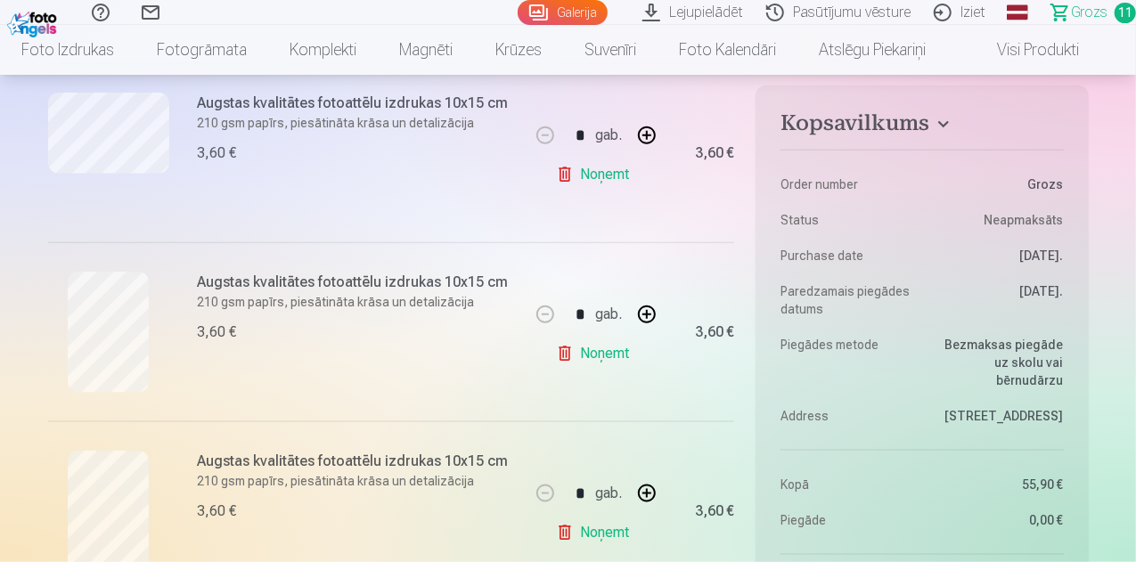
click at [620, 172] on link "Noņemt" at bounding box center [596, 175] width 81 height 36
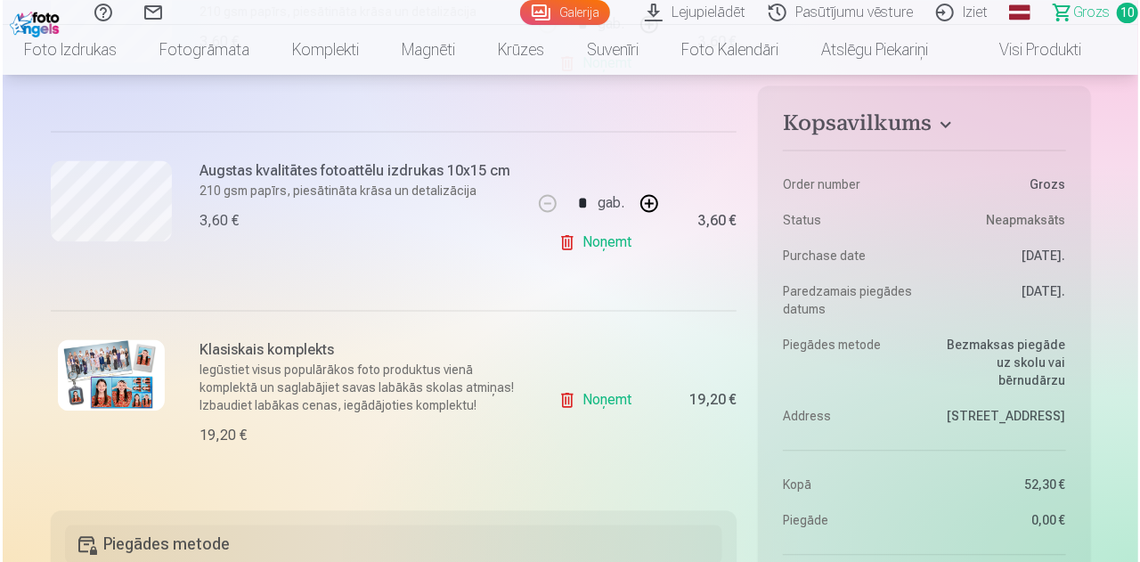
scroll to position [1748, 0]
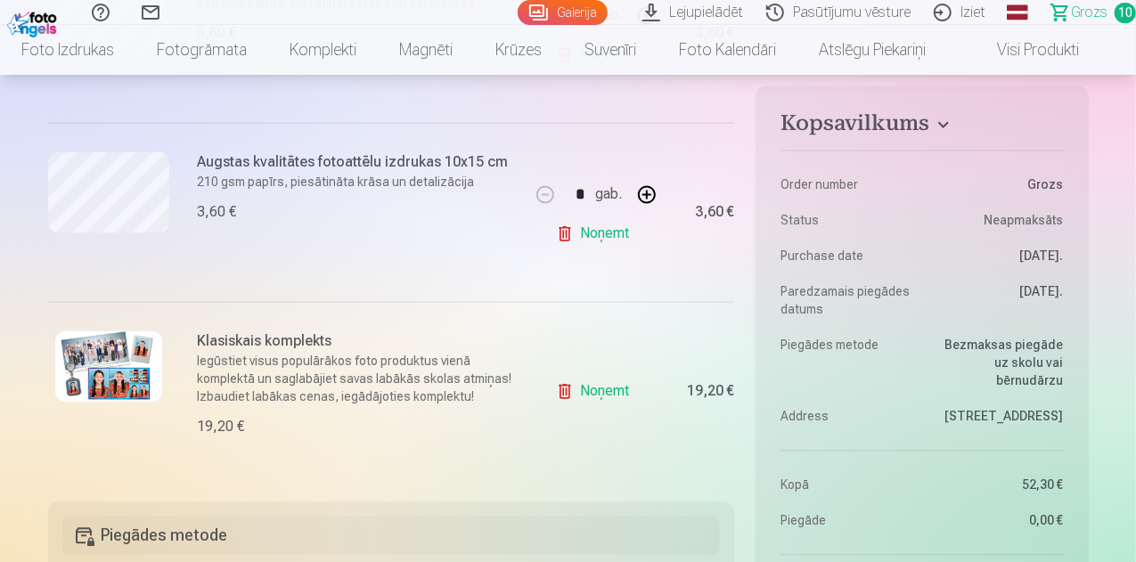
click at [140, 346] on img at bounding box center [108, 365] width 107 height 71
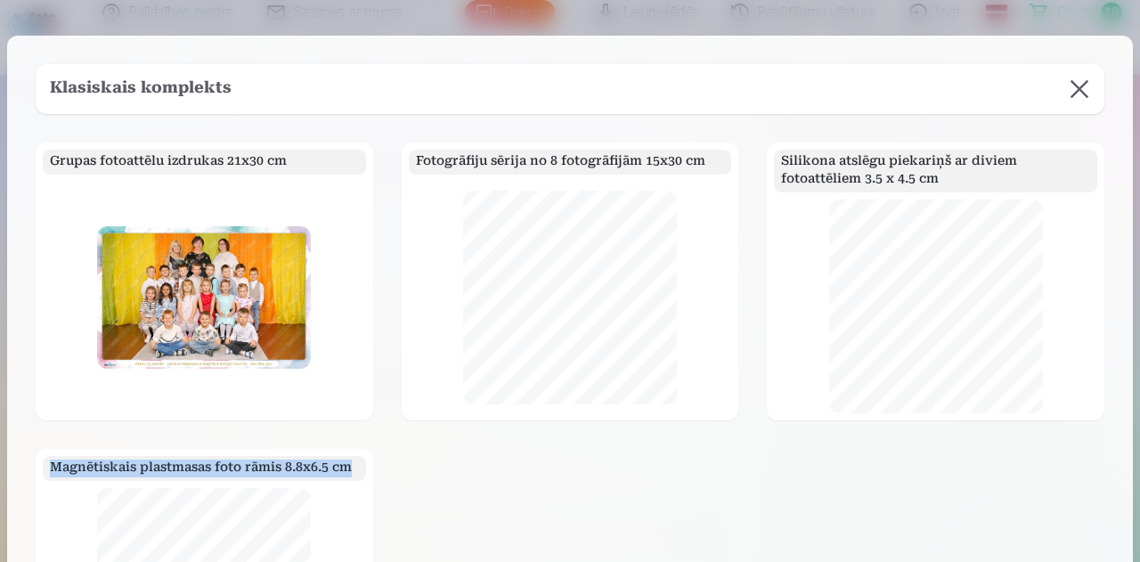
drag, startPoint x: 1128, startPoint y: 250, endPoint x: 1139, endPoint y: 113, distance: 137.7
click at [1135, 113] on div "​ Klasiskais komplekts Grupas fotoattēlu izdrukas 21x30 cm Fotogrāfiju sērija n…" at bounding box center [570, 281] width 1140 height 562
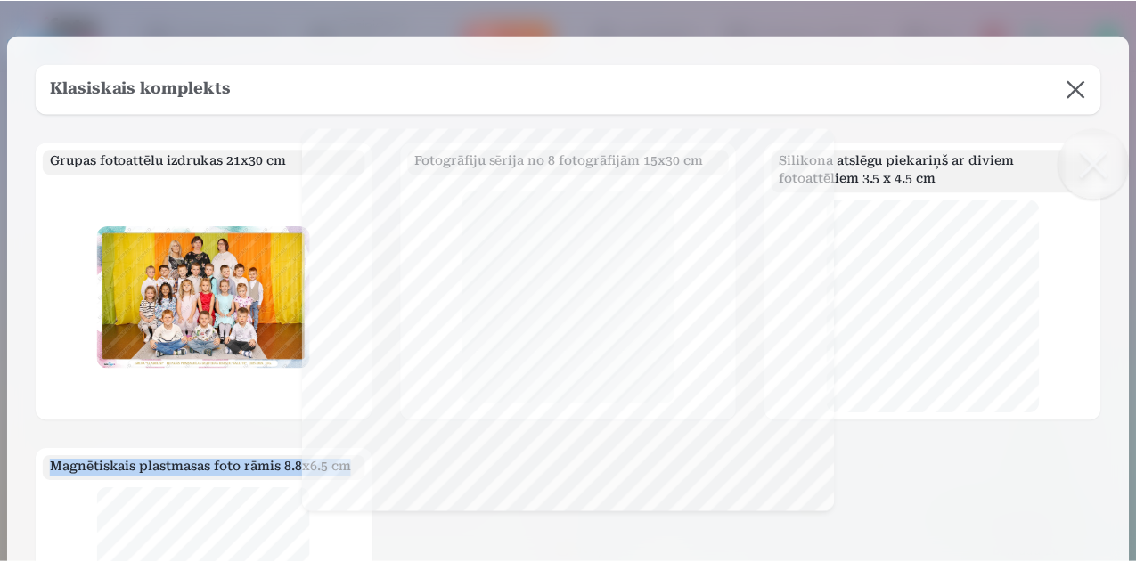
scroll to position [0, 0]
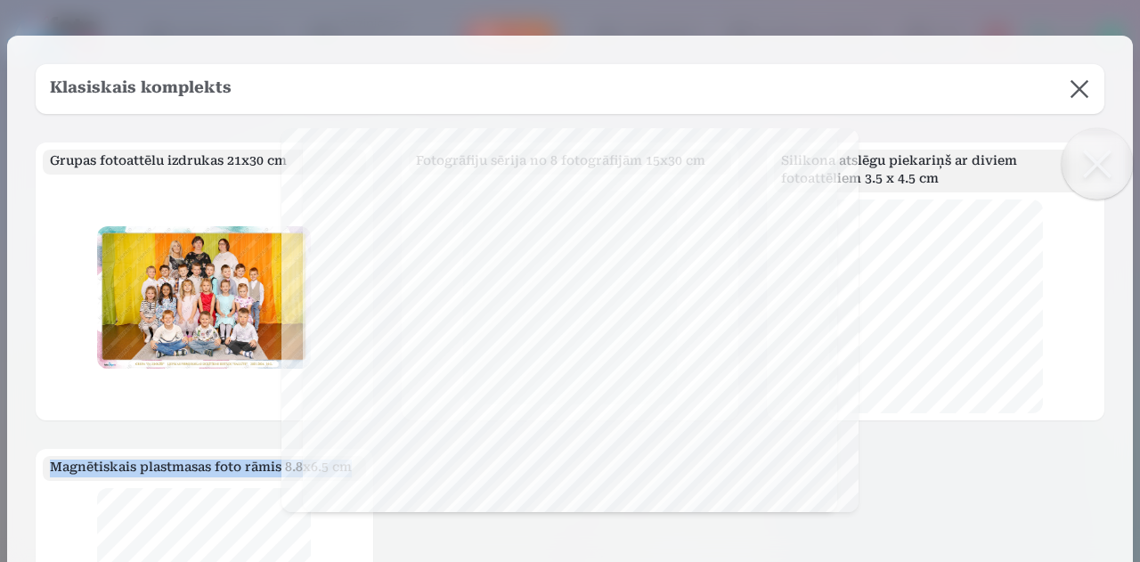
click at [1072, 81] on button at bounding box center [1080, 89] width 50 height 50
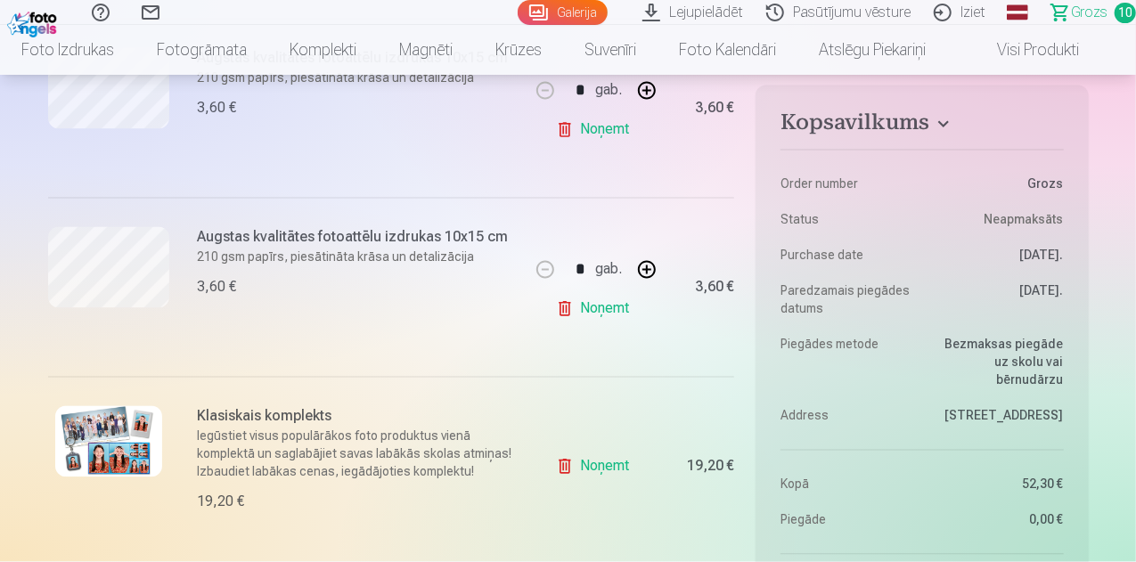
scroll to position [1682, 0]
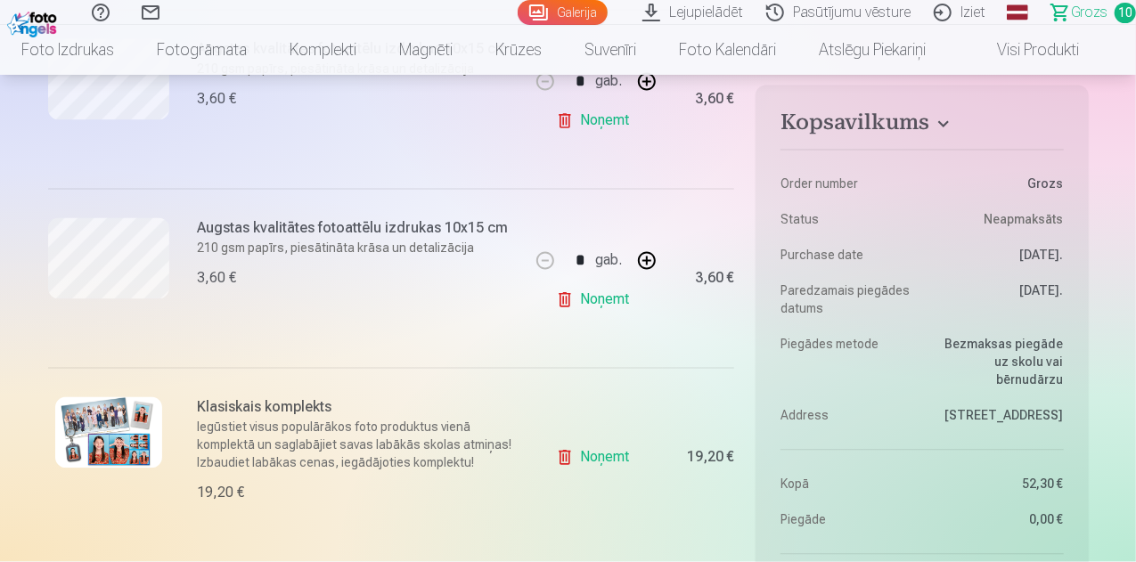
click at [606, 459] on link "Noņemt" at bounding box center [596, 458] width 81 height 36
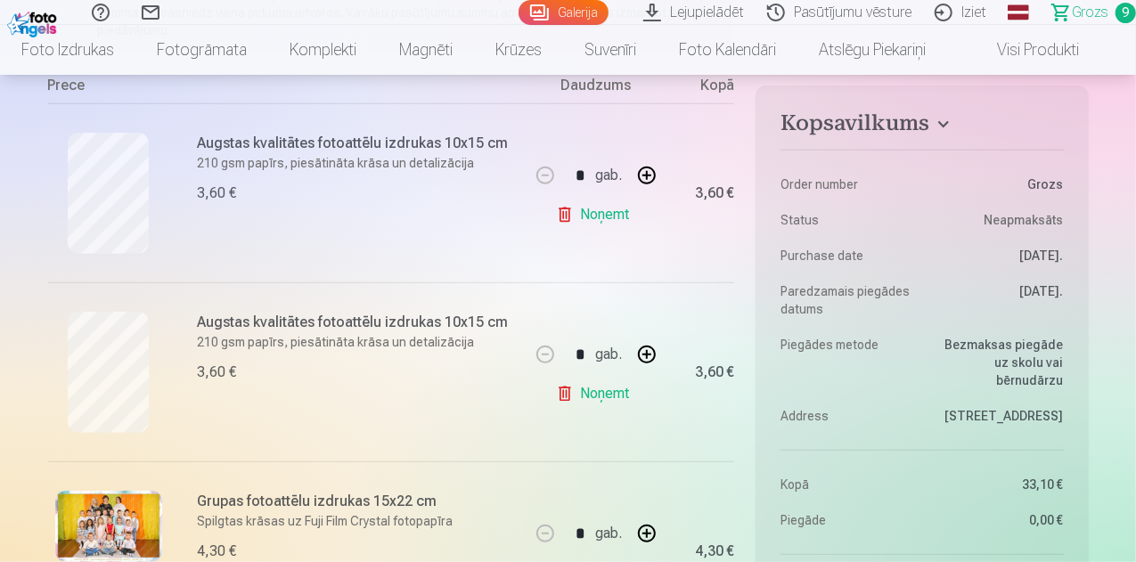
scroll to position [205, 0]
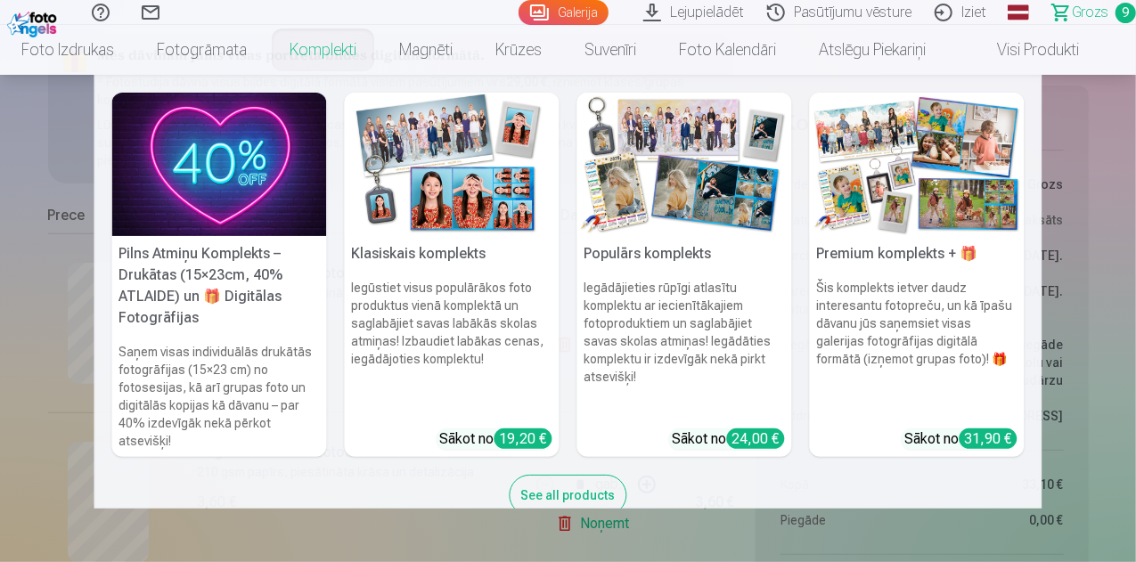
click at [190, 183] on img at bounding box center [219, 164] width 215 height 143
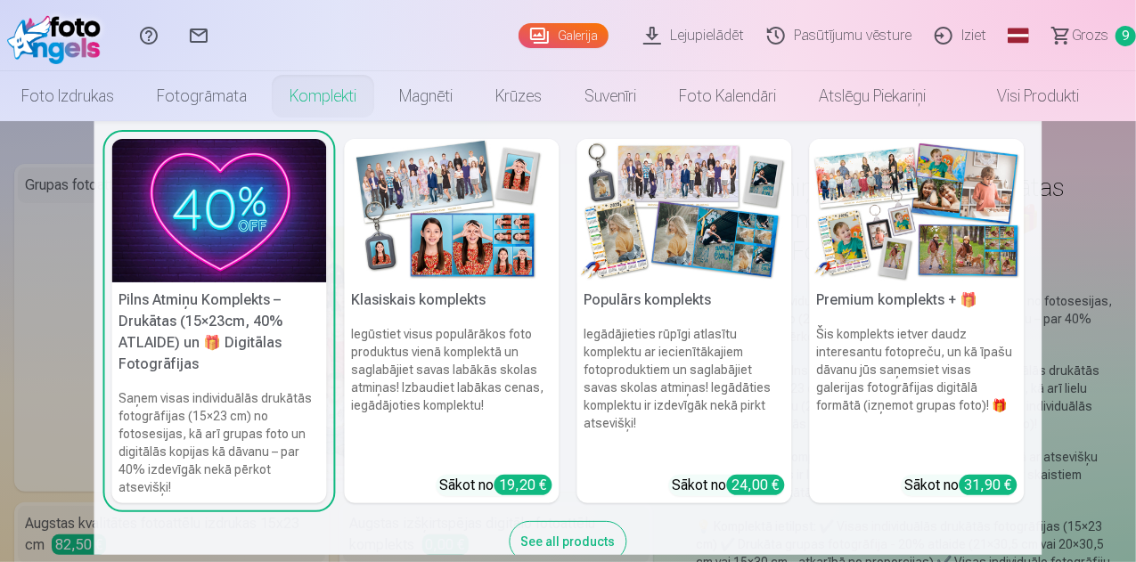
click at [542, 531] on div "See all products" at bounding box center [568, 541] width 118 height 41
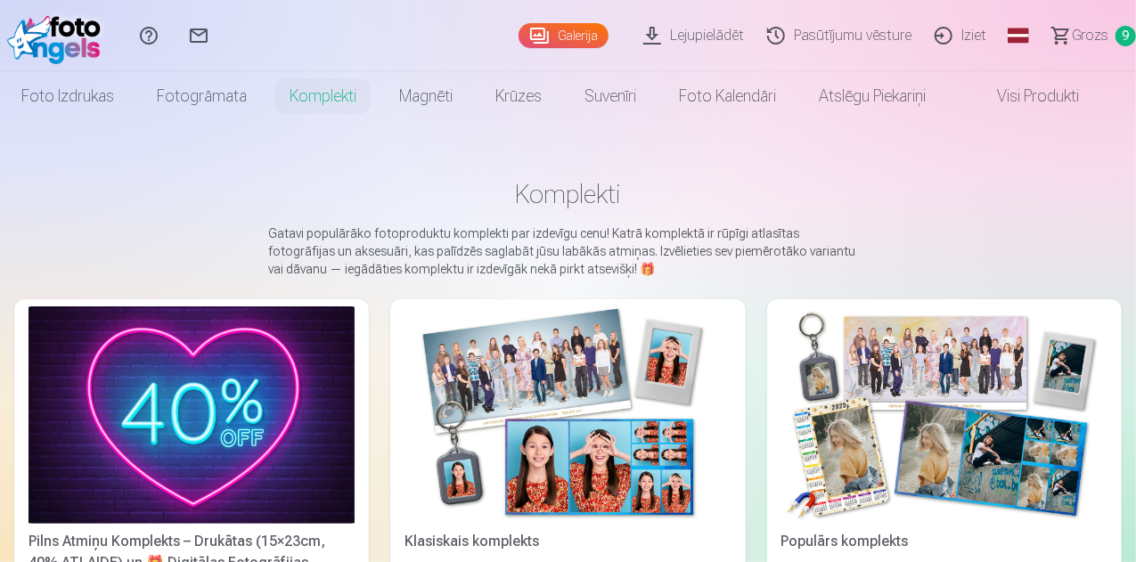
click at [1031, 97] on link "Visi produkti" at bounding box center [1023, 96] width 153 height 50
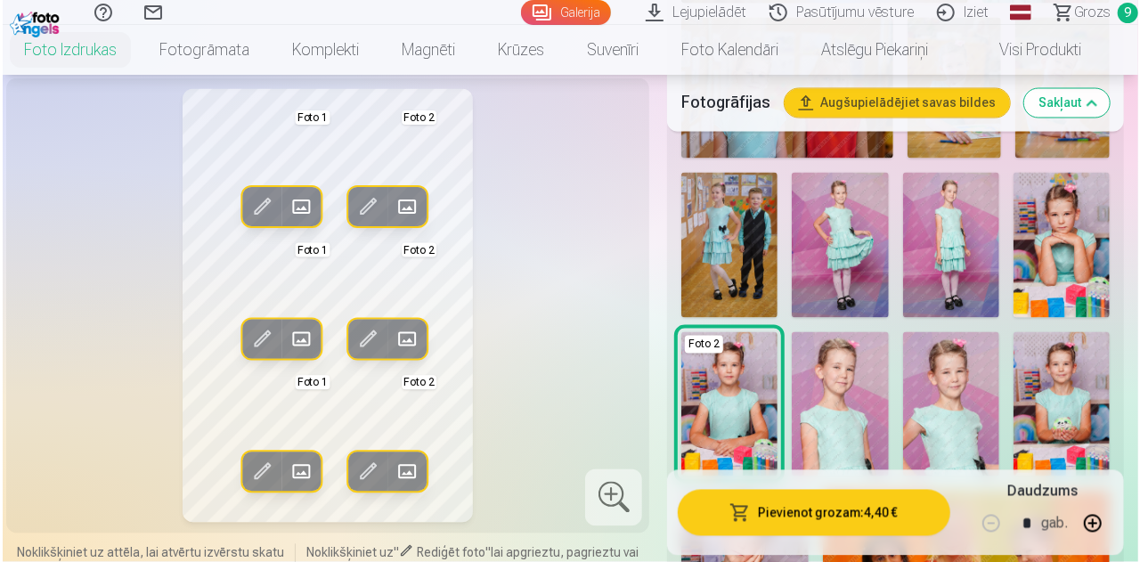
scroll to position [1624, 0]
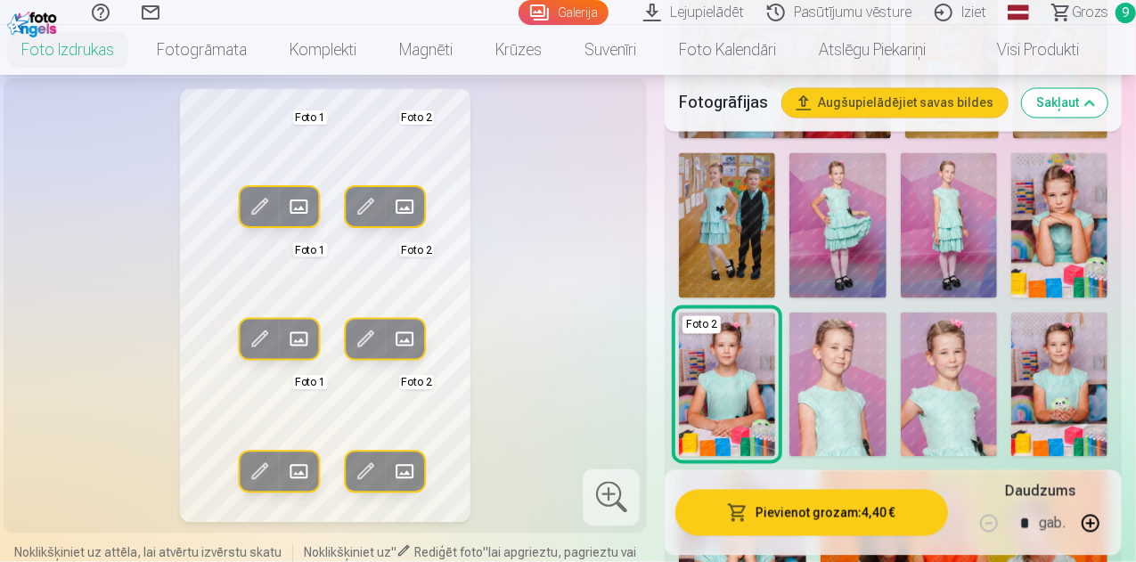
click at [868, 330] on img at bounding box center [837, 385] width 96 height 144
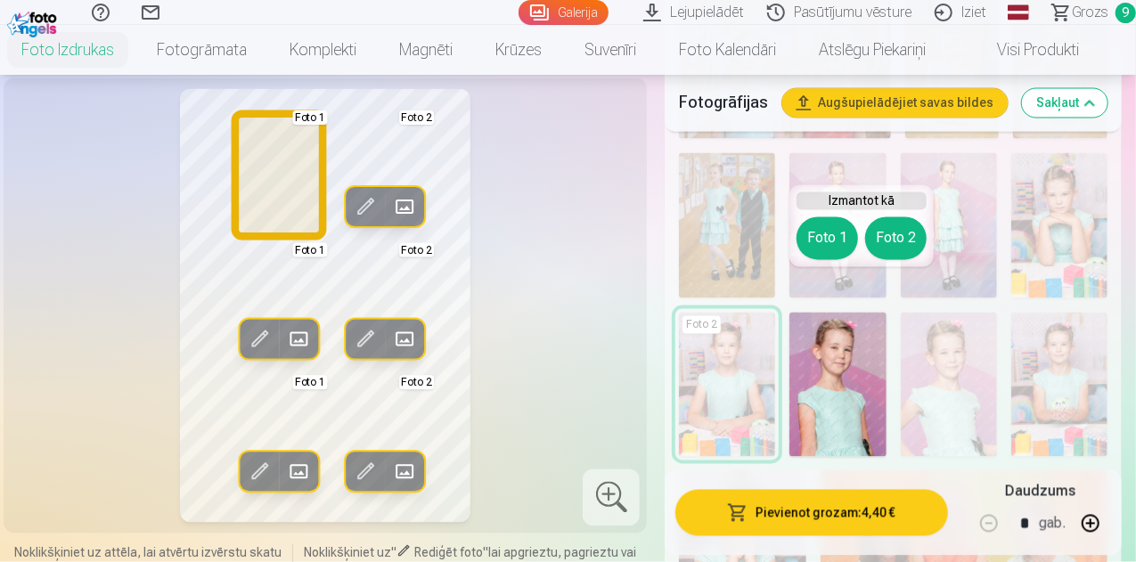
click at [815, 232] on button "Foto 1" at bounding box center [826, 238] width 61 height 43
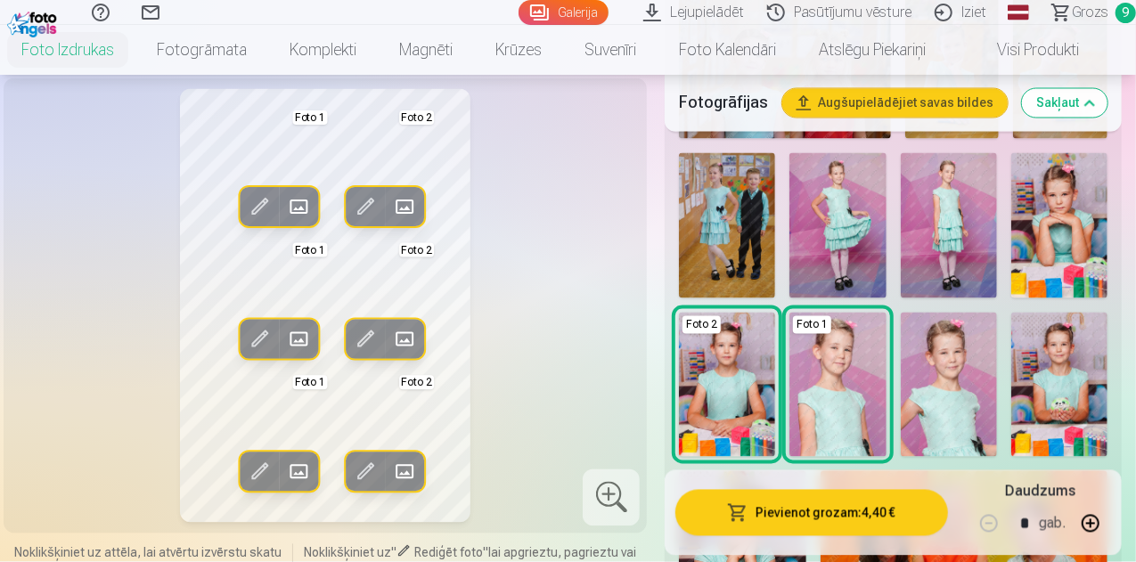
click at [965, 330] on img at bounding box center [948, 385] width 96 height 144
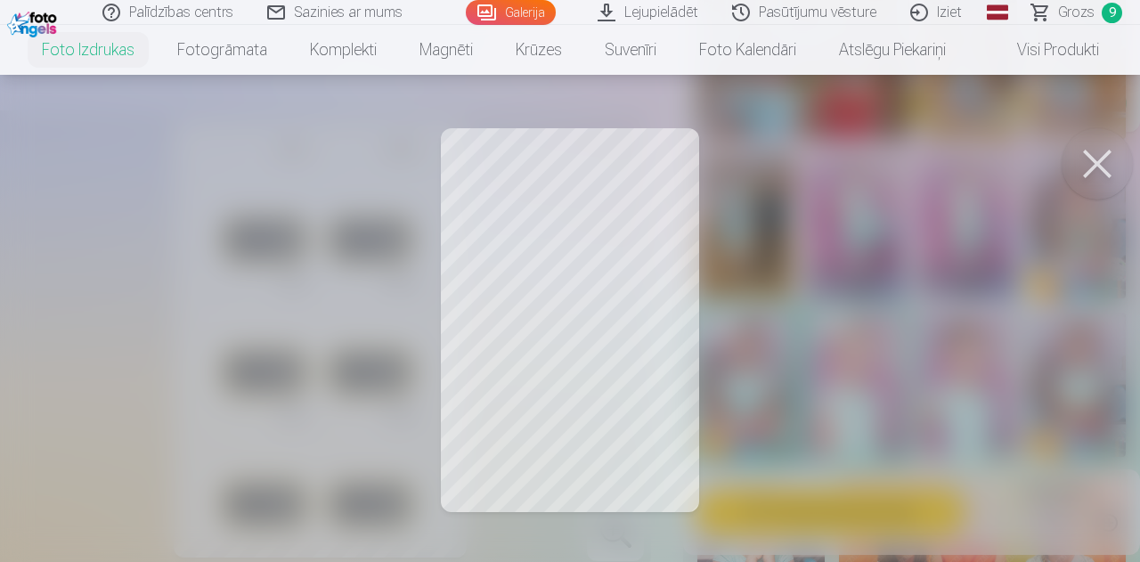
click at [1118, 170] on button at bounding box center [1097, 163] width 71 height 71
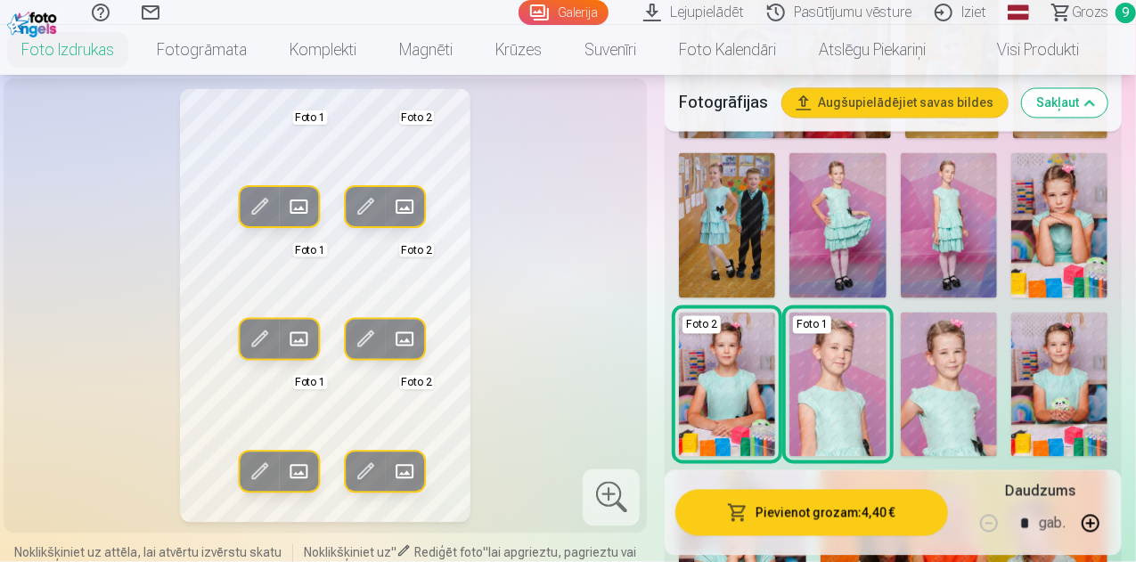
click at [859, 348] on img at bounding box center [837, 385] width 96 height 144
click at [957, 341] on img at bounding box center [948, 385] width 96 height 144
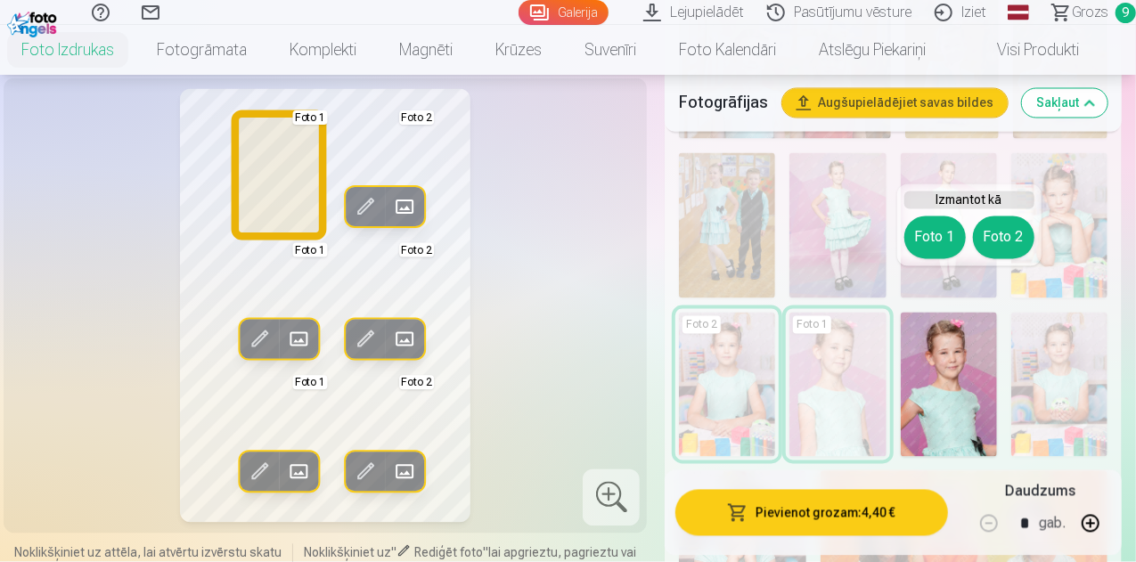
click at [935, 238] on button "Foto 1" at bounding box center [934, 237] width 61 height 43
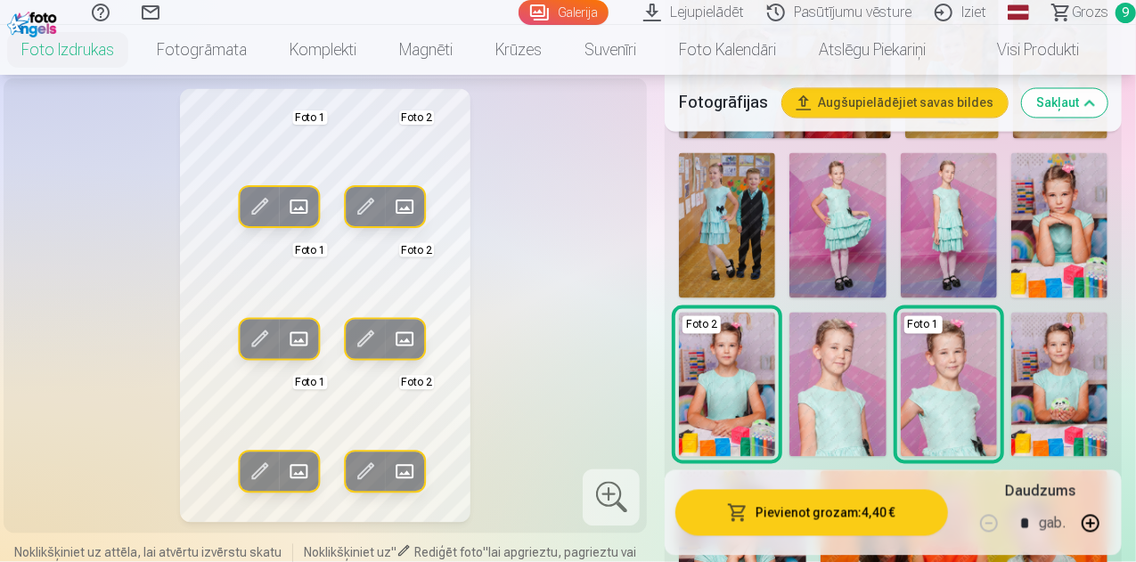
click at [818, 512] on button "Pievienot grozam : 4,40 €" at bounding box center [811, 512] width 273 height 46
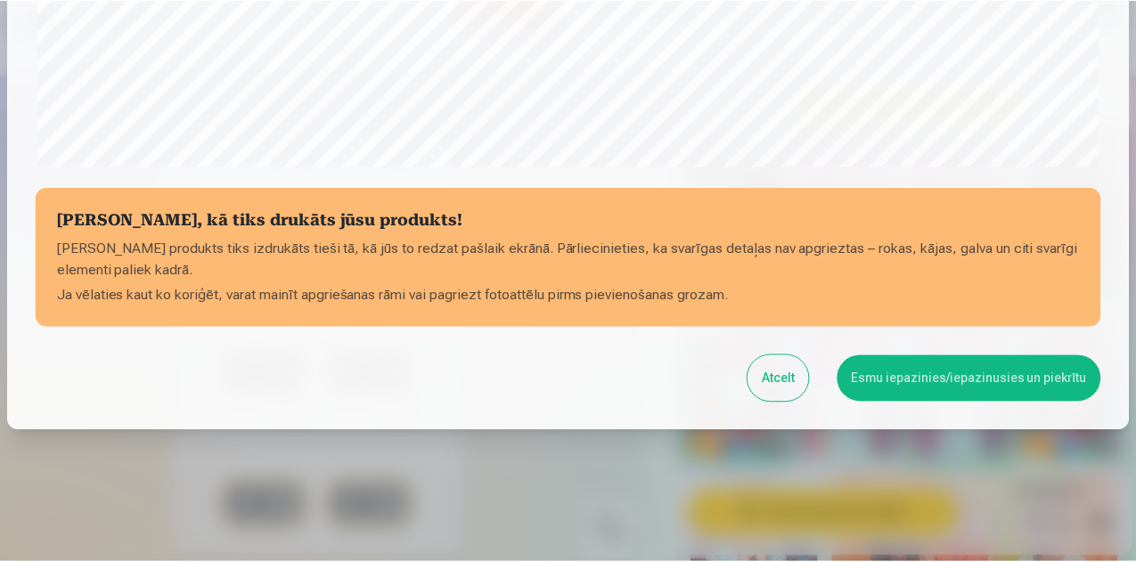
scroll to position [706, 0]
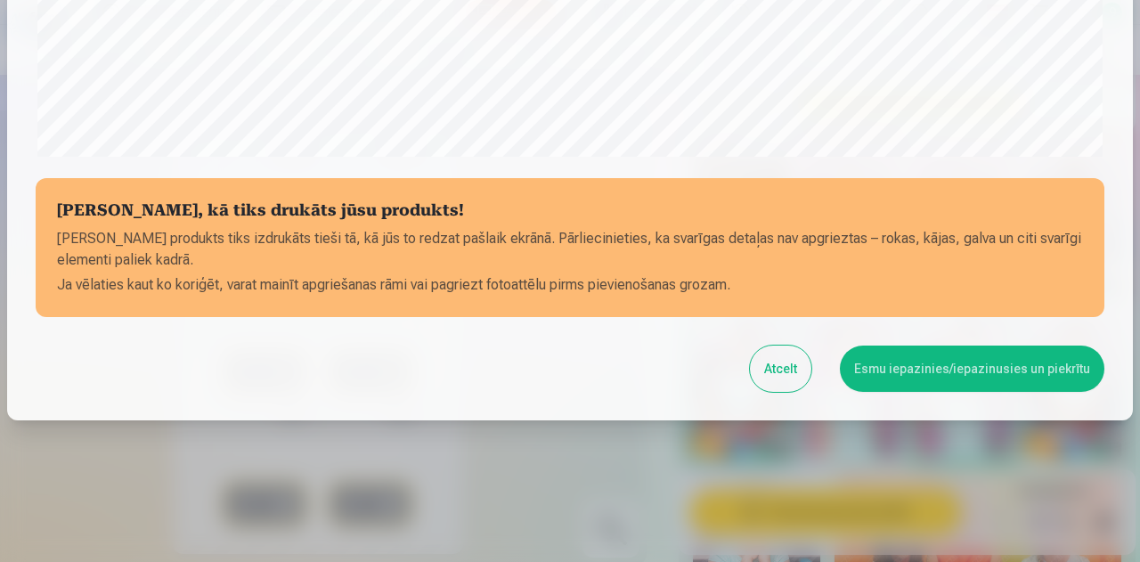
click at [889, 350] on button "Esmu iepazinies/iepazinusies un piekrītu" at bounding box center [972, 369] width 265 height 46
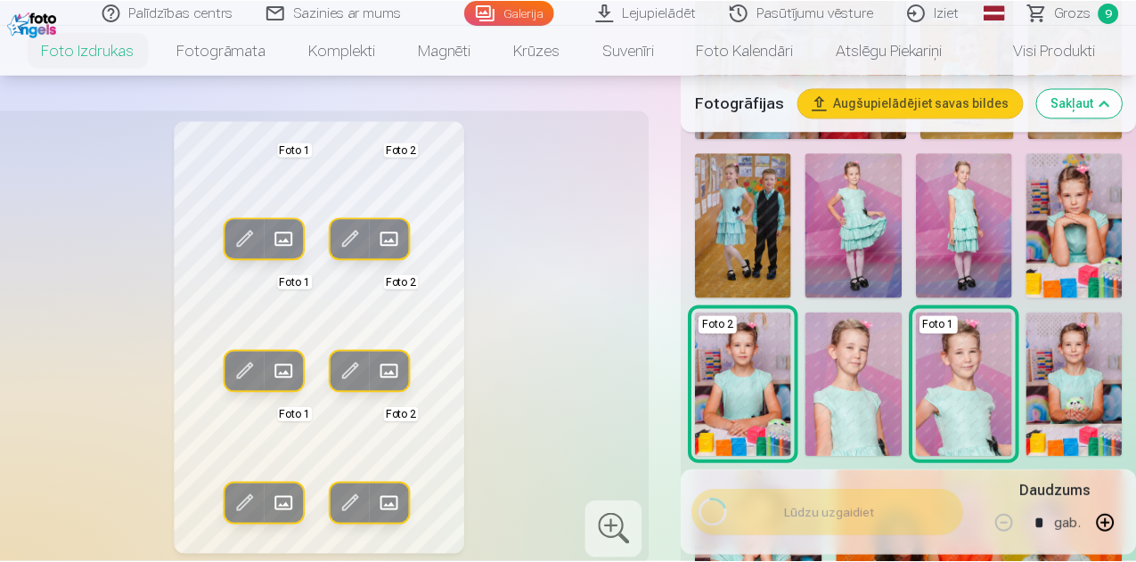
scroll to position [704, 0]
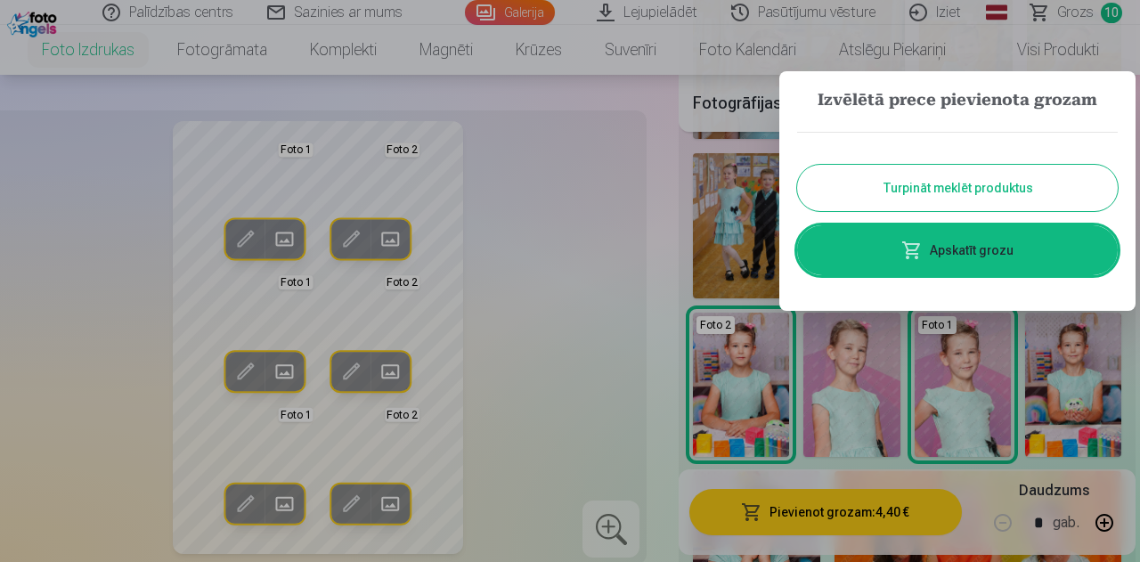
click at [981, 174] on button "Turpināt meklēt produktus" at bounding box center [957, 188] width 321 height 46
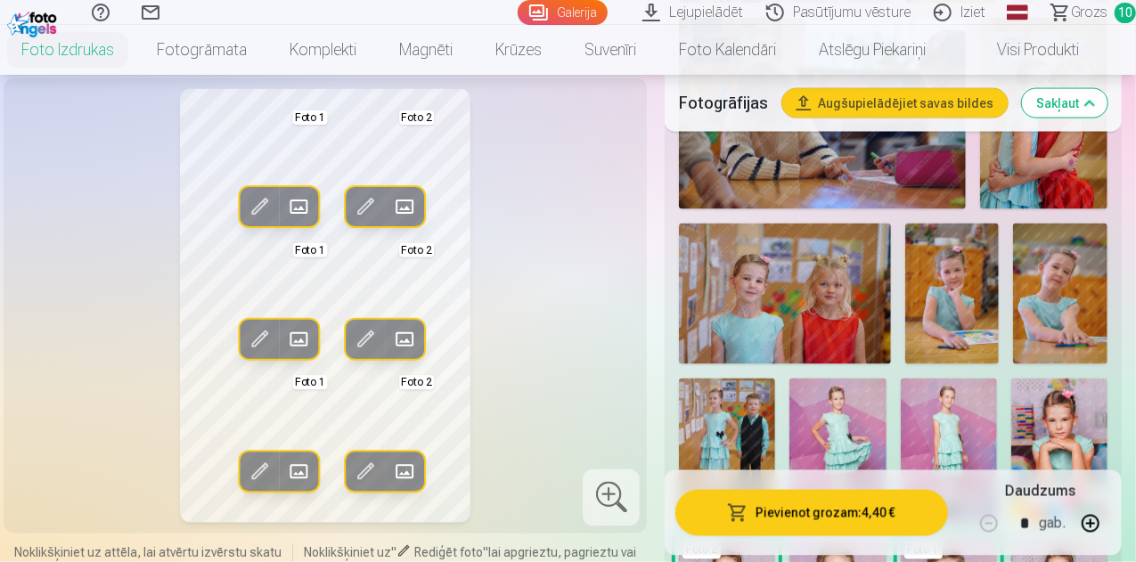
scroll to position [1418, 0]
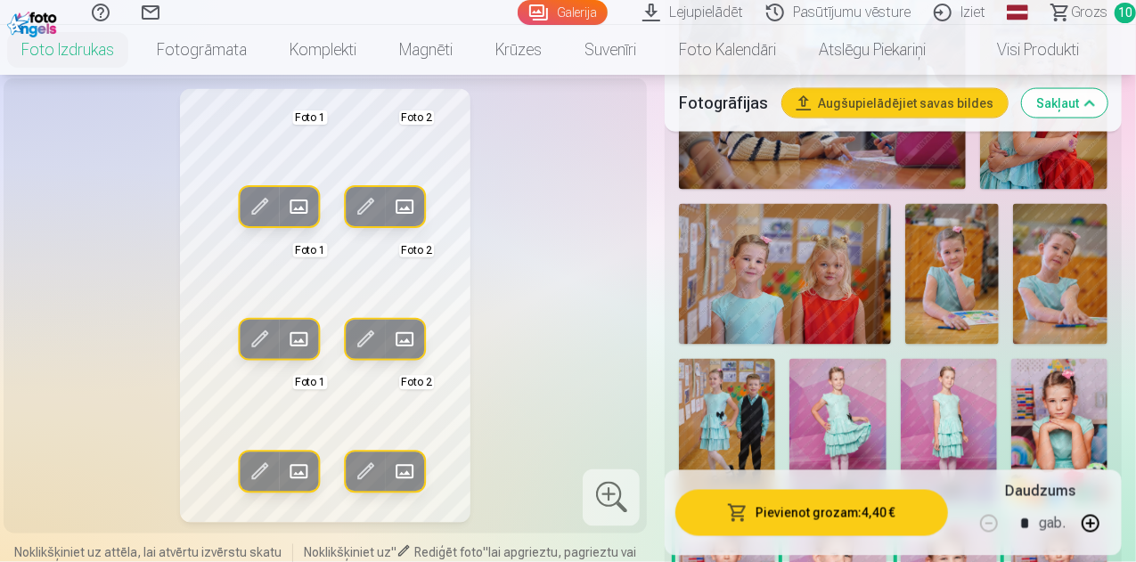
click at [1073, 8] on span "Grozs" at bounding box center [1089, 12] width 37 height 21
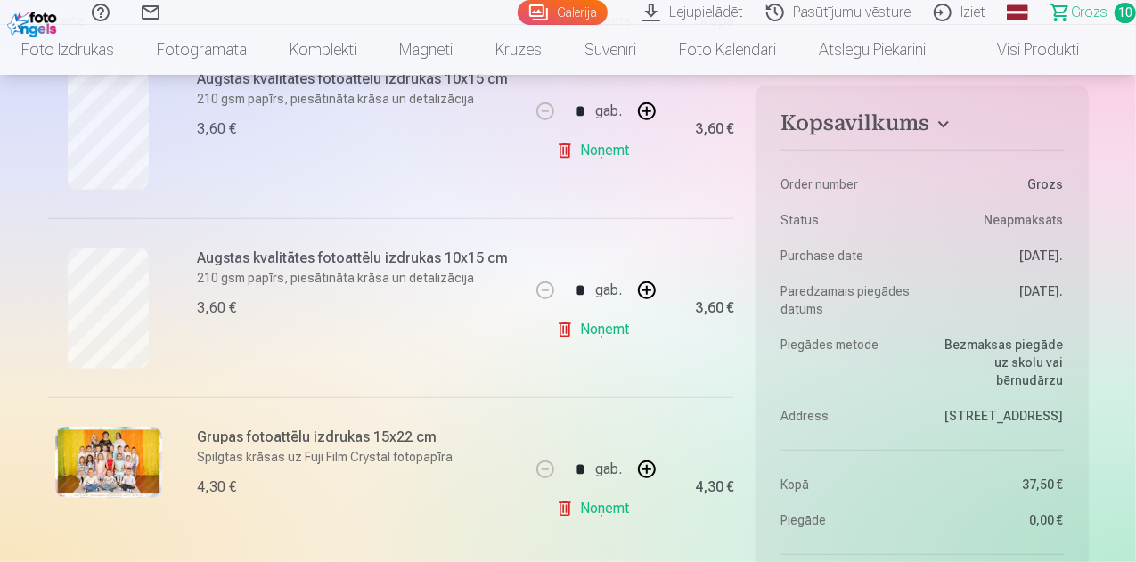
scroll to position [332, 0]
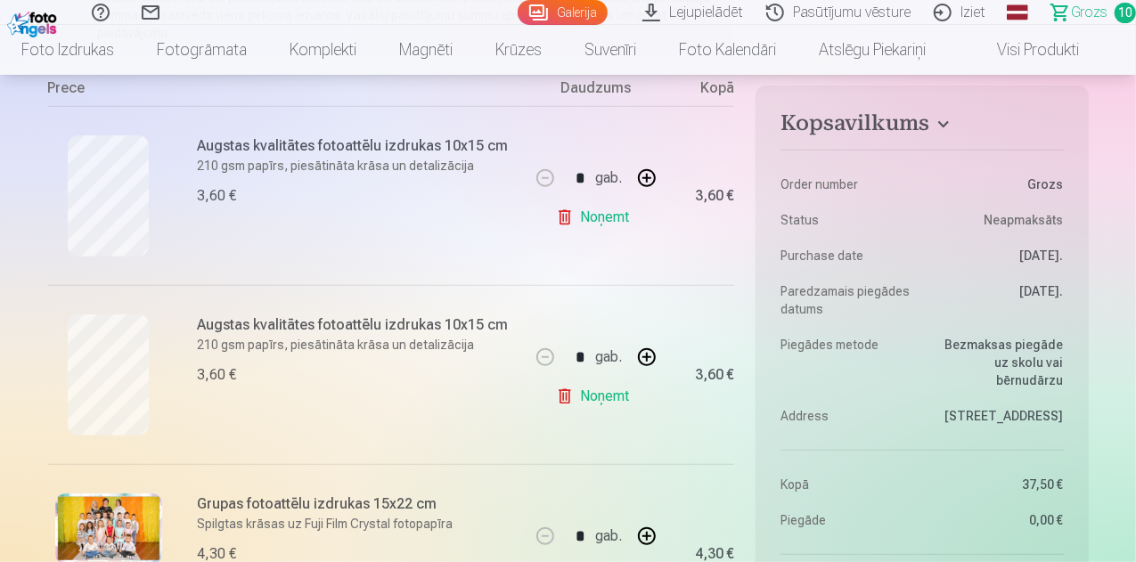
click at [607, 214] on link "Noņemt" at bounding box center [596, 218] width 81 height 36
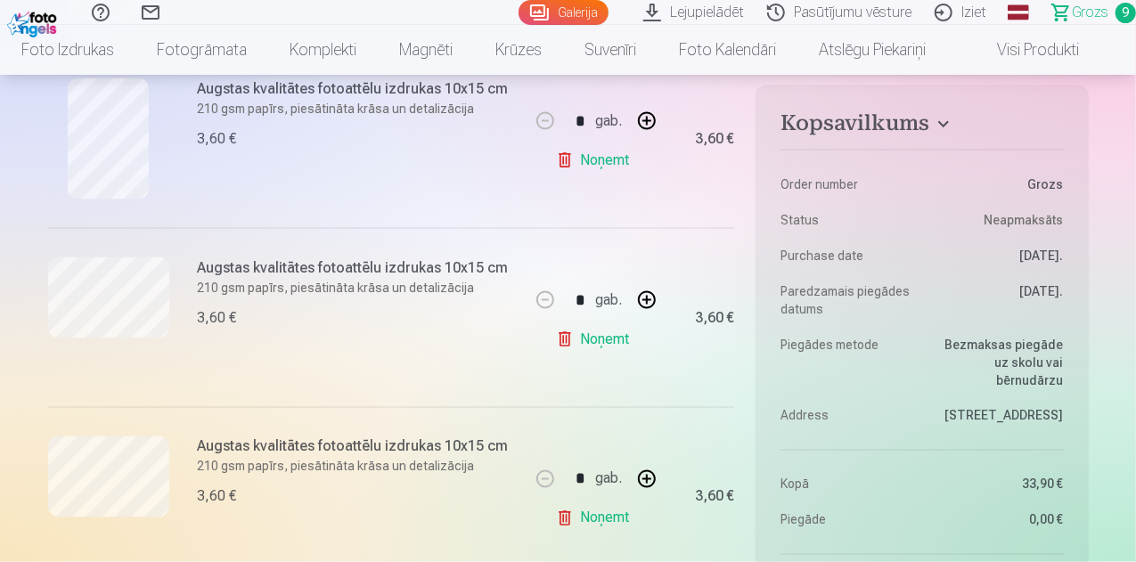
scroll to position [1293, 0]
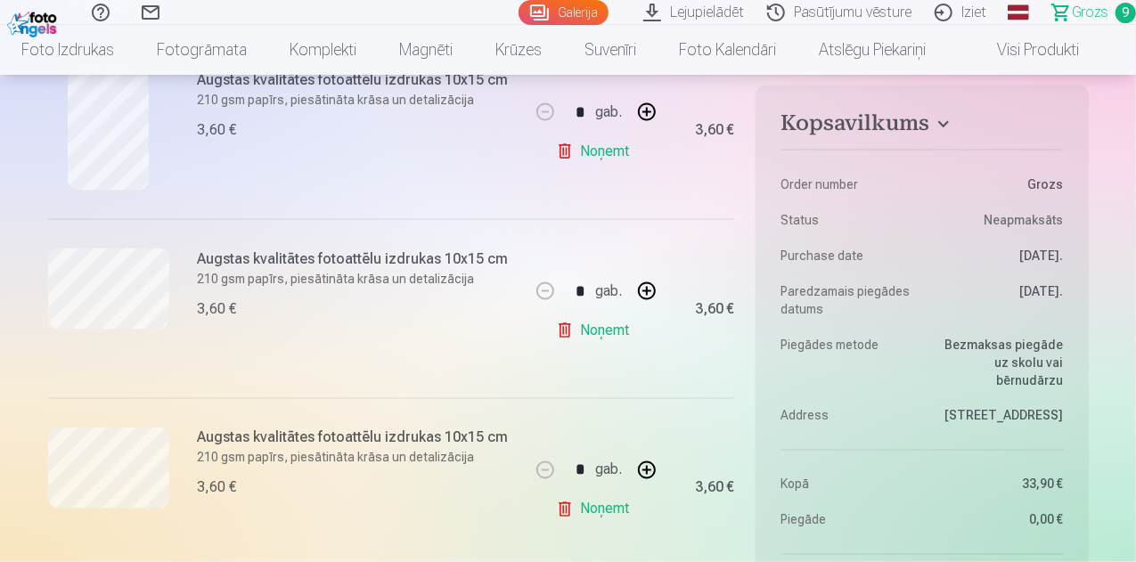
click at [622, 506] on link "Noņemt" at bounding box center [596, 510] width 81 height 36
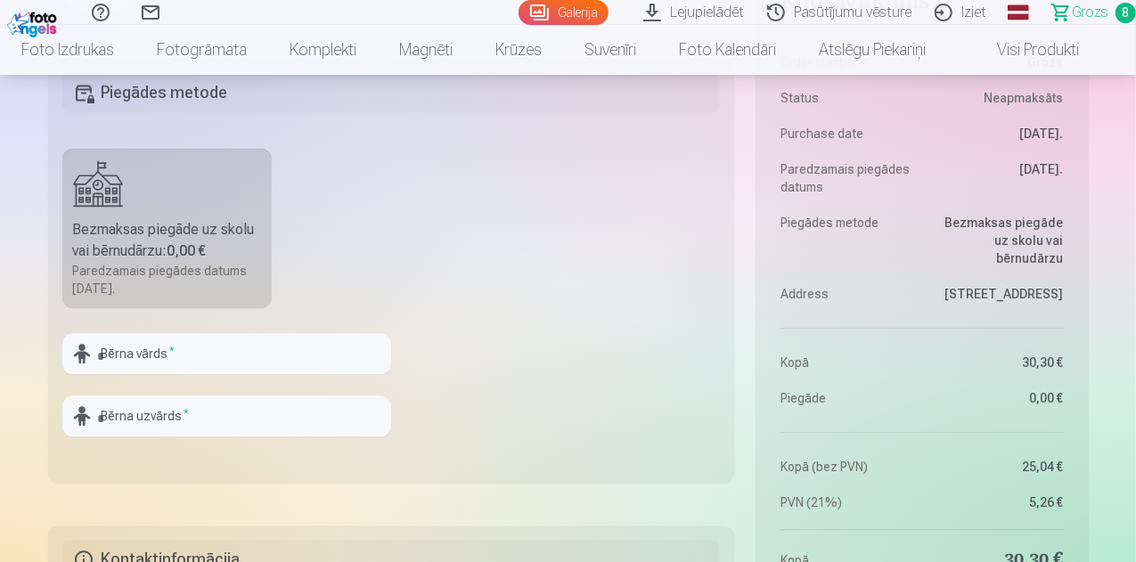
scroll to position [1852, 0]
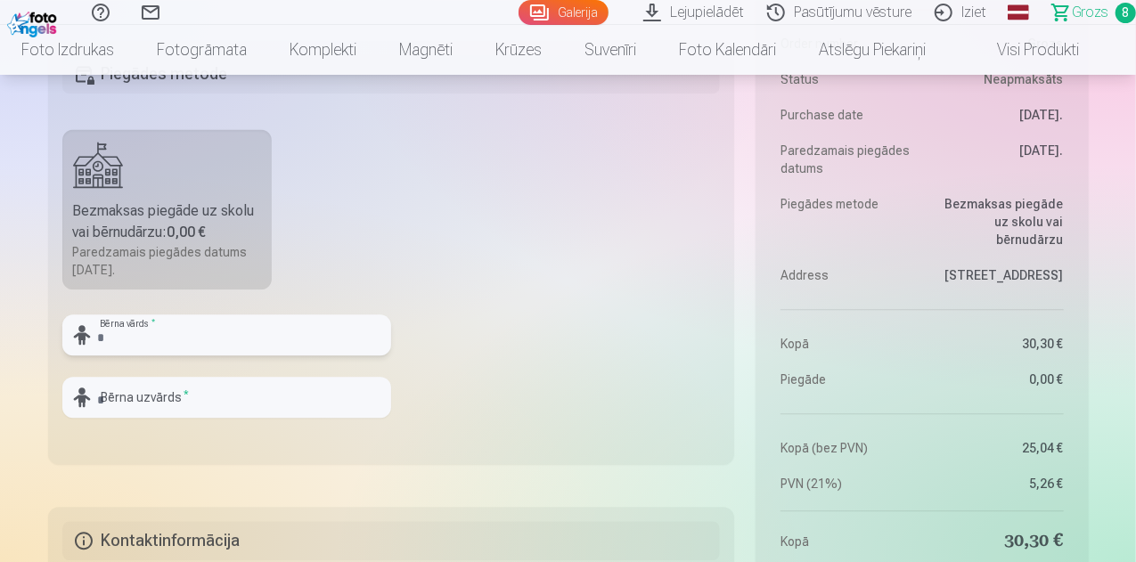
click at [206, 347] on input "text" at bounding box center [226, 334] width 329 height 41
type input "******"
click at [190, 400] on input "text" at bounding box center [226, 397] width 329 height 41
click at [190, 400] on input "******" at bounding box center [226, 397] width 329 height 41
type input "******"
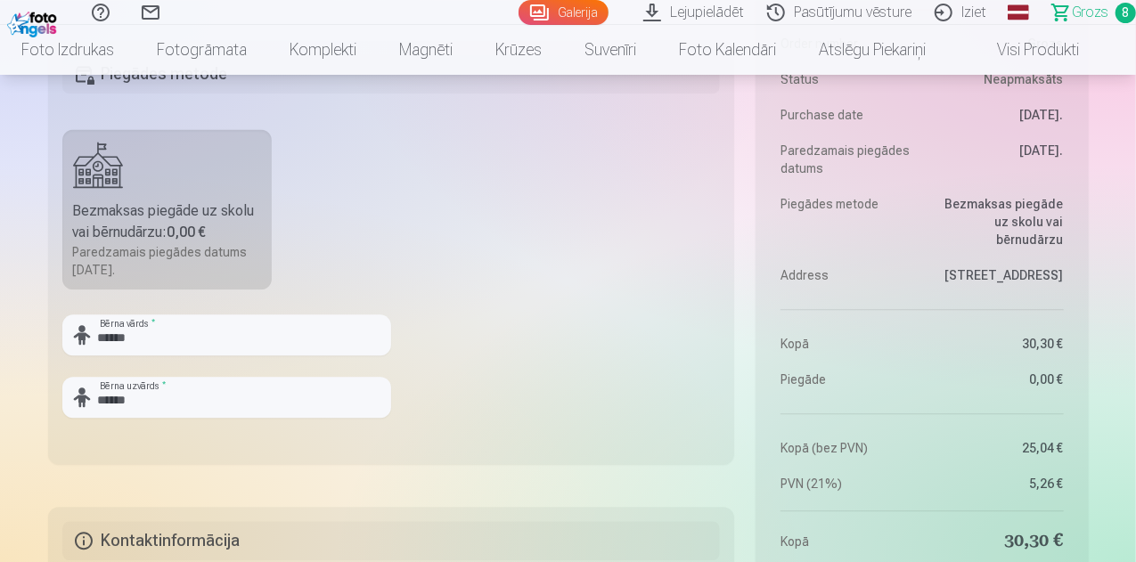
drag, startPoint x: 1135, startPoint y: 141, endPoint x: 1137, endPoint y: 154, distance: 13.5
click at [622, 376] on fieldset "Piegādes metode Bezmaksas piegāde uz skolu vai bērnudārzu : 0,00 € Paredzamais …" at bounding box center [391, 252] width 687 height 424
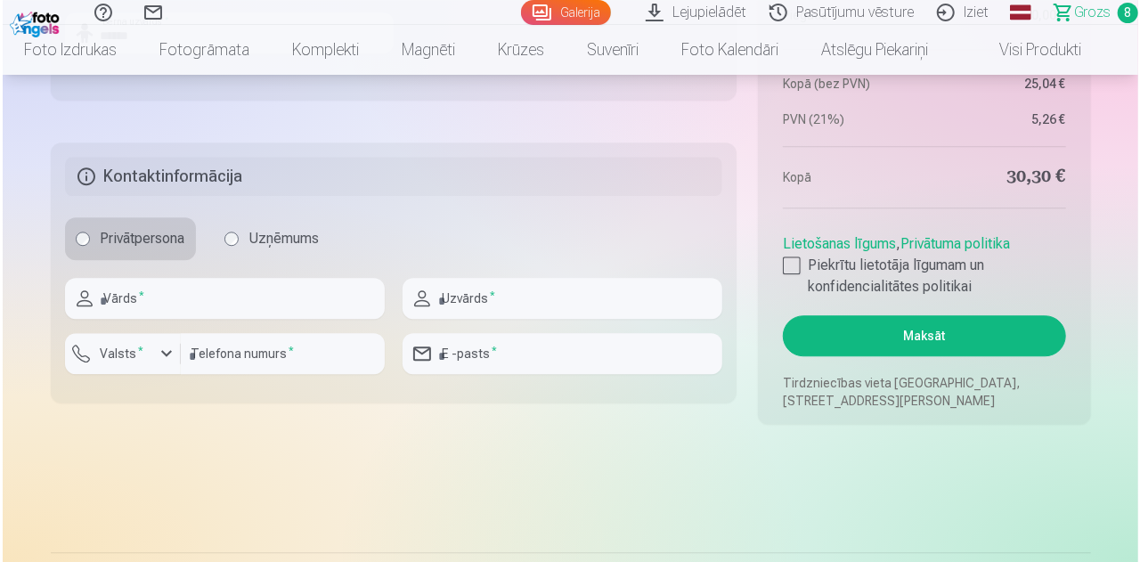
scroll to position [2226, 0]
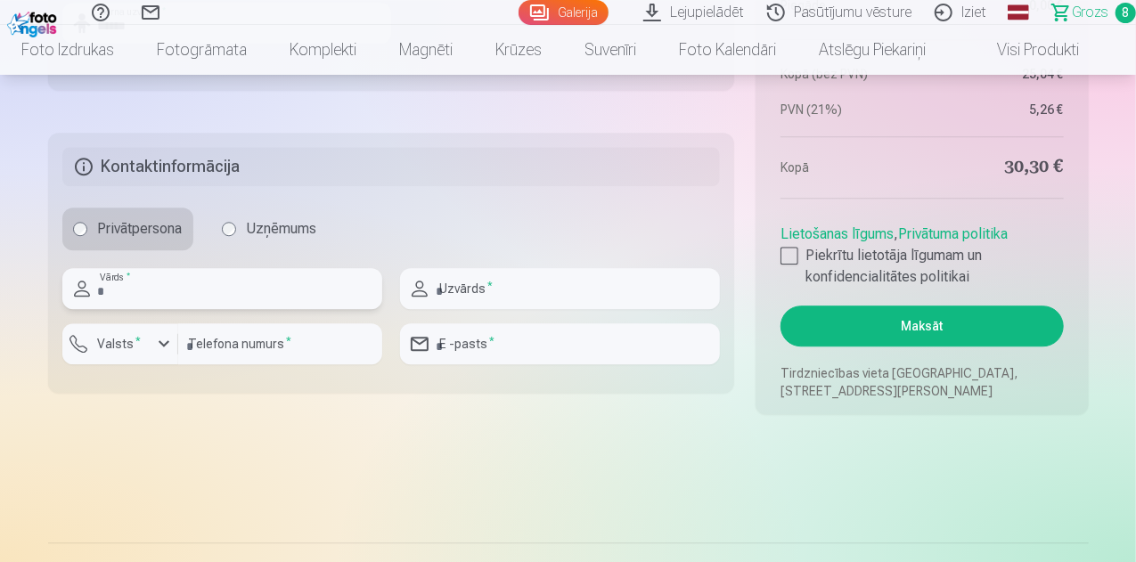
click at [277, 297] on input "text" at bounding box center [222, 288] width 320 height 41
type input "*****"
type input "******"
click at [243, 354] on input "number" at bounding box center [280, 343] width 204 height 41
click at [224, 341] on input "number" at bounding box center [280, 343] width 204 height 41
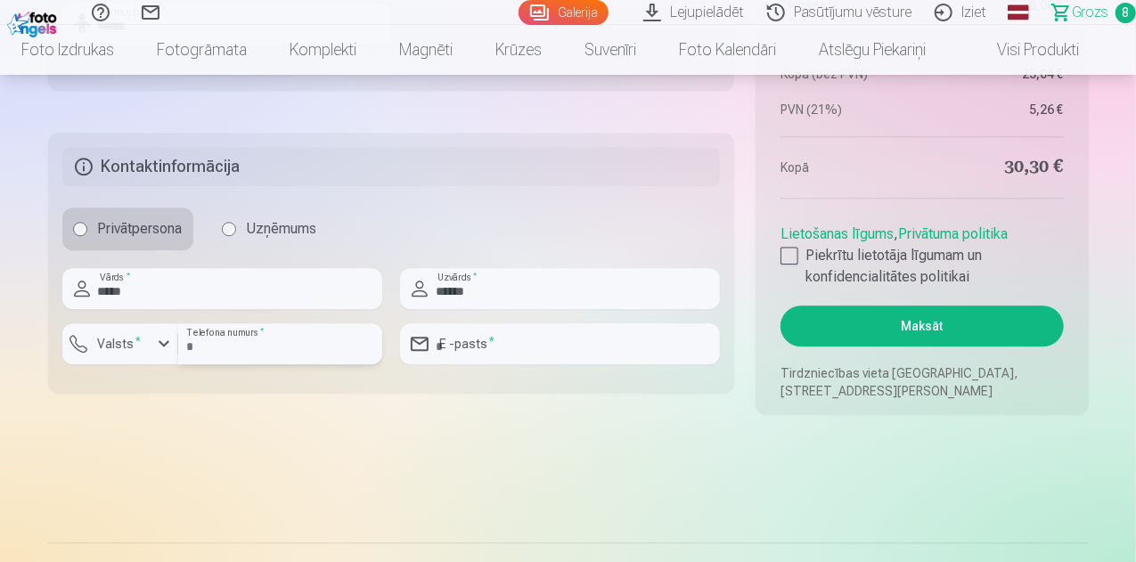
click at [246, 346] on input "number" at bounding box center [280, 343] width 204 height 41
type input "********"
click at [159, 345] on div "button" at bounding box center [163, 343] width 21 height 21
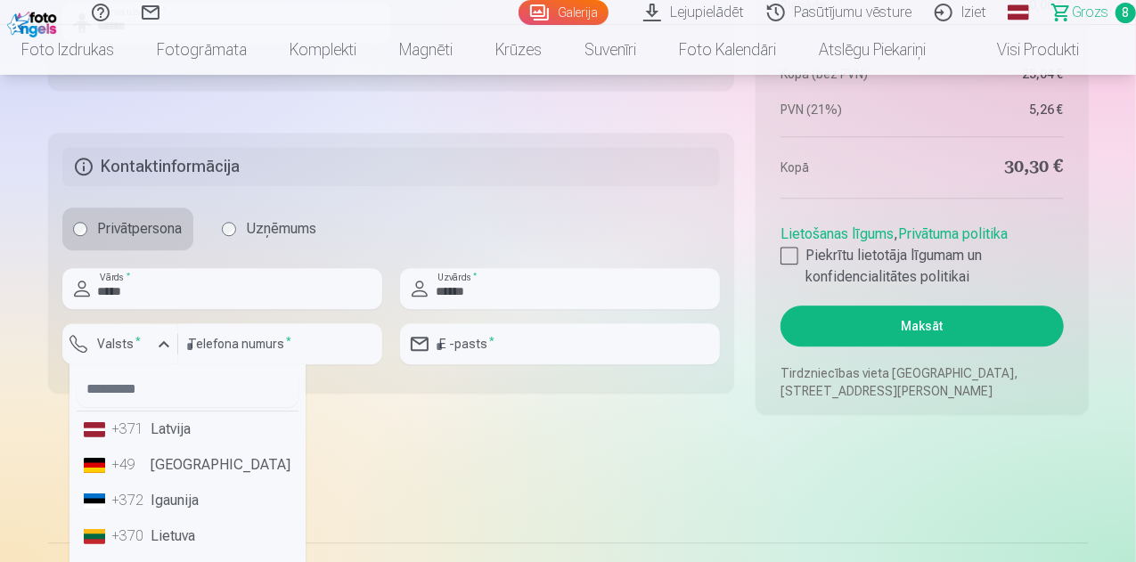
click at [173, 428] on li "+371 Latvija" at bounding box center [188, 429] width 222 height 36
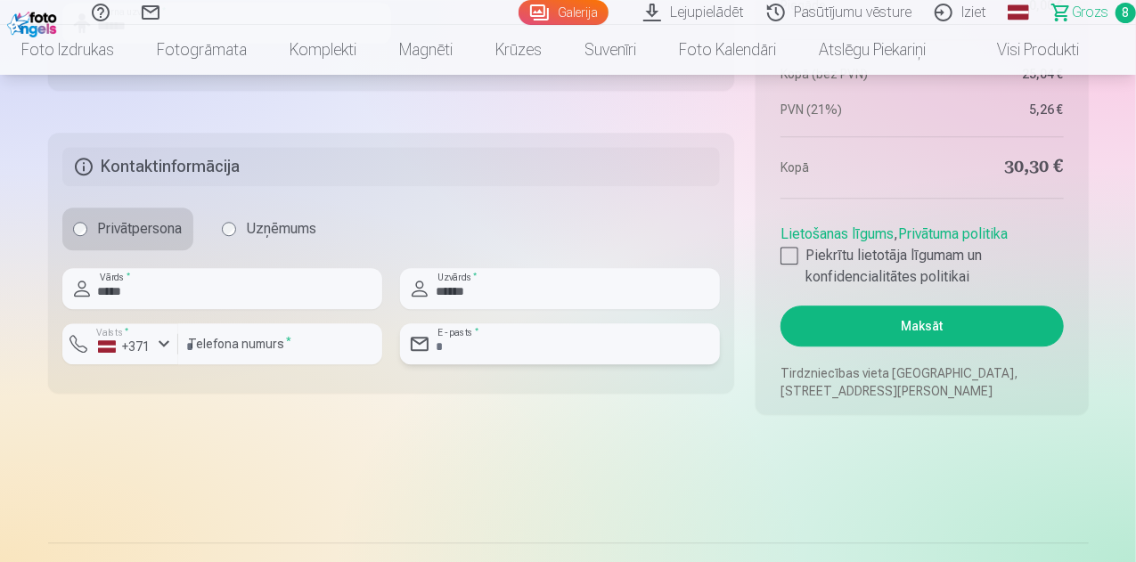
click at [462, 346] on input "email" at bounding box center [560, 343] width 320 height 41
type input "**********"
click at [787, 257] on div at bounding box center [789, 256] width 18 height 18
click at [952, 314] on button "Maksāt" at bounding box center [921, 326] width 282 height 41
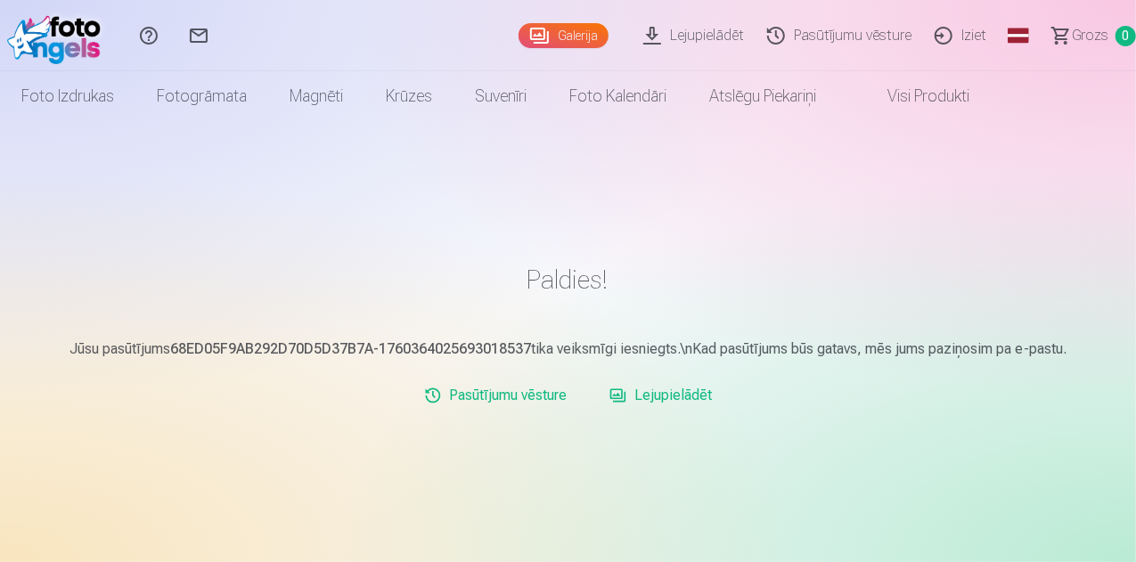
click at [960, 30] on link "Iziet" at bounding box center [962, 35] width 75 height 71
